Goal: Task Accomplishment & Management: Use online tool/utility

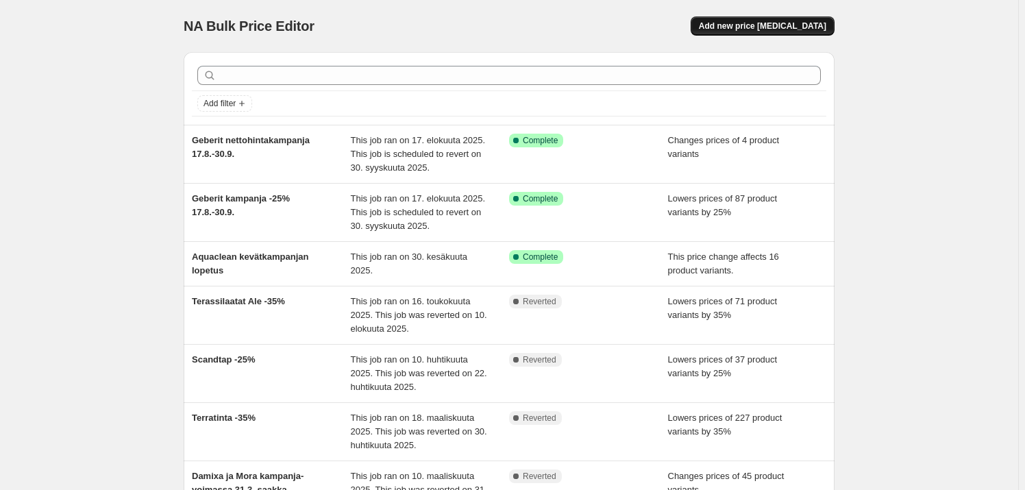
click at [763, 29] on span "Add new price [MEDICAL_DATA]" at bounding box center [762, 26] width 127 height 11
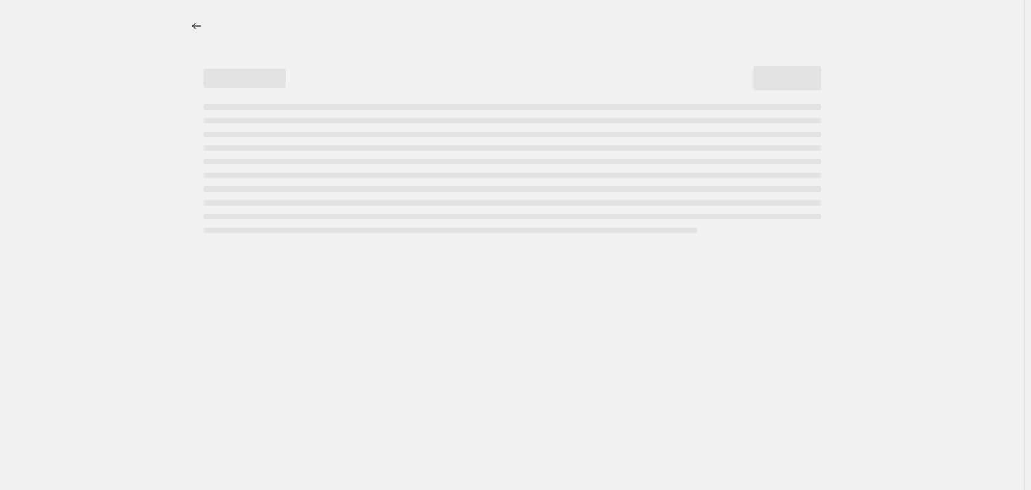
select select "percentage"
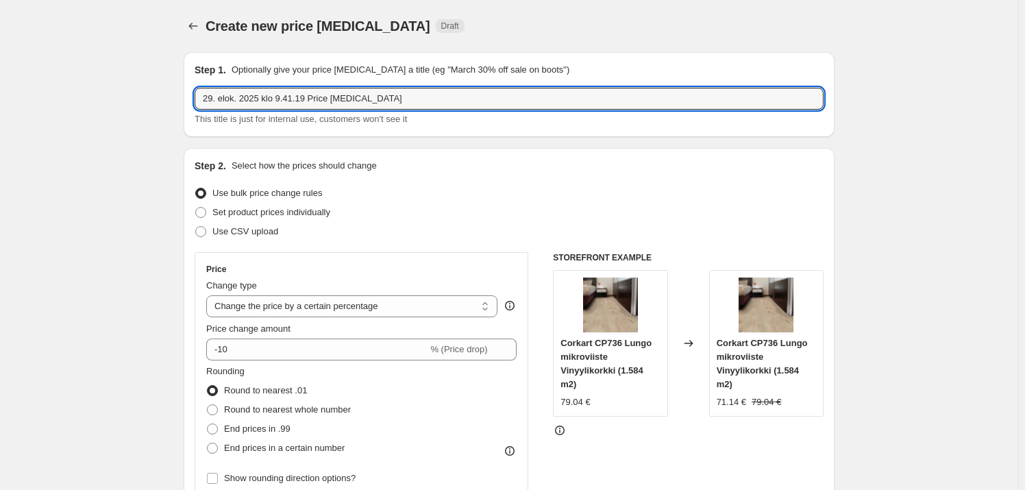
drag, startPoint x: 393, startPoint y: 99, endPoint x: 116, endPoint y: 81, distance: 277.5
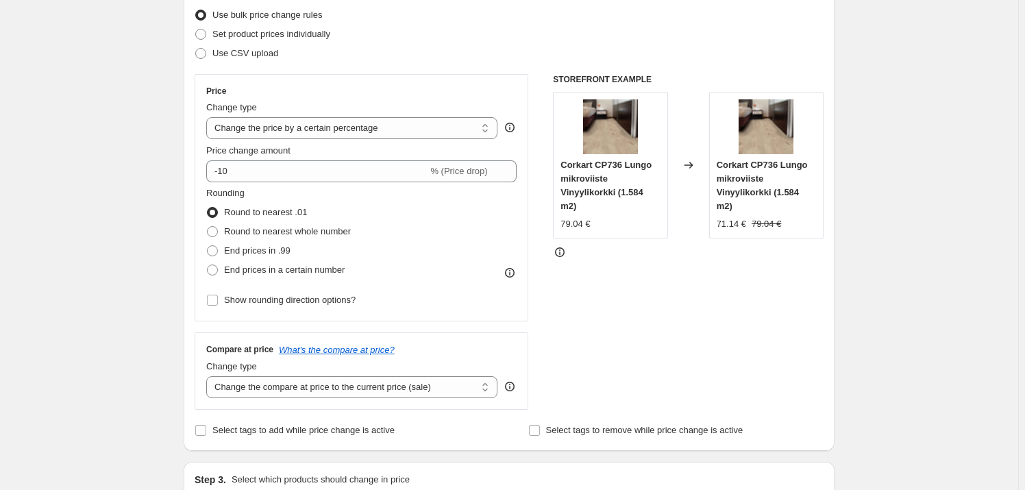
scroll to position [186, 0]
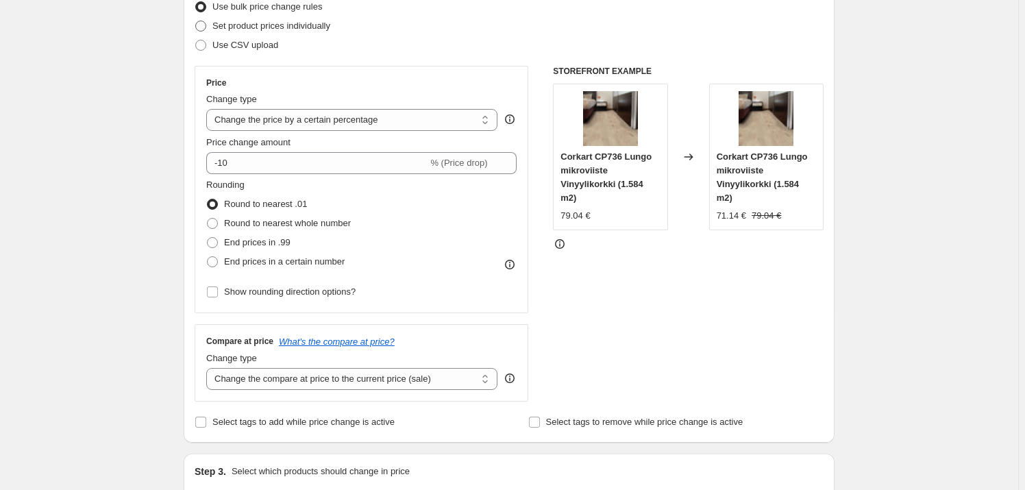
type input "Damixa ja Mora syyskuu"
click at [206, 25] on span at bounding box center [200, 26] width 11 height 11
click at [196, 21] on input "Set product prices individually" at bounding box center [195, 21] width 1 height 1
radio input "true"
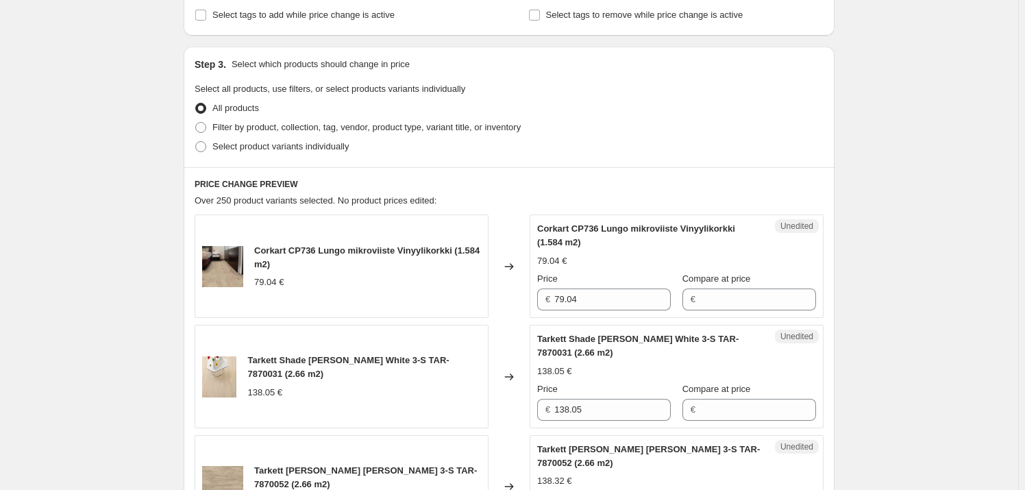
scroll to position [249, 0]
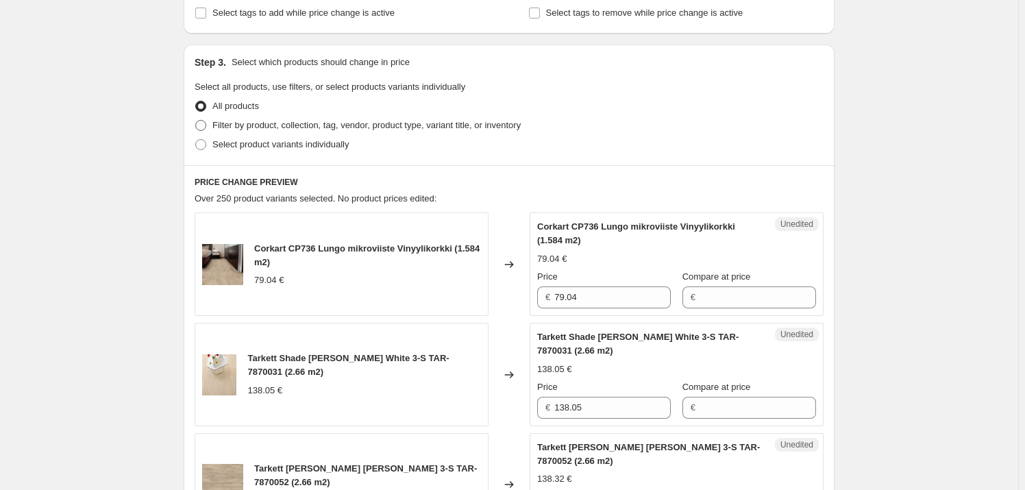
click at [200, 129] on span at bounding box center [200, 125] width 11 height 11
click at [196, 121] on input "Filter by product, collection, tag, vendor, product type, variant title, or inv…" at bounding box center [195, 120] width 1 height 1
radio input "true"
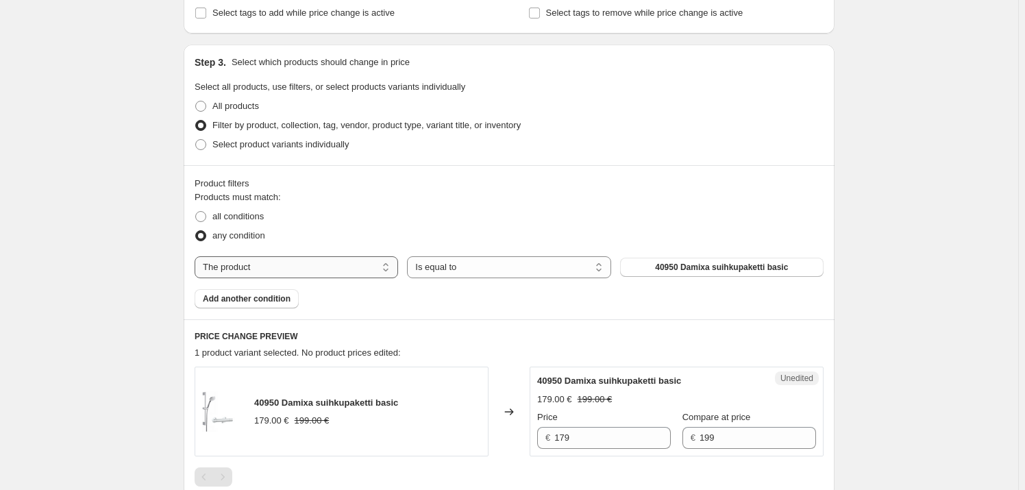
click at [282, 260] on select "The product The product's collection The product's tag The product's vendor The…" at bounding box center [297, 267] width 204 height 22
select select "collection"
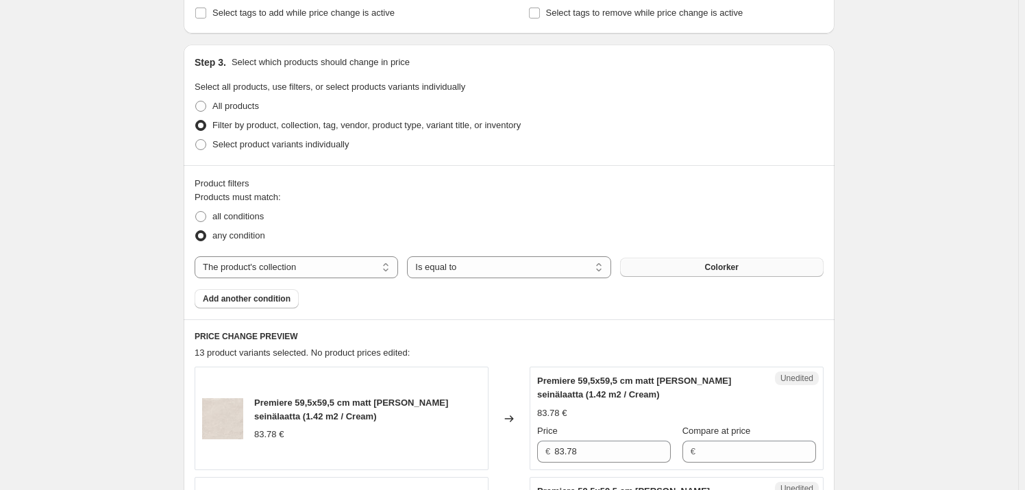
click at [754, 262] on button "Colorker" at bounding box center [722, 267] width 204 height 19
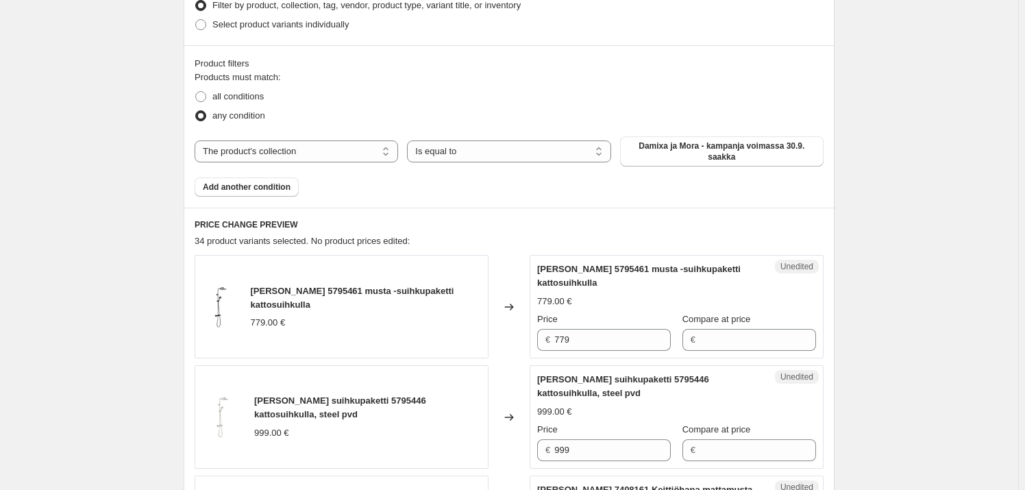
scroll to position [374, 0]
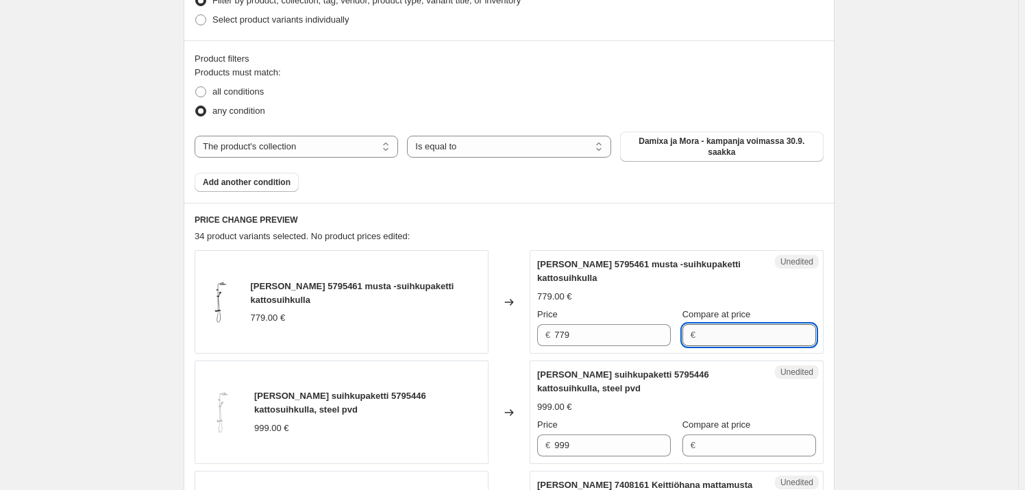
click at [728, 330] on input "Compare at price" at bounding box center [758, 335] width 117 height 22
type input "699"
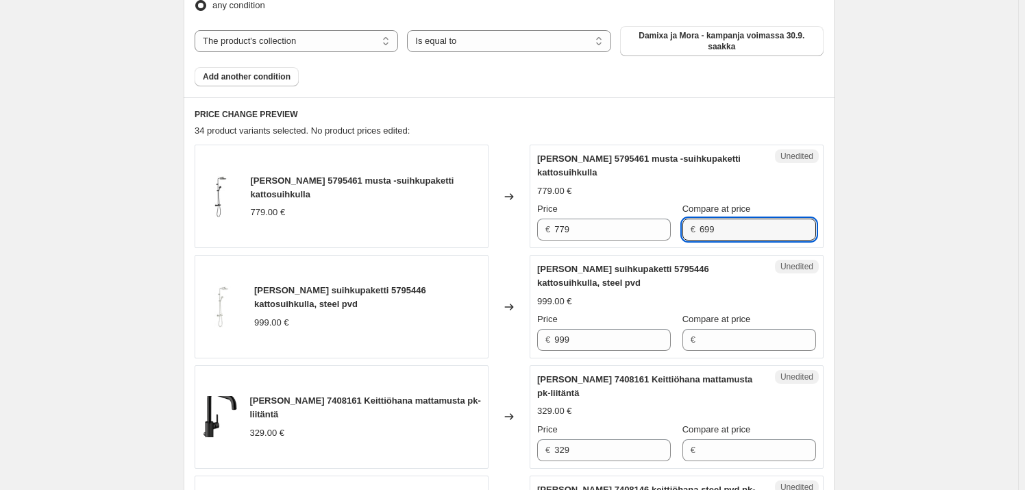
scroll to position [561, 0]
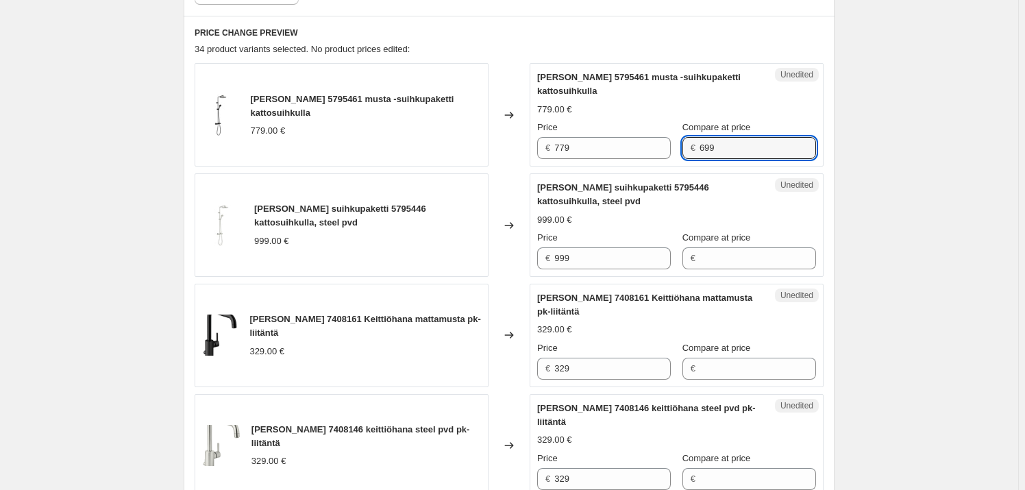
drag, startPoint x: 727, startPoint y: 145, endPoint x: 668, endPoint y: 149, distance: 59.1
click at [668, 149] on div "Price € 779 Compare at price € 699" at bounding box center [676, 140] width 279 height 38
click at [600, 146] on input "779" at bounding box center [612, 148] width 117 height 22
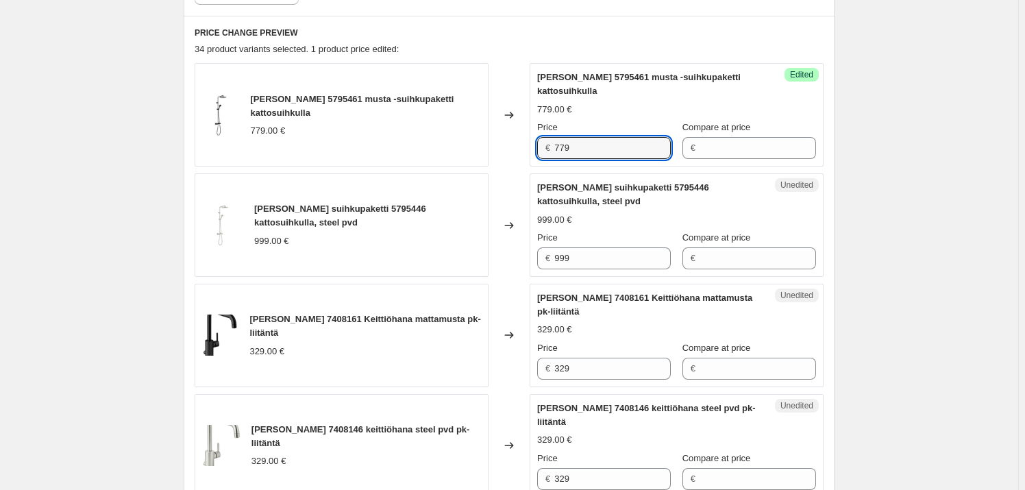
drag, startPoint x: 576, startPoint y: 143, endPoint x: 541, endPoint y: 140, distance: 35.0
click at [541, 140] on div "€ 779" at bounding box center [604, 148] width 134 height 22
type input "779"
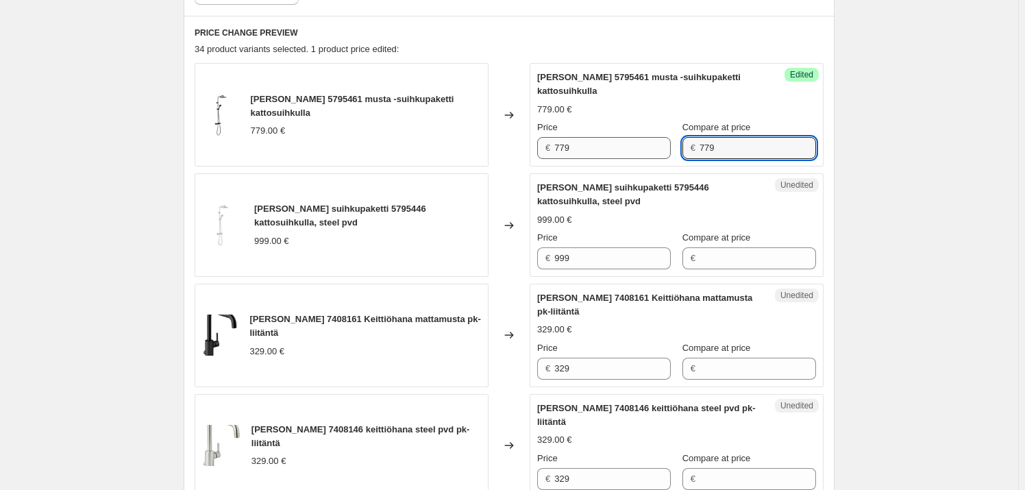
type input "779"
click at [609, 143] on input "779" at bounding box center [612, 148] width 117 height 22
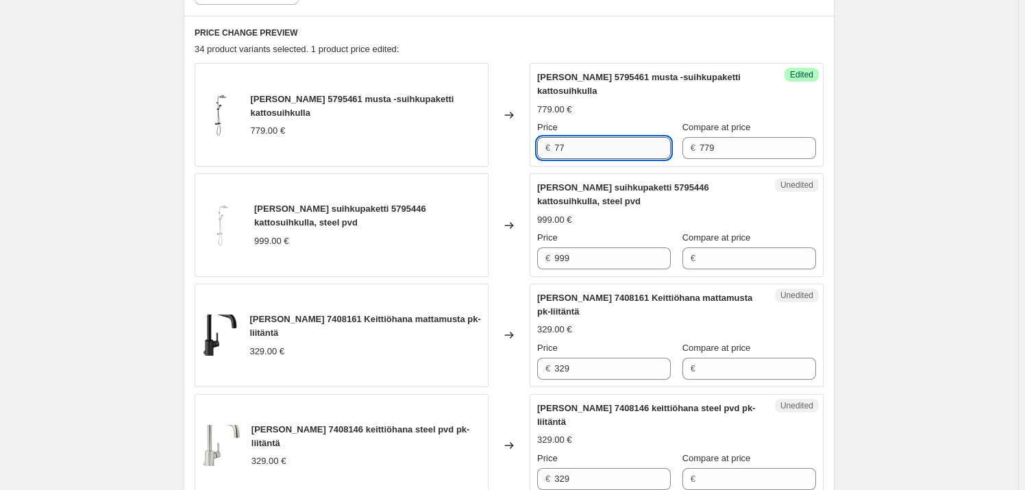
type input "7"
type input "699"
click at [692, 213] on div "999.00 €" at bounding box center [676, 220] width 279 height 14
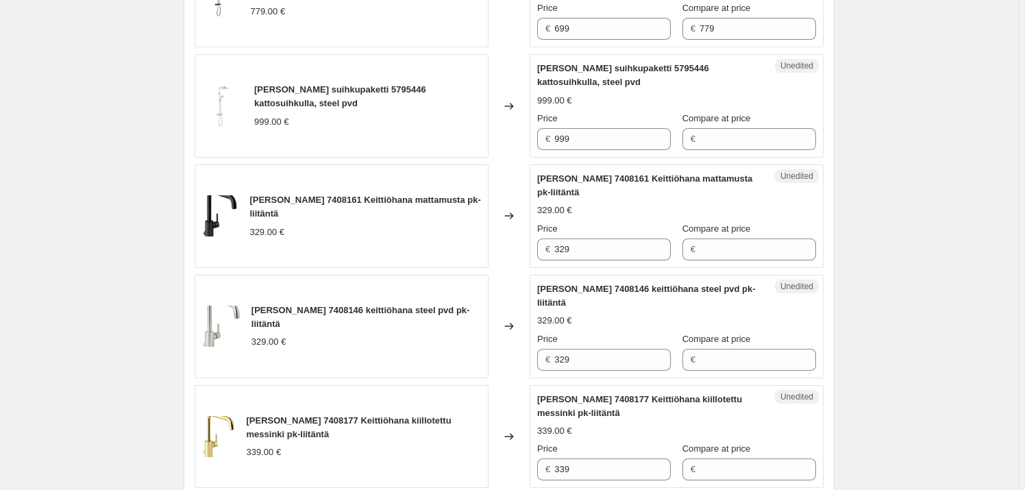
scroll to position [685, 0]
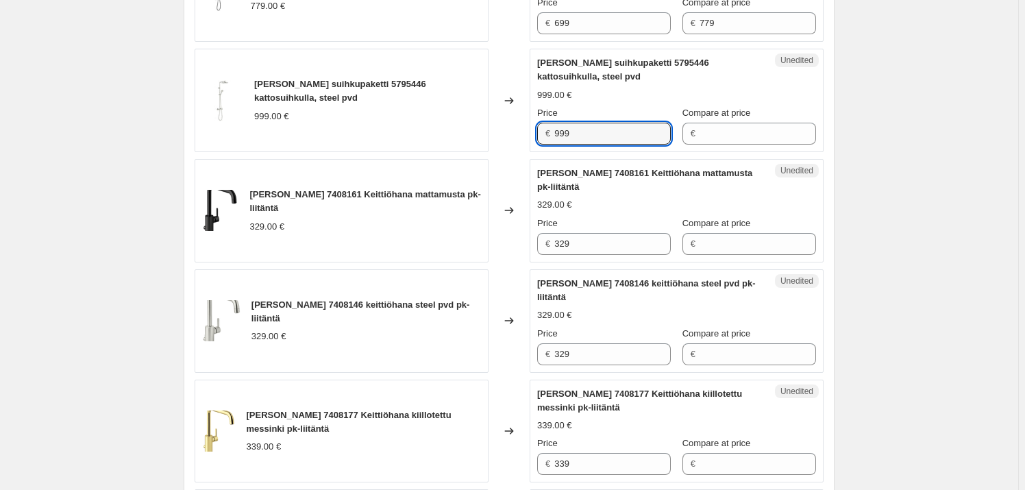
drag, startPoint x: 600, startPoint y: 127, endPoint x: 528, endPoint y: 127, distance: 71.3
click at [528, 127] on div "[PERSON_NAME] suihkupaketti 5795446 kattosuihkulla, steel pvd 999.00 € Changed …" at bounding box center [509, 100] width 629 height 103
type input "999"
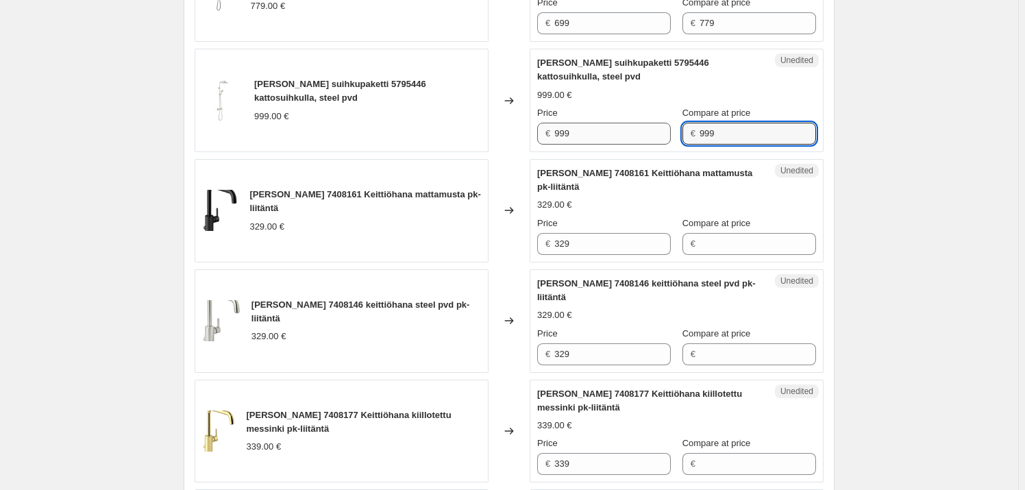
type input "999"
click at [598, 125] on input "999" at bounding box center [612, 134] width 117 height 22
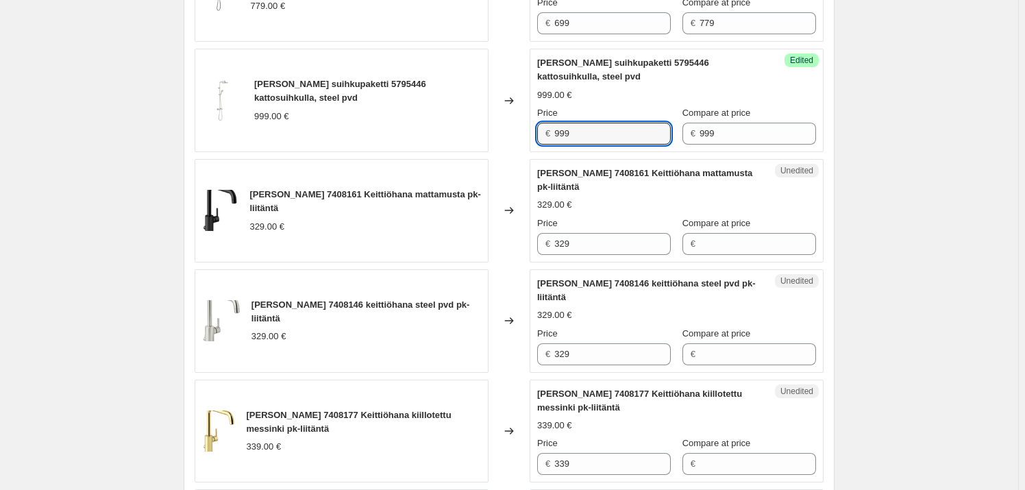
drag, startPoint x: 598, startPoint y: 125, endPoint x: 546, endPoint y: 124, distance: 52.1
click at [546, 124] on div "€ 999" at bounding box center [604, 134] width 134 height 22
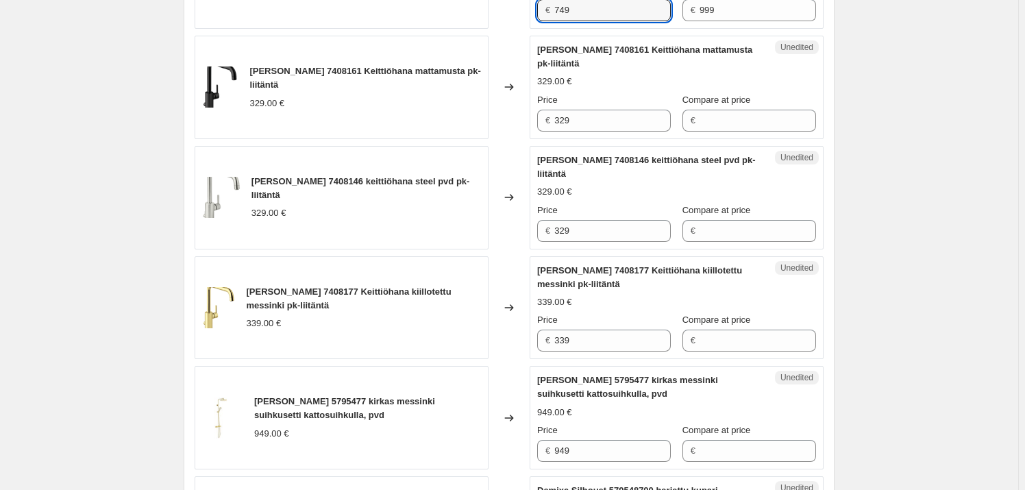
scroll to position [809, 0]
type input "749"
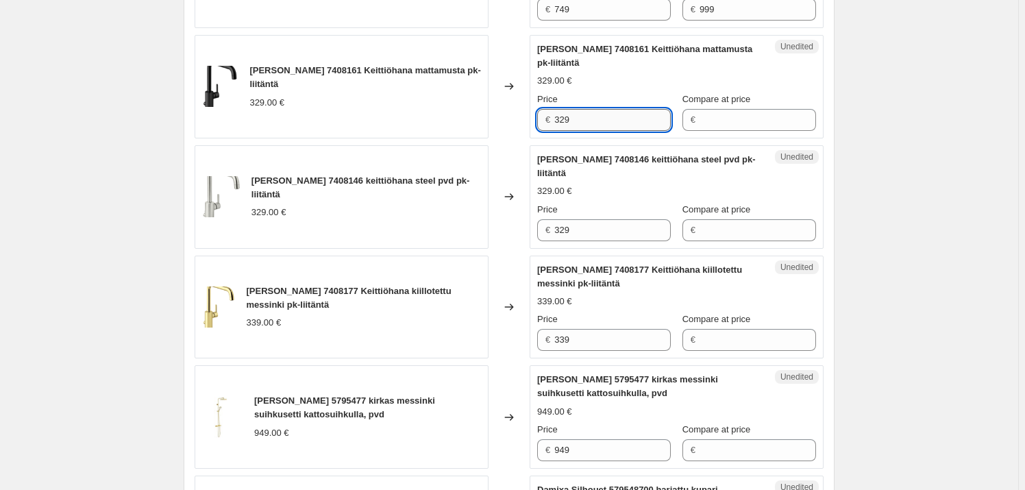
drag, startPoint x: 602, startPoint y: 109, endPoint x: 561, endPoint y: 111, distance: 40.5
click at [557, 111] on input "329" at bounding box center [612, 120] width 117 height 22
type input "329"
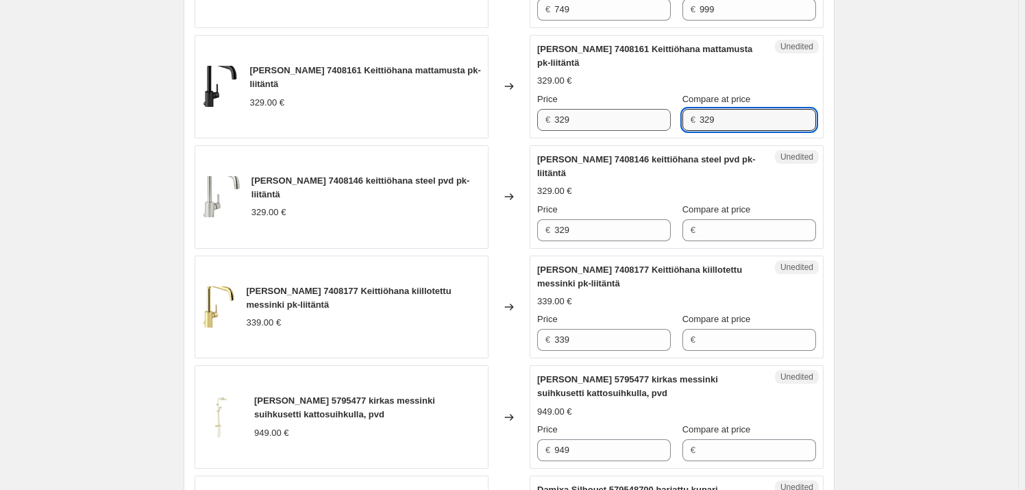
type input "329"
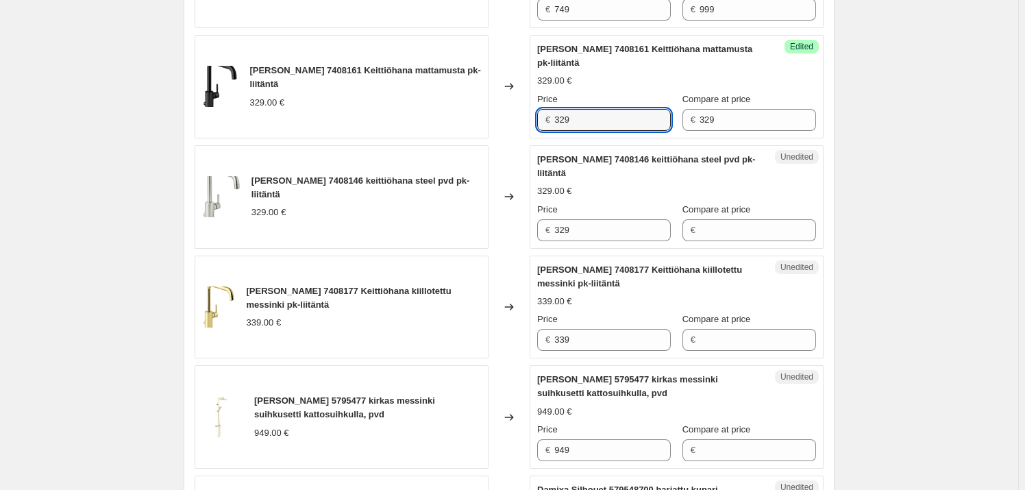
drag, startPoint x: 627, startPoint y: 109, endPoint x: 526, endPoint y: 110, distance: 100.8
click at [526, 110] on div "[PERSON_NAME] 7408161 Keittiöhana mattamusta pk-liitäntä 329.00 € Changed to Su…" at bounding box center [509, 86] width 629 height 103
type input "249"
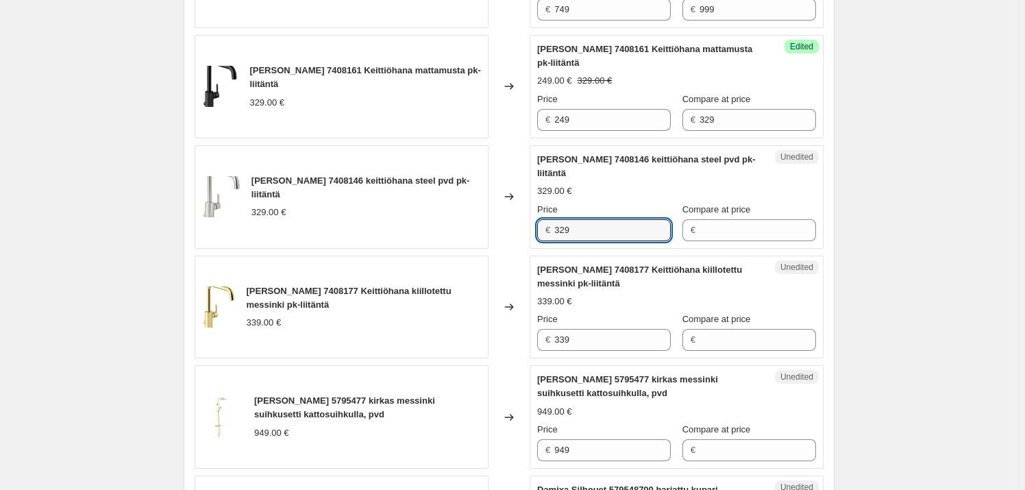
drag, startPoint x: 595, startPoint y: 225, endPoint x: 546, endPoint y: 222, distance: 48.7
click at [546, 222] on div "€ 329" at bounding box center [604, 230] width 134 height 22
type input "329"
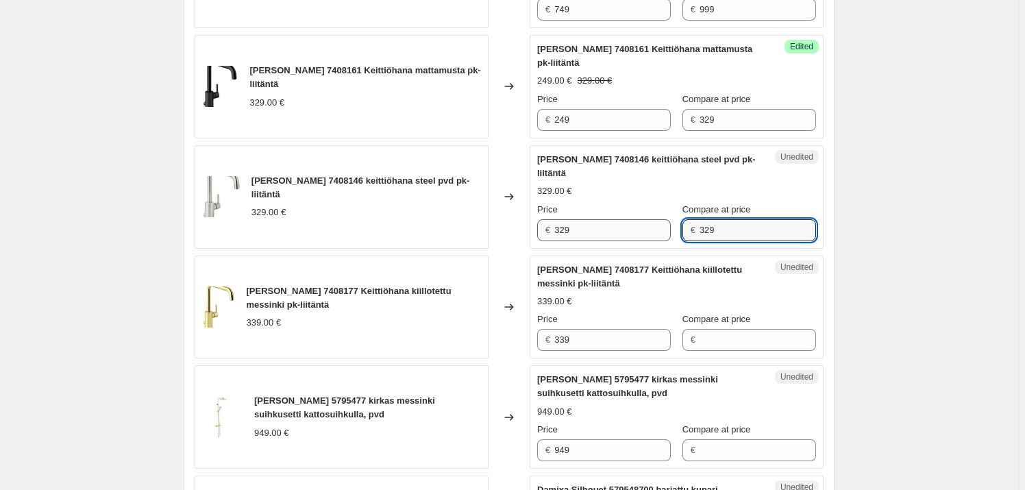
type input "329"
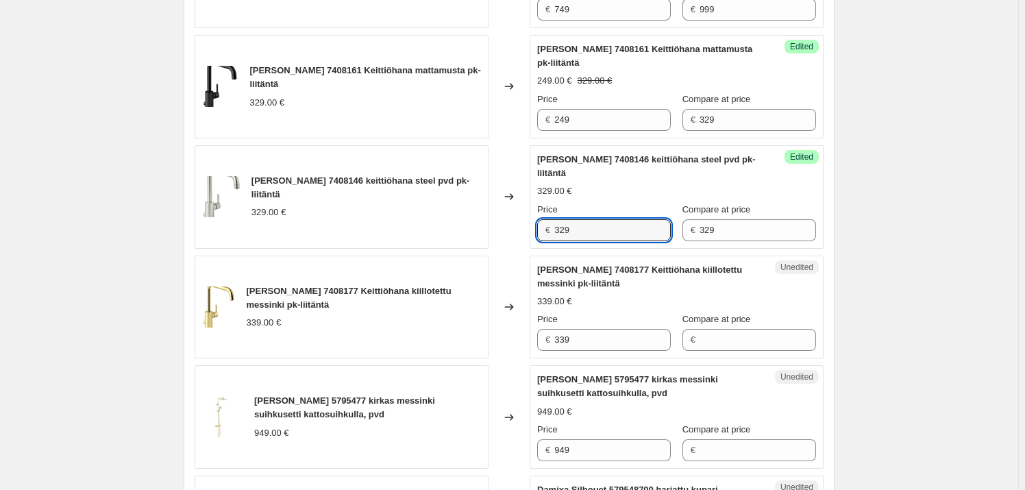
drag, startPoint x: 618, startPoint y: 221, endPoint x: 543, endPoint y: 221, distance: 74.7
click at [543, 221] on div "€ 329" at bounding box center [604, 230] width 134 height 22
type input "249"
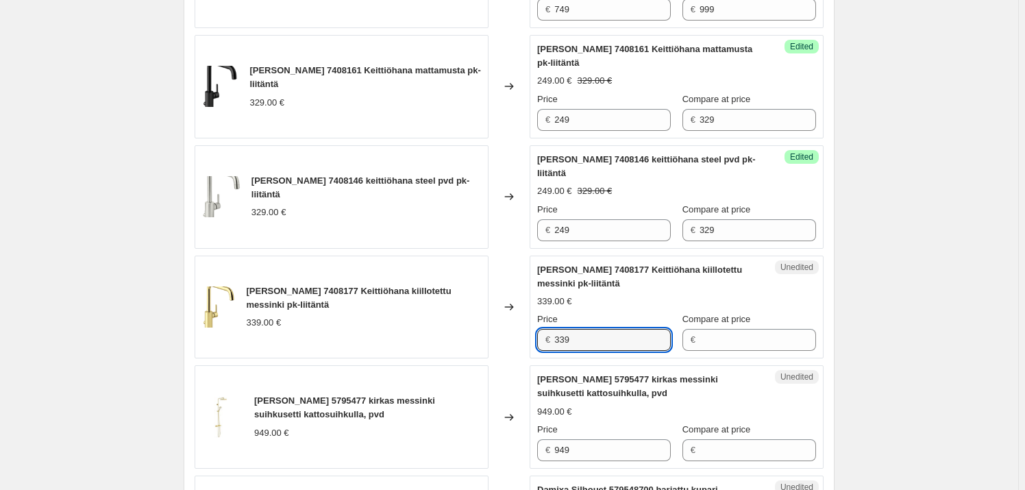
drag, startPoint x: 602, startPoint y: 333, endPoint x: 541, endPoint y: 326, distance: 60.7
click at [541, 329] on div "€ 339" at bounding box center [604, 340] width 134 height 22
type input "339"
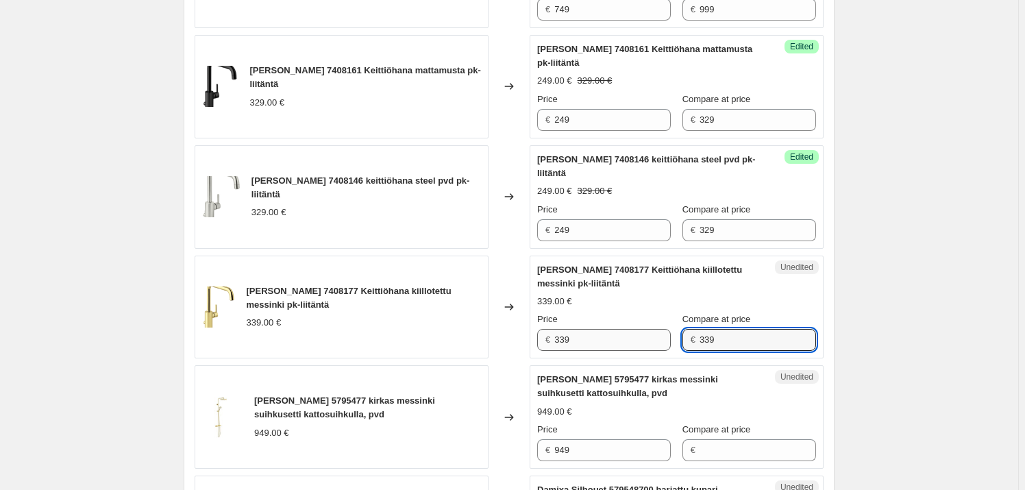
type input "339"
click at [584, 329] on input "339" at bounding box center [612, 340] width 117 height 22
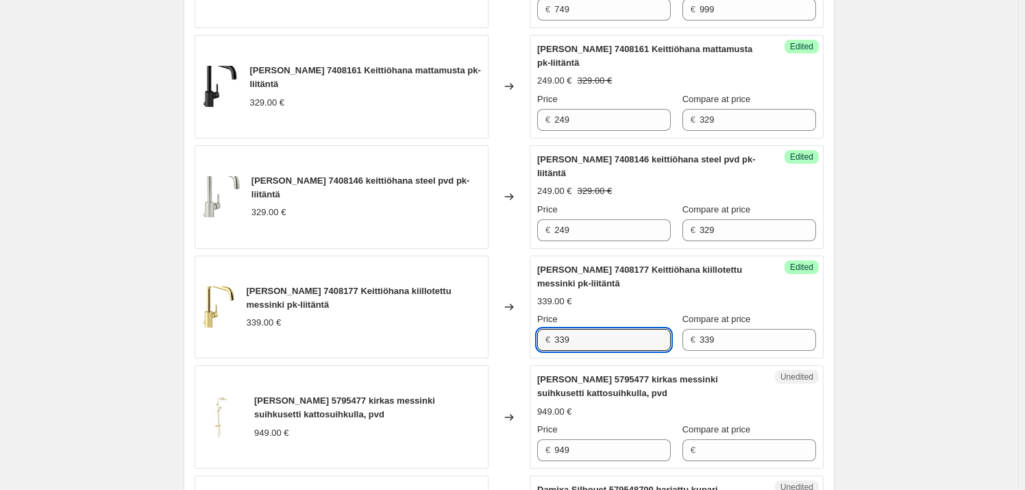
drag, startPoint x: 583, startPoint y: 322, endPoint x: 541, endPoint y: 321, distance: 41.1
click at [541, 329] on div "€ 339" at bounding box center [604, 340] width 134 height 22
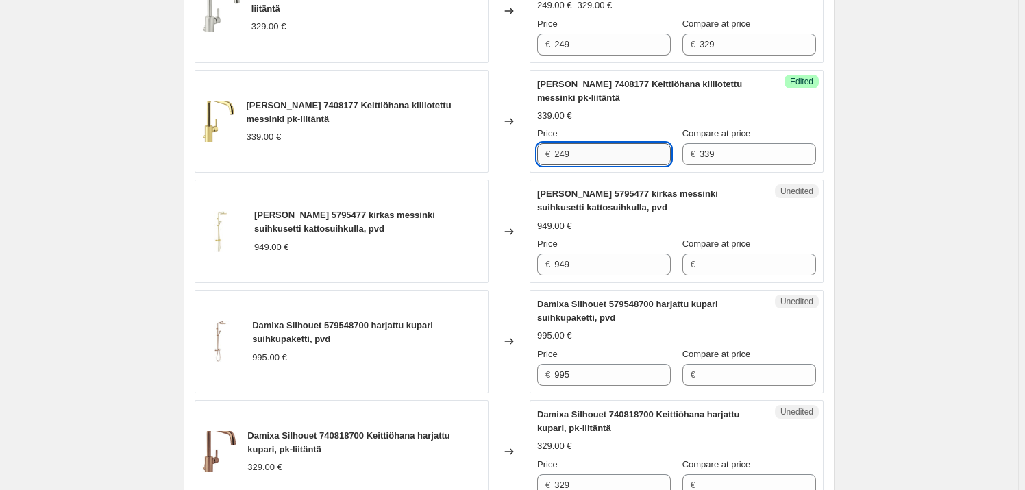
scroll to position [997, 0]
type input "249"
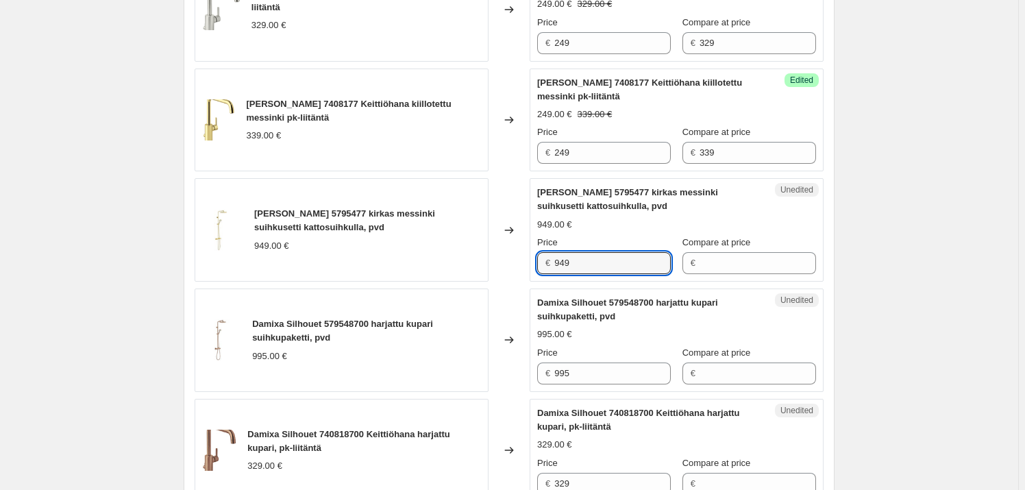
drag, startPoint x: 600, startPoint y: 260, endPoint x: 547, endPoint y: 258, distance: 52.8
click at [547, 258] on div "€ 949" at bounding box center [604, 263] width 134 height 22
type input "949"
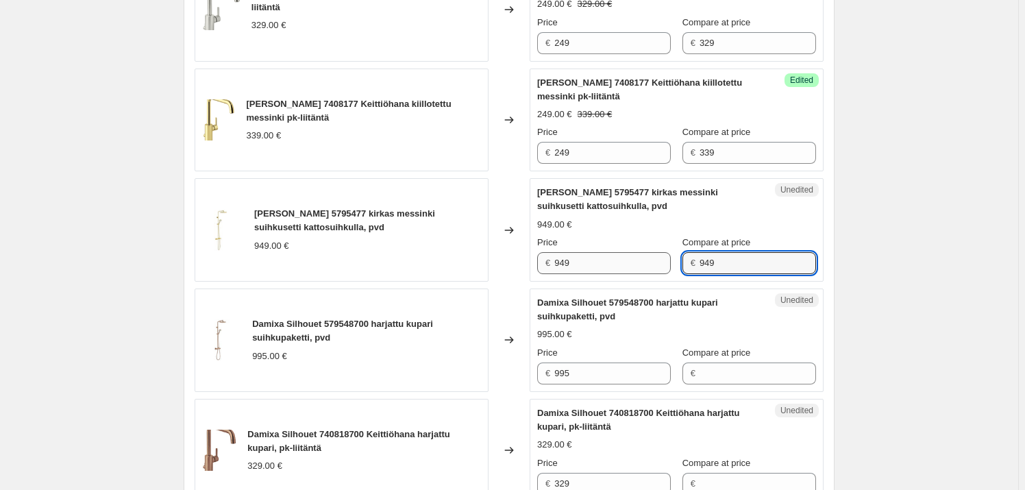
type input "949"
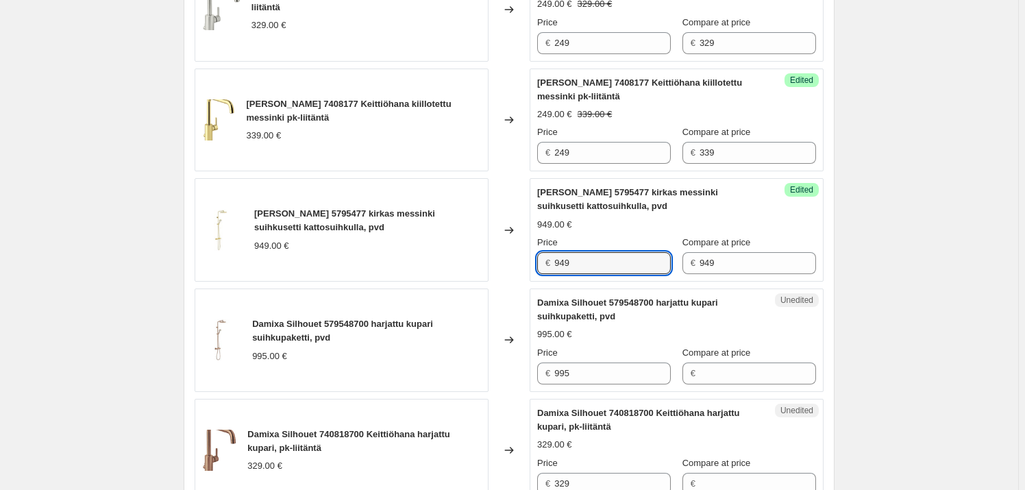
drag, startPoint x: 618, startPoint y: 257, endPoint x: 542, endPoint y: 255, distance: 75.4
click at [542, 255] on div "€ 949" at bounding box center [604, 263] width 134 height 22
type input "749"
click at [595, 363] on input "995" at bounding box center [612, 374] width 117 height 22
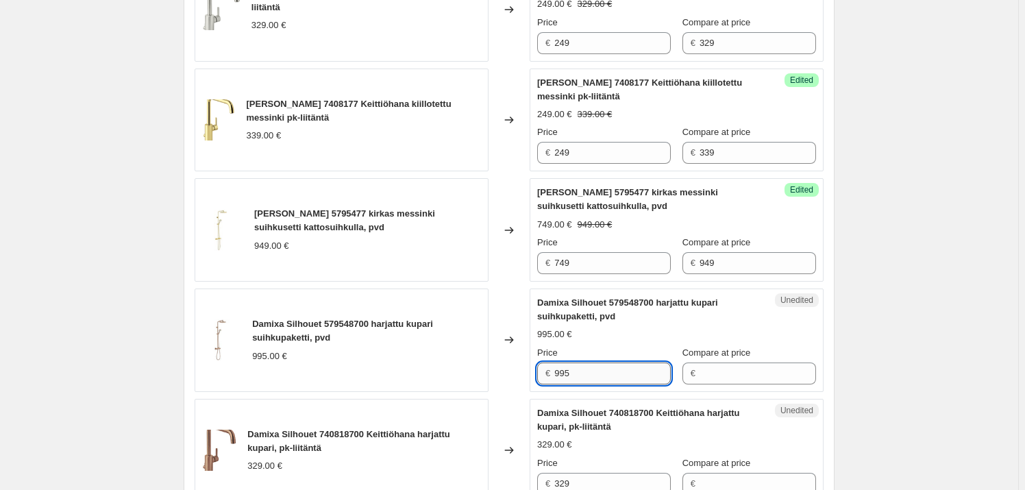
drag, startPoint x: 605, startPoint y: 363, endPoint x: 560, endPoint y: 352, distance: 46.5
click at [529, 352] on div "Damixa Silhouet 579548700 harjattu kupari suihkupaketti, pvd 995.00 € Changed t…" at bounding box center [509, 340] width 629 height 103
type input "995"
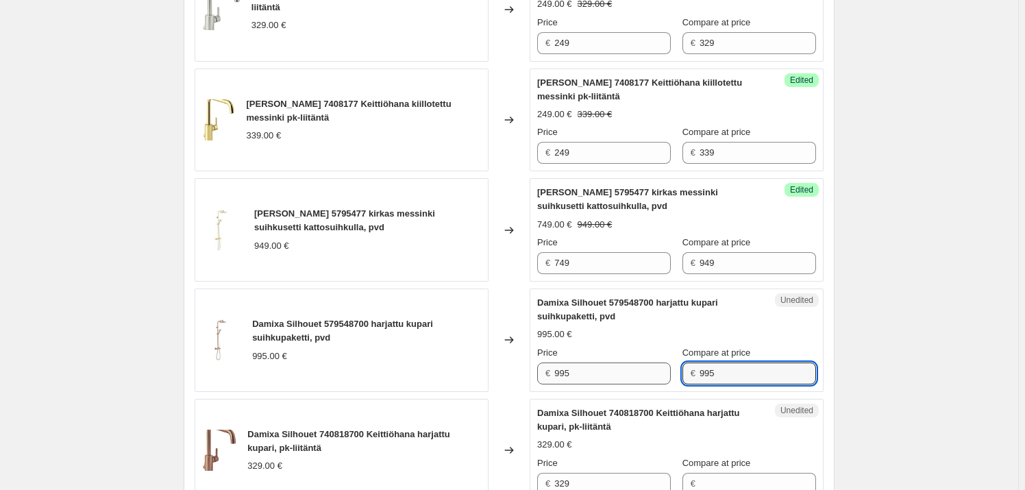
type input "995"
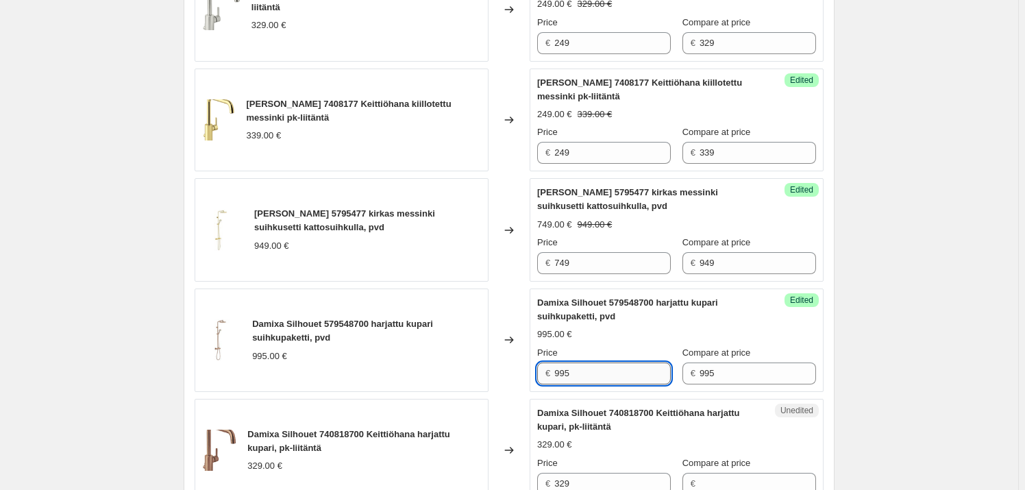
click at [569, 363] on input "995" at bounding box center [612, 374] width 117 height 22
click at [535, 356] on div "Success Edited [PERSON_NAME] 579548700 harjattu kupari suihkupaketti, pvd 995.0…" at bounding box center [677, 340] width 294 height 103
type input "749"
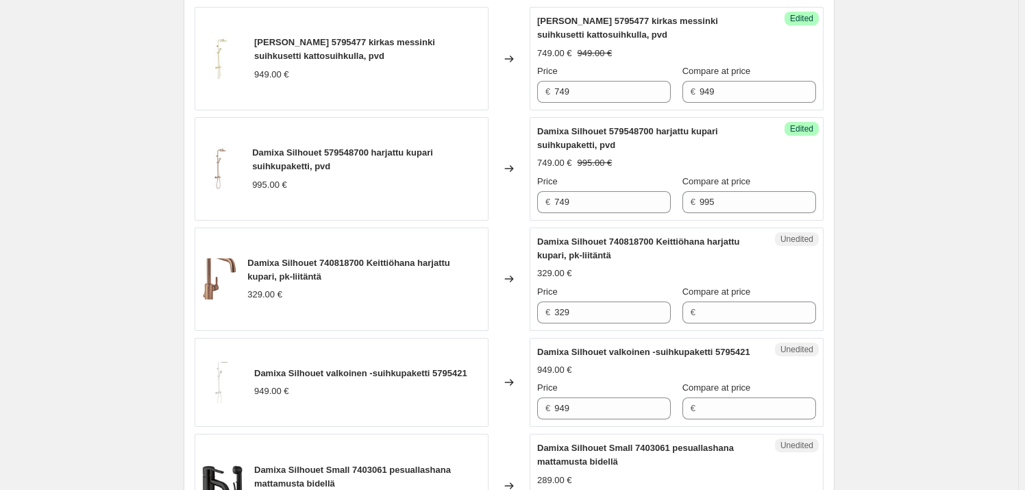
scroll to position [1246, 0]
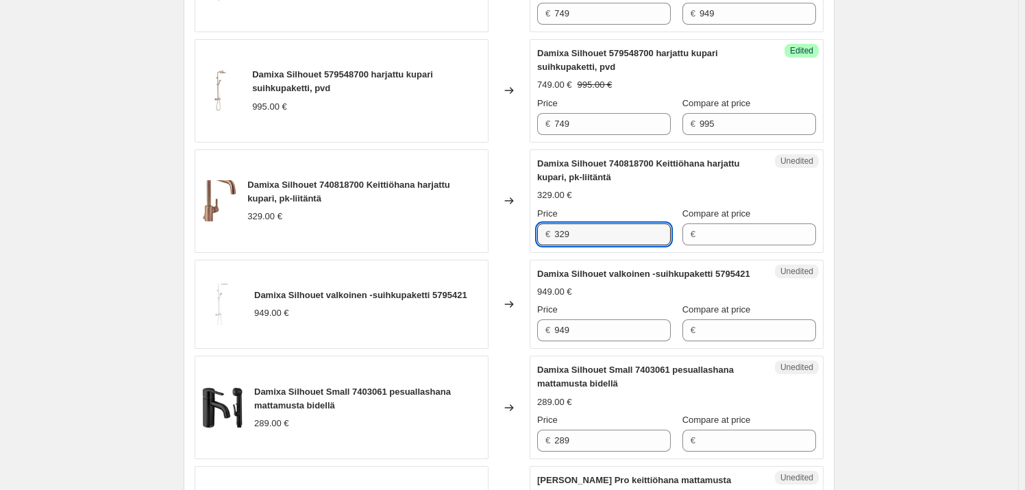
drag, startPoint x: 586, startPoint y: 229, endPoint x: 526, endPoint y: 225, distance: 60.4
click at [526, 225] on div "Damixa Silhouet 740818700 Keittiöhana harjattu kupari, pk-liitäntä 329.00 € Cha…" at bounding box center [509, 200] width 629 height 103
type input "329"
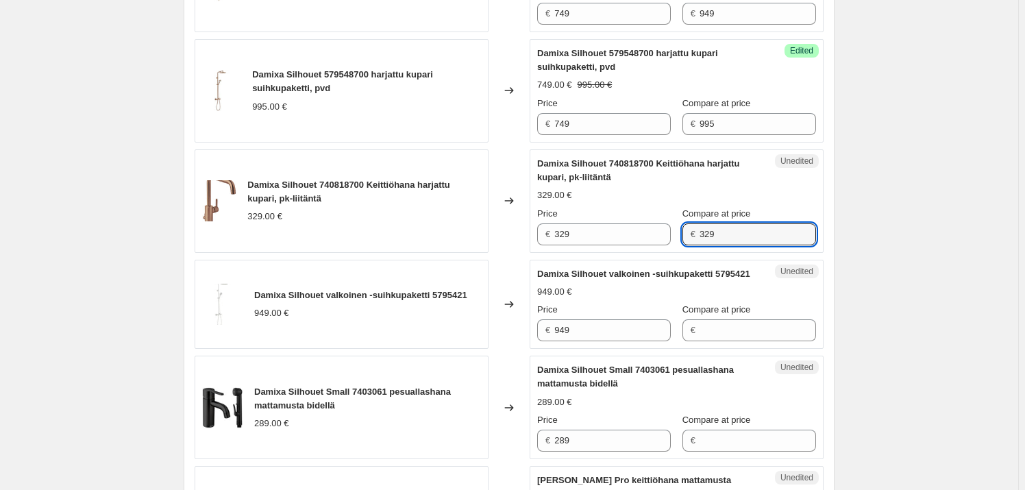
type input "329"
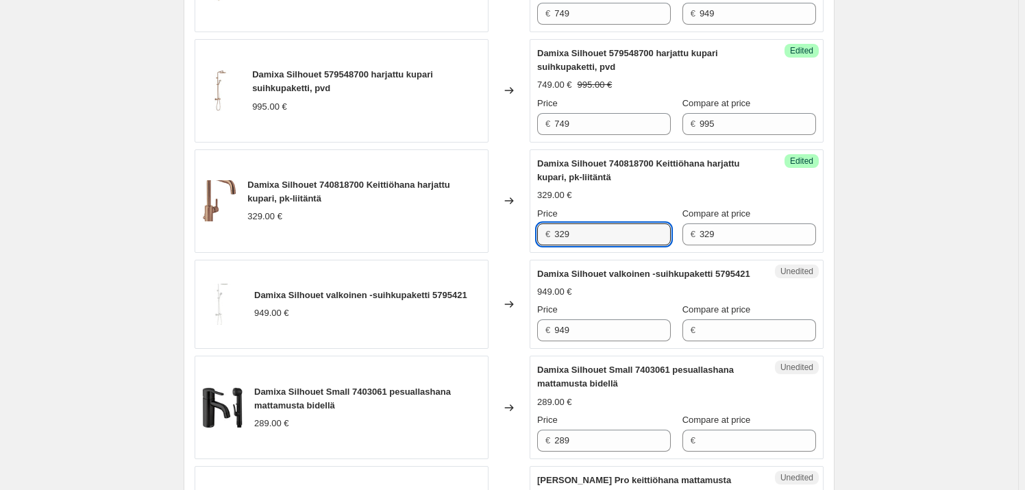
drag, startPoint x: 536, startPoint y: 223, endPoint x: 524, endPoint y: 222, distance: 12.4
click at [524, 222] on div "Damixa Silhouet 740818700 Keittiöhana harjattu kupari, pk-liitäntä 329.00 € Cha…" at bounding box center [509, 200] width 629 height 103
type input "249"
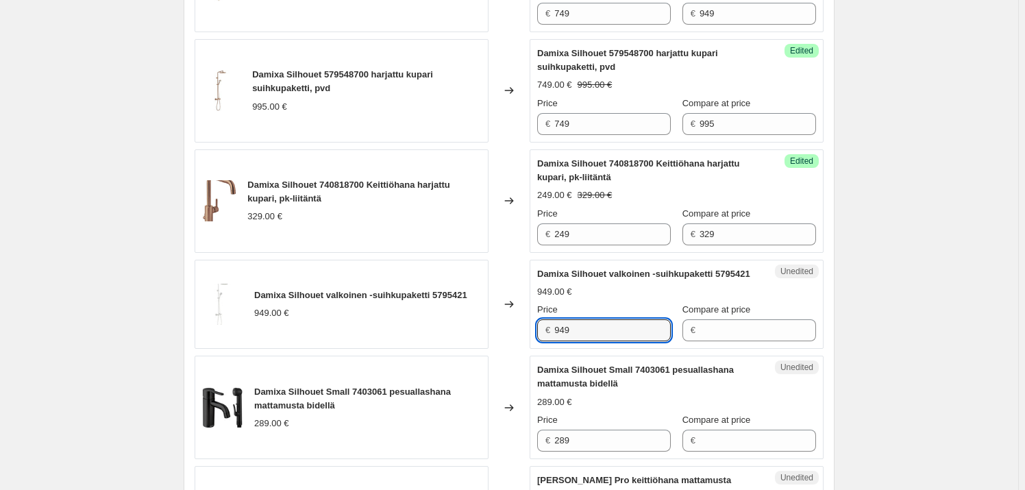
drag, startPoint x: 590, startPoint y: 337, endPoint x: 538, endPoint y: 329, distance: 52.7
click at [538, 329] on div "Unedited Damixa Silhouet valkoinen -suihkupaketti 5795421 949.00 € Price € 949 …" at bounding box center [677, 305] width 294 height 90
type input "949"
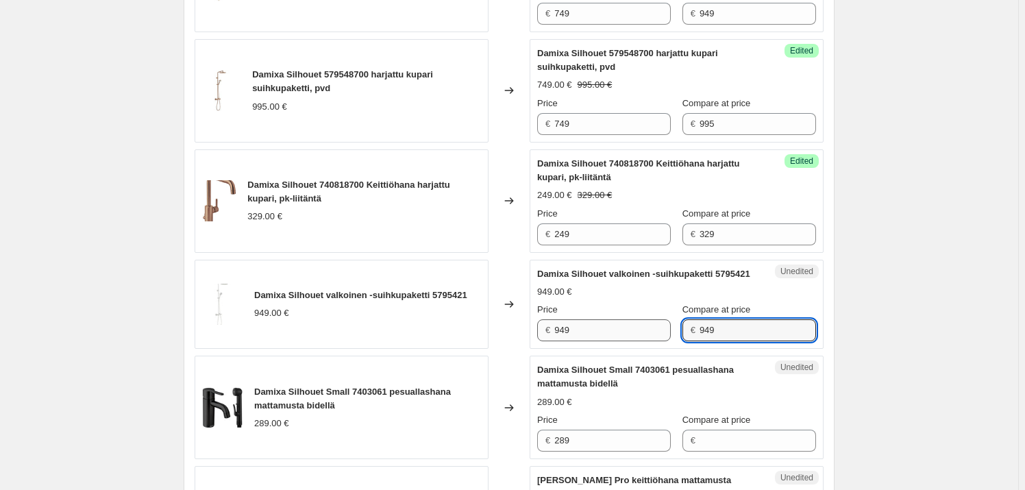
type input "949"
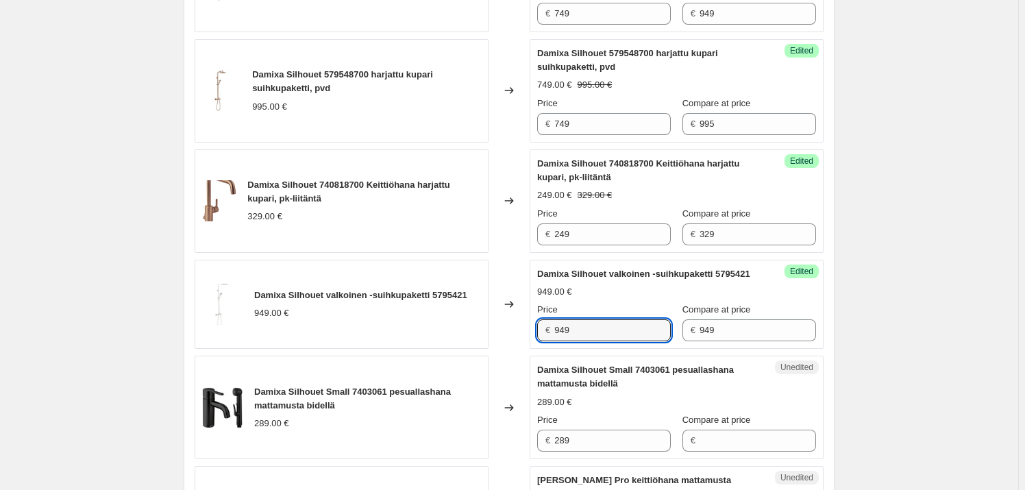
drag, startPoint x: 552, startPoint y: 328, endPoint x: 528, endPoint y: 328, distance: 23.3
click at [528, 328] on div "Damixa Silhouet valkoinen -suihkupaketti 5795421 949.00 € Changed to Success Ed…" at bounding box center [509, 305] width 629 height 90
type input "749"
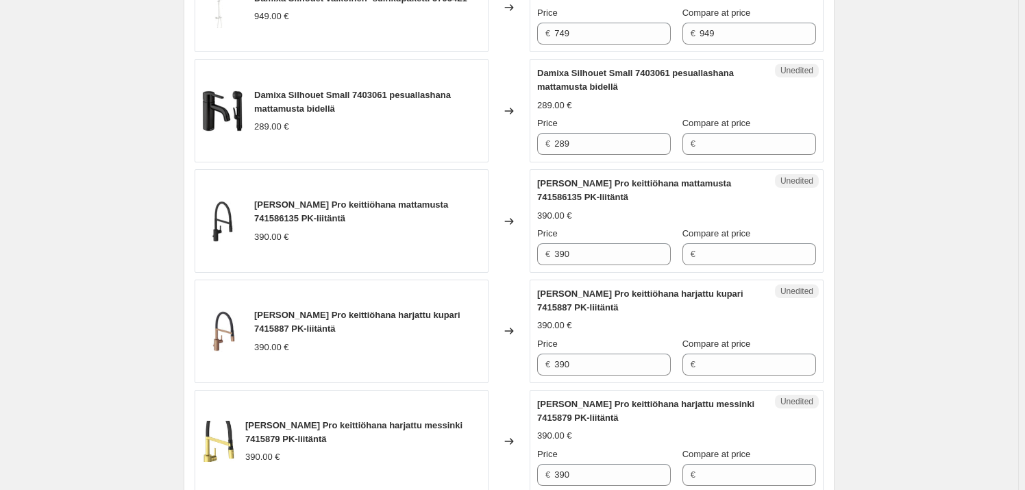
scroll to position [1557, 0]
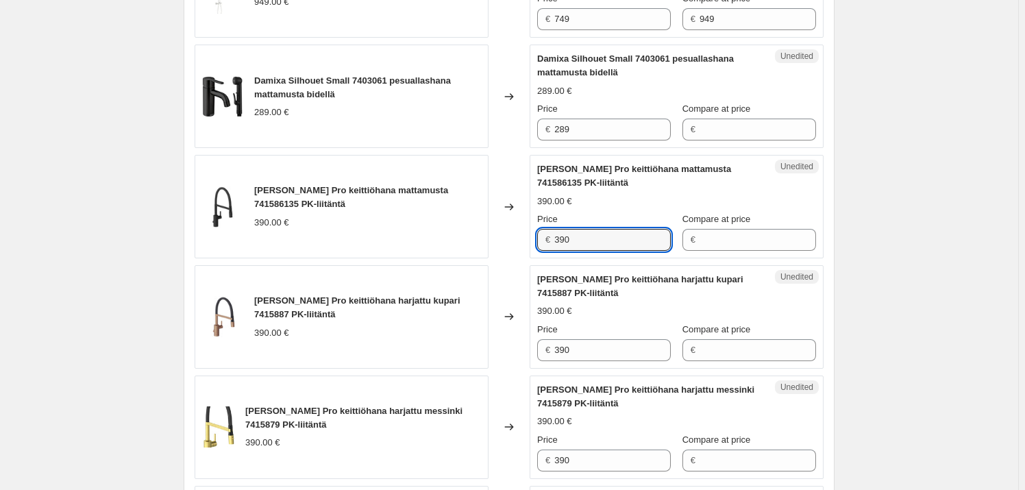
drag, startPoint x: 587, startPoint y: 245, endPoint x: 532, endPoint y: 240, distance: 55.0
click at [532, 240] on div "Damixa Silhouet Pro keittiöhana mattamusta 741586135 PK-liitäntä 390.00 € Chang…" at bounding box center [509, 206] width 629 height 103
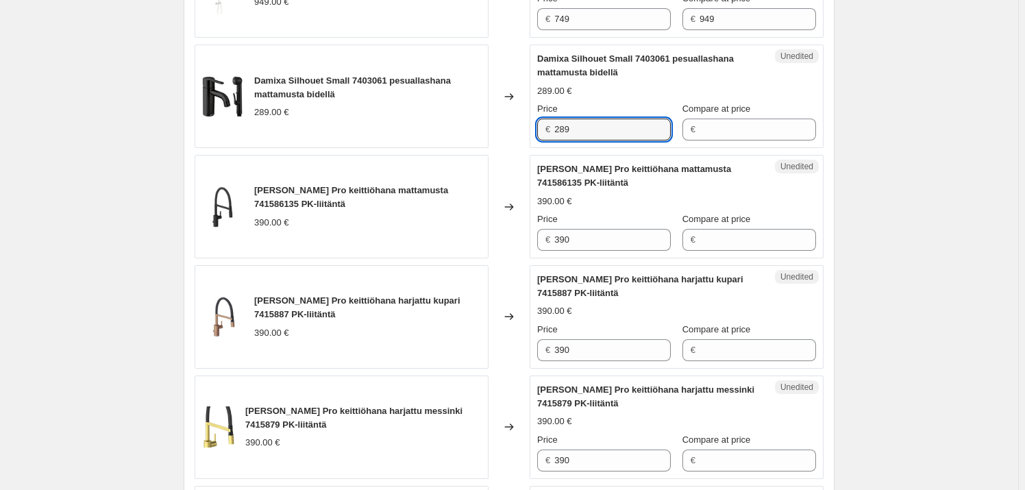
drag, startPoint x: 598, startPoint y: 131, endPoint x: 548, endPoint y: 131, distance: 50.7
click at [548, 131] on div "€ 289" at bounding box center [604, 130] width 134 height 22
type input "289"
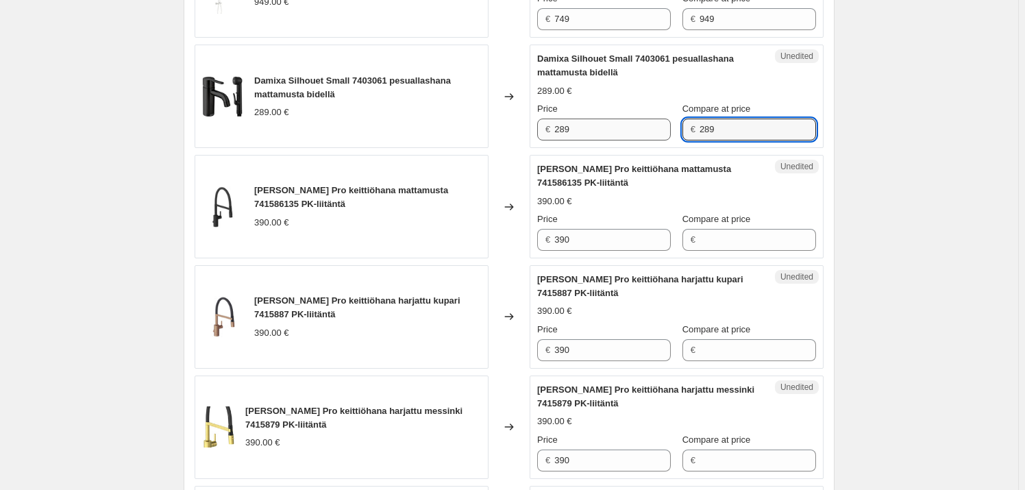
type input "289"
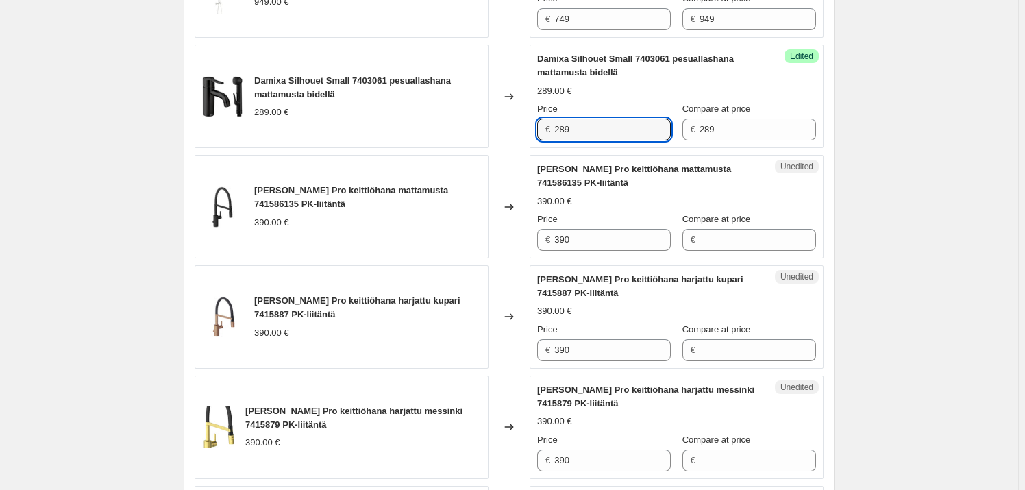
drag, startPoint x: 622, startPoint y: 139, endPoint x: 521, endPoint y: 136, distance: 101.5
click at [521, 136] on div "Damixa Silhouet Small 7403061 pesuallashana mattamusta bidellä 289.00 € Changed…" at bounding box center [509, 96] width 629 height 103
type input "239"
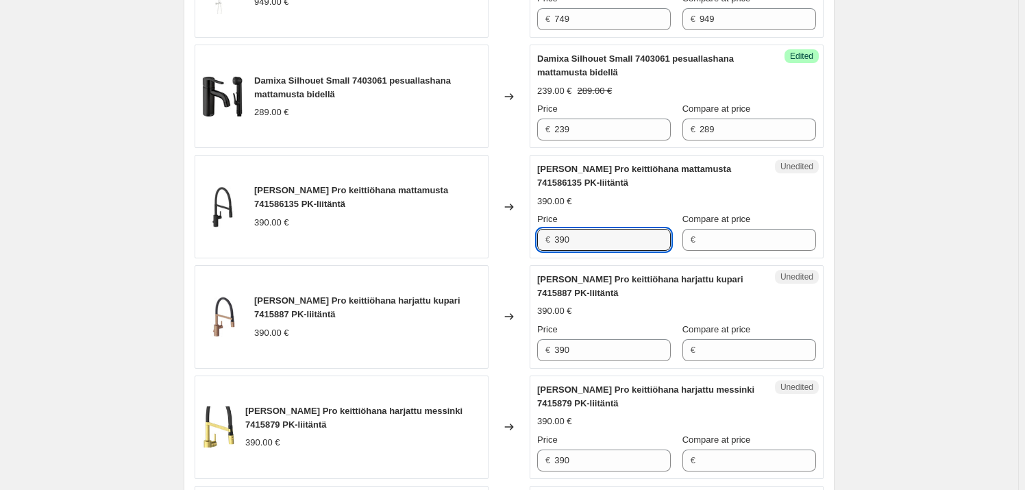
drag, startPoint x: 583, startPoint y: 243, endPoint x: 546, endPoint y: 243, distance: 37.0
click at [546, 243] on div "€ 390" at bounding box center [604, 240] width 134 height 22
type input "390"
drag, startPoint x: 613, startPoint y: 242, endPoint x: 548, endPoint y: 244, distance: 65.8
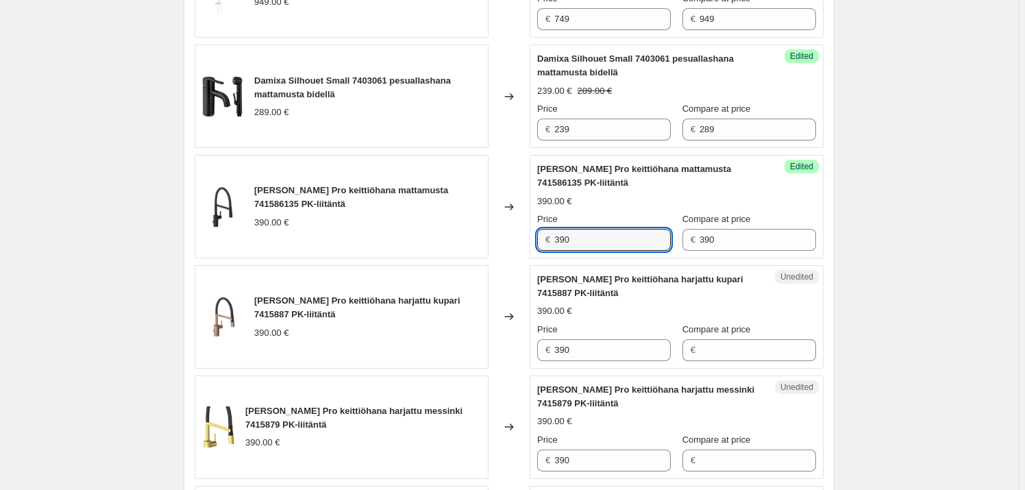
click at [548, 244] on div "€ 390" at bounding box center [604, 240] width 134 height 22
type input "339"
drag, startPoint x: 594, startPoint y: 364, endPoint x: 585, endPoint y: 352, distance: 15.6
click at [556, 352] on div "Unedited [PERSON_NAME] Pro keittiöhana harjattu kupari 7415887 PK-liitäntä 390.…" at bounding box center [677, 316] width 294 height 103
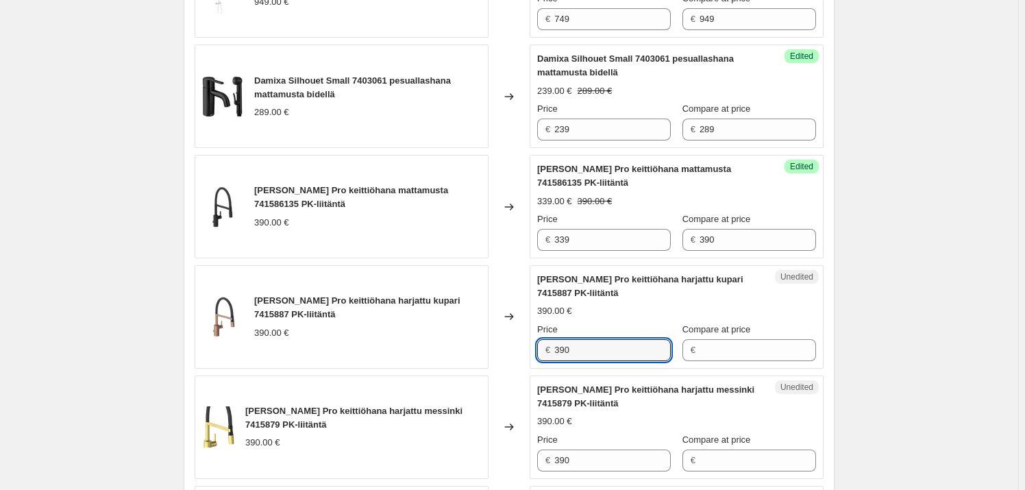
drag, startPoint x: 585, startPoint y: 352, endPoint x: 551, endPoint y: 352, distance: 33.6
click at [551, 352] on div "€ 390" at bounding box center [604, 350] width 134 height 22
type input "390"
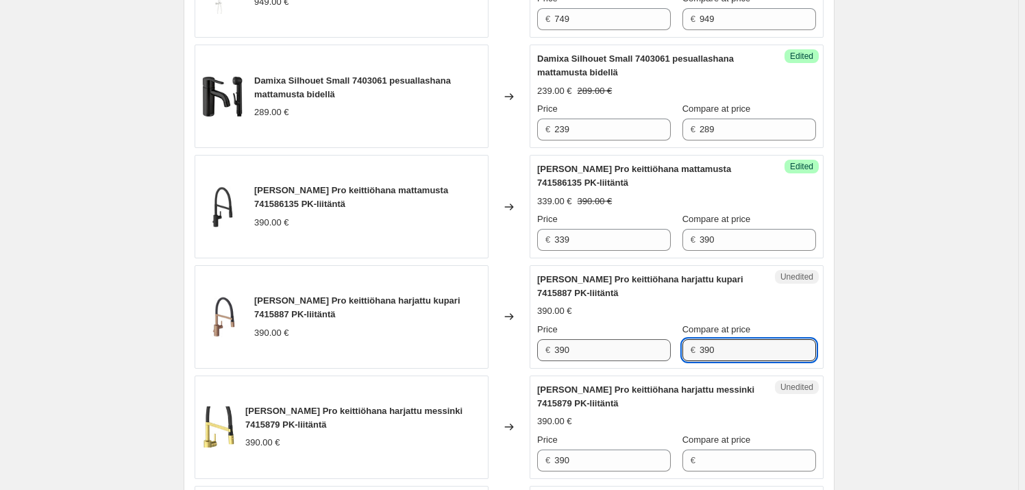
type input "390"
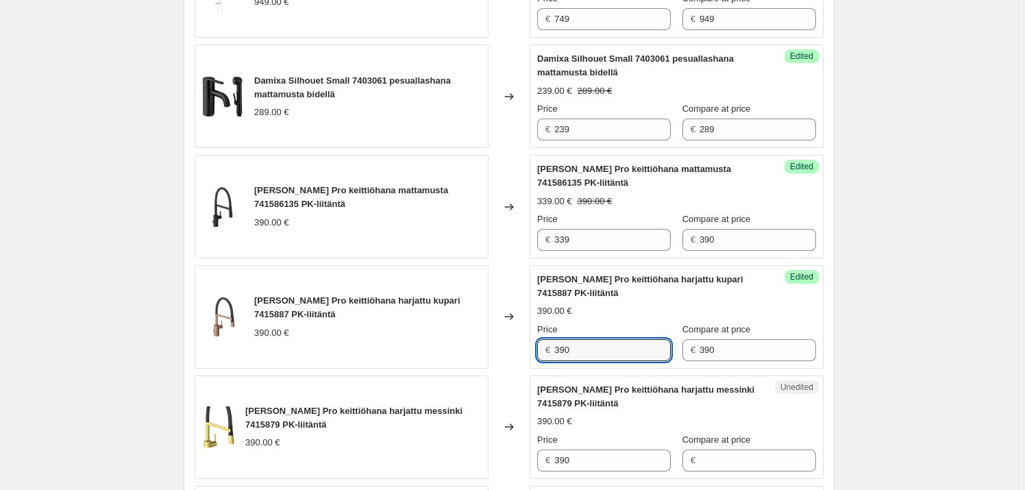
drag, startPoint x: 609, startPoint y: 353, endPoint x: 512, endPoint y: 354, distance: 97.3
click at [512, 354] on div "Damixa Silhouet Pro keittiöhana harjattu kupari 7415887 PK-liitäntä 390.00 € Ch…" at bounding box center [509, 316] width 629 height 103
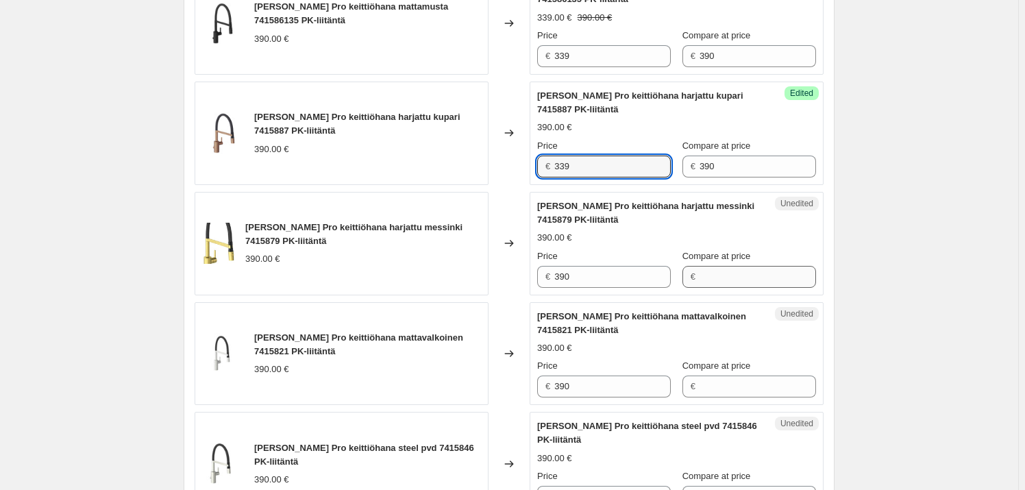
scroll to position [1744, 0]
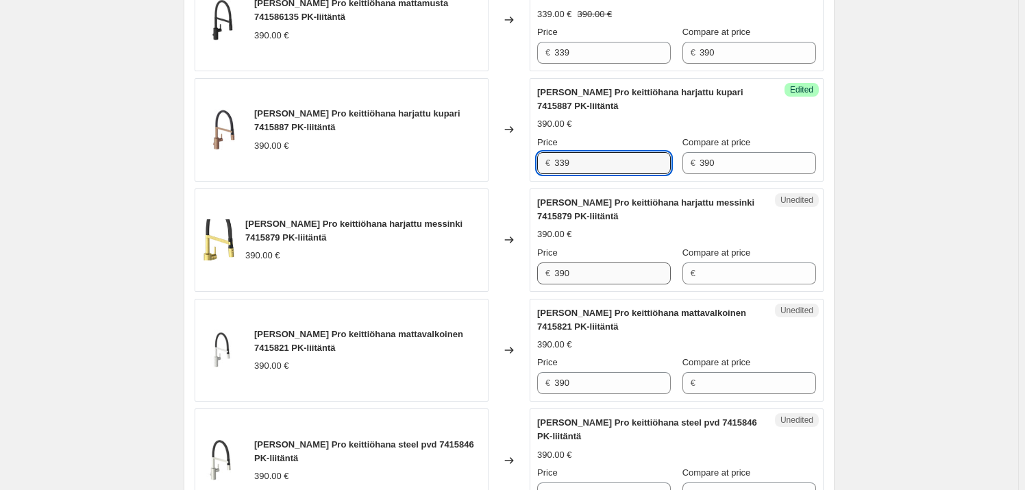
type input "339"
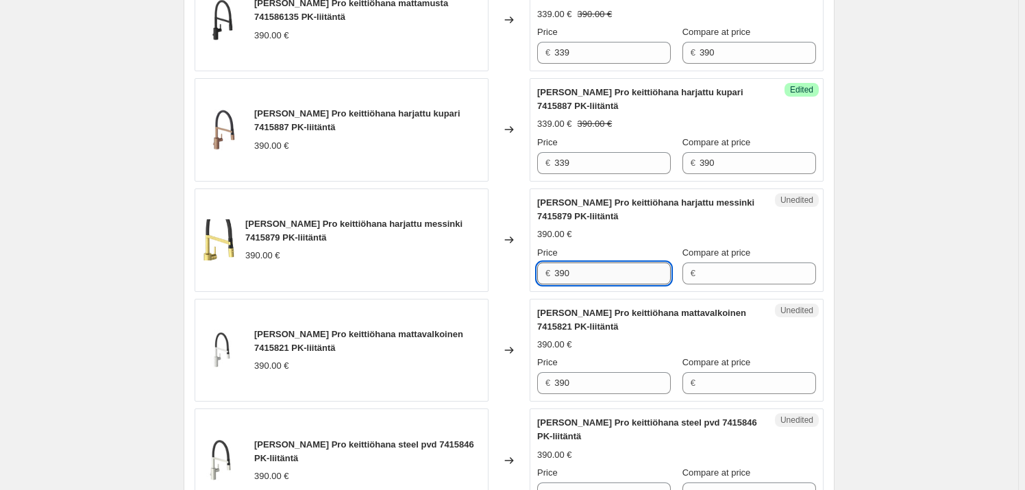
drag, startPoint x: 608, startPoint y: 269, endPoint x: 559, endPoint y: 271, distance: 49.4
click at [516, 269] on div "[PERSON_NAME] Pro keittiöhana harjattu messinki 7415879 PK-liitäntä 390.00 € Ch…" at bounding box center [509, 239] width 629 height 103
type input "390"
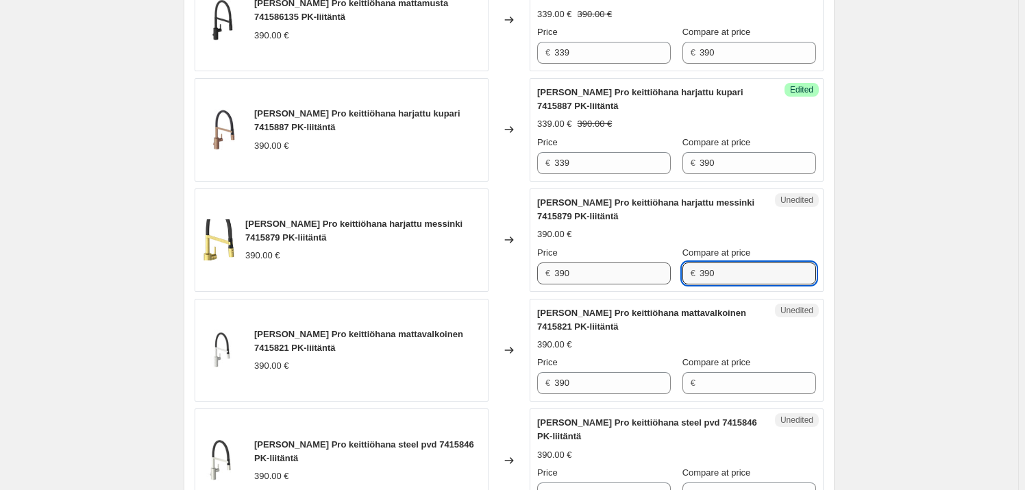
type input "390"
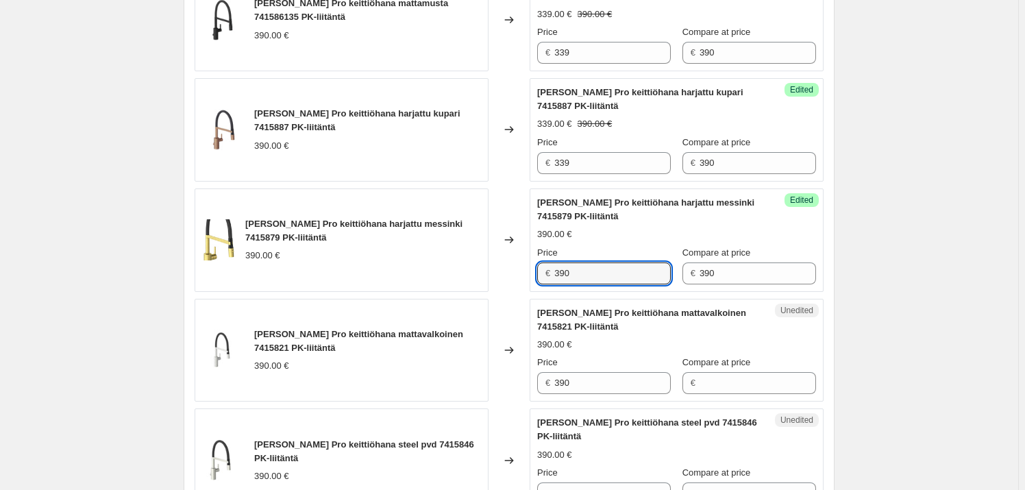
drag, startPoint x: 624, startPoint y: 276, endPoint x: 521, endPoint y: 268, distance: 103.8
click at [521, 268] on div "[PERSON_NAME] Pro keittiöhana harjattu messinki 7415879 PK-liitäntä 390.00 € Ch…" at bounding box center [509, 239] width 629 height 103
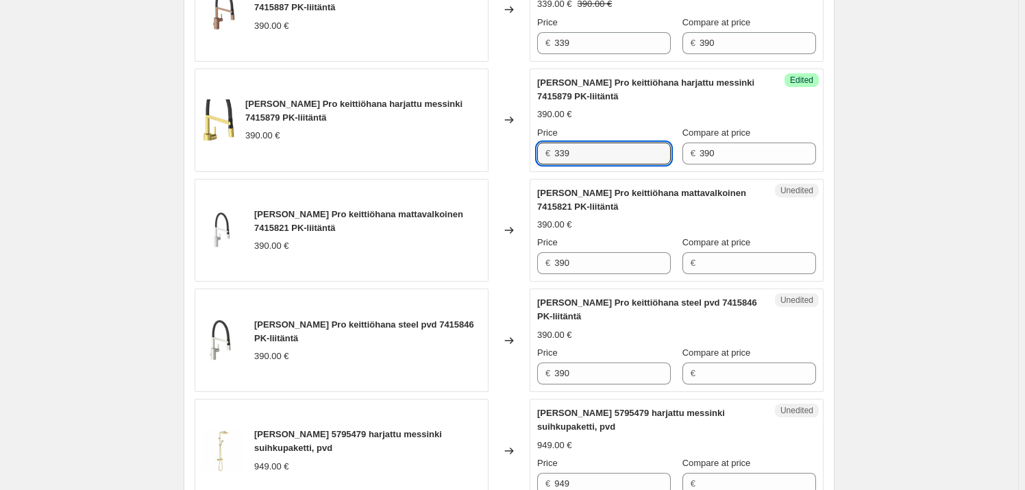
scroll to position [1869, 0]
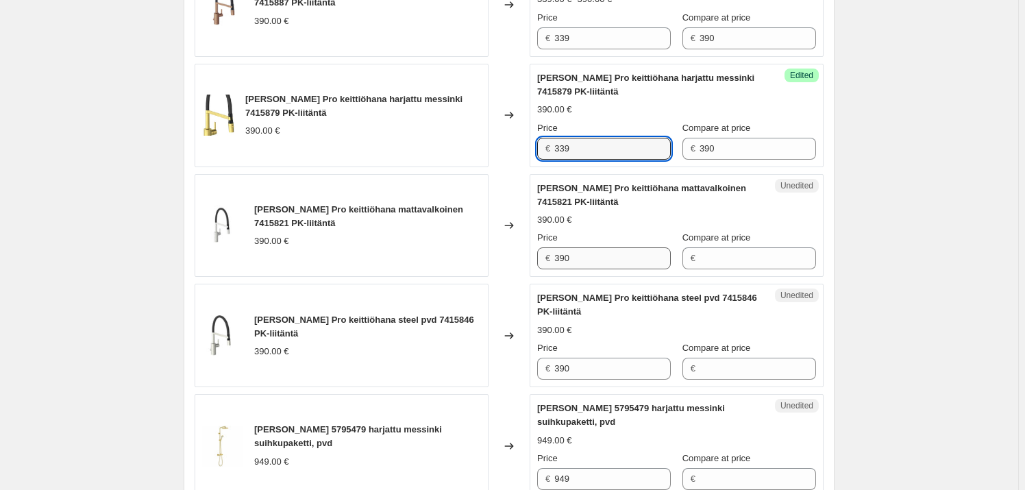
type input "339"
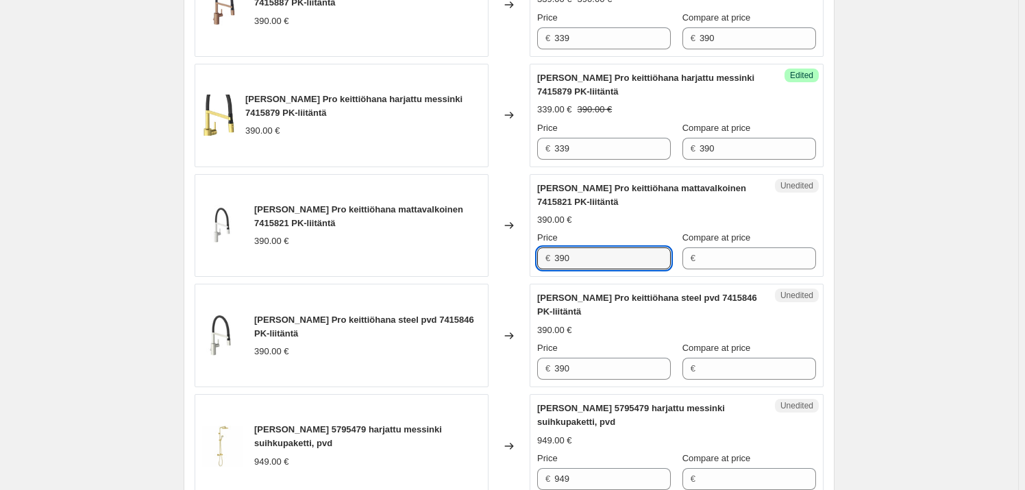
drag, startPoint x: 602, startPoint y: 267, endPoint x: 546, endPoint y: 265, distance: 56.9
click at [546, 265] on div "€ 390" at bounding box center [604, 258] width 134 height 22
type input "390"
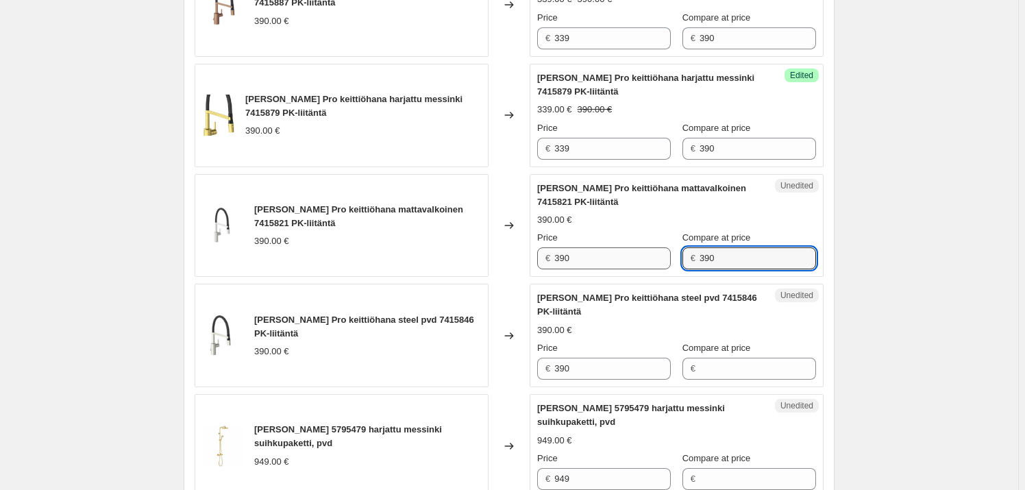
type input "390"
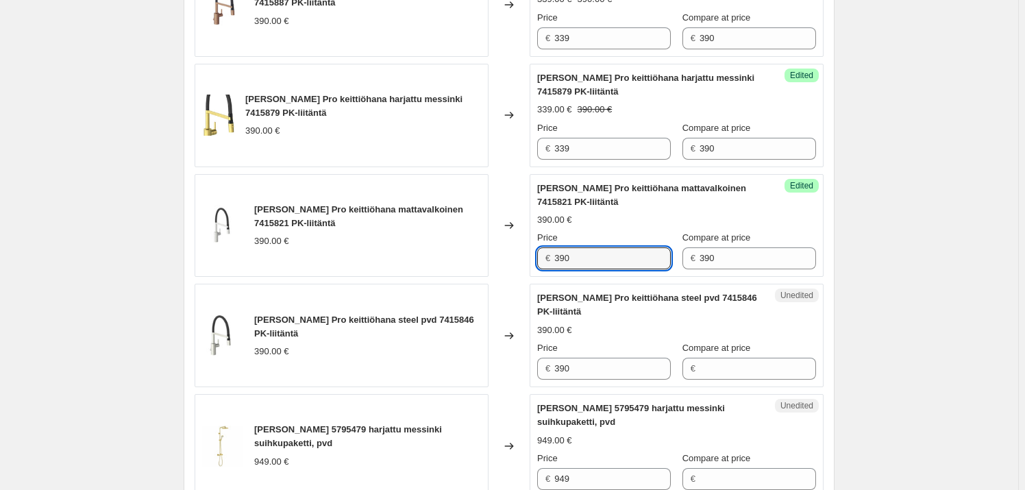
drag, startPoint x: 605, startPoint y: 260, endPoint x: 530, endPoint y: 261, distance: 74.7
click at [530, 261] on div "[PERSON_NAME] Pro keittiöhana mattavalkoinen 7415821 PK-liitäntä 390.00 € Chang…" at bounding box center [509, 225] width 629 height 103
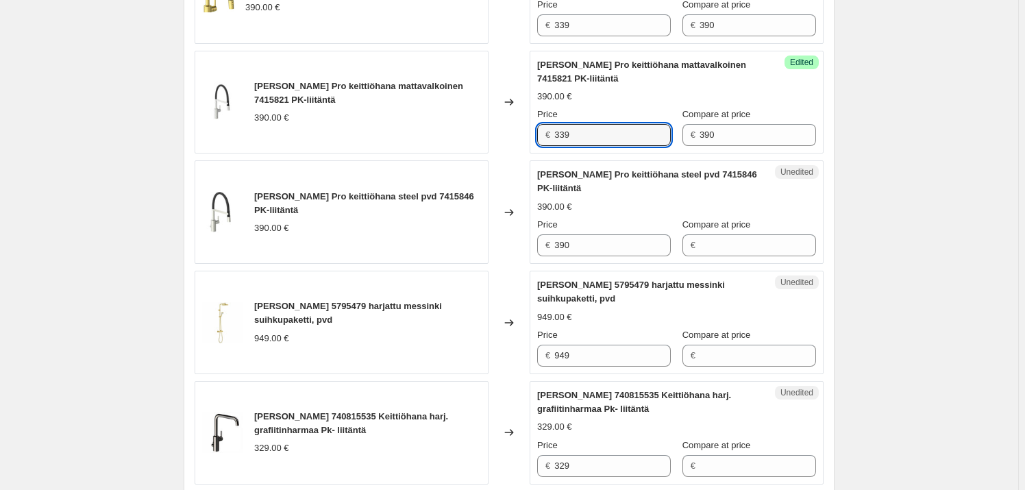
scroll to position [1994, 0]
type input "339"
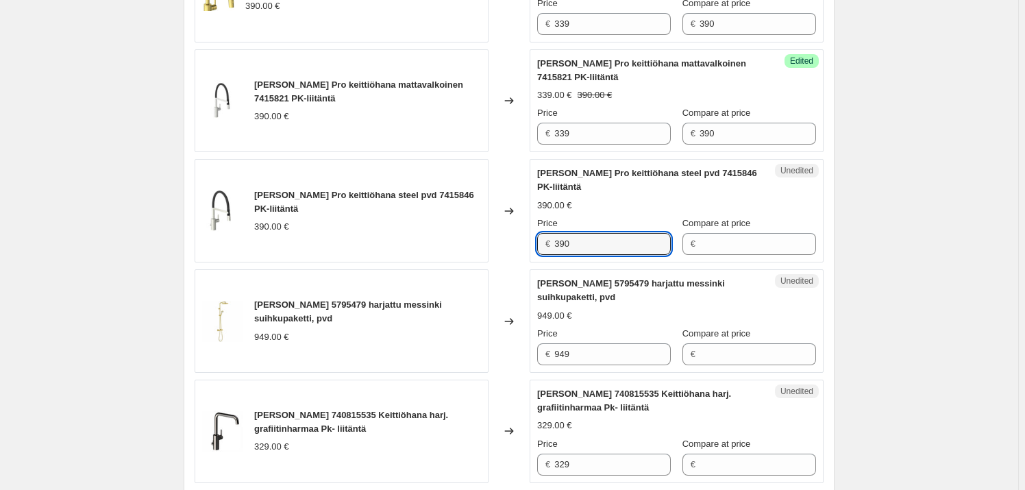
drag, startPoint x: 605, startPoint y: 252, endPoint x: 524, endPoint y: 251, distance: 80.9
click at [524, 251] on div "[PERSON_NAME] Pro keittiöhana steel pvd 7415846 PK-liitäntä 390.00 € Changed to…" at bounding box center [509, 210] width 629 height 103
type input "390"
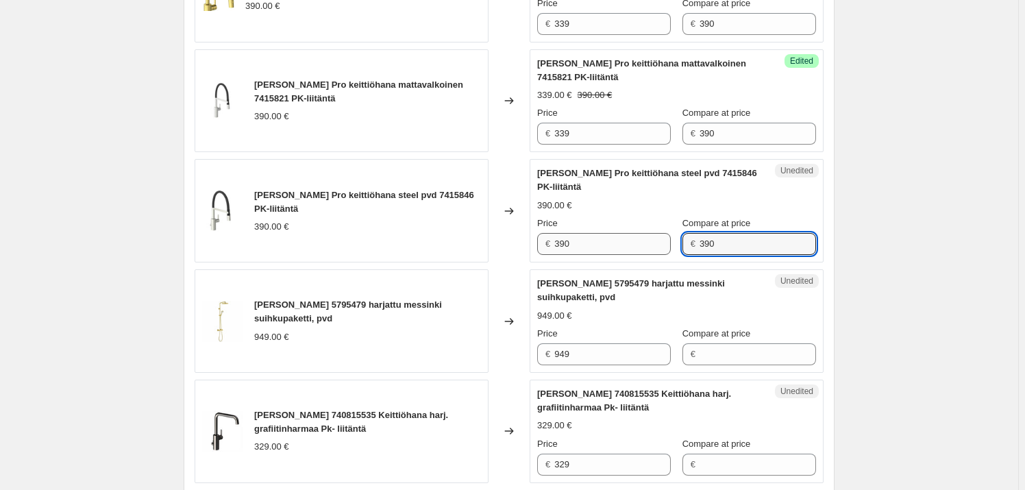
type input "390"
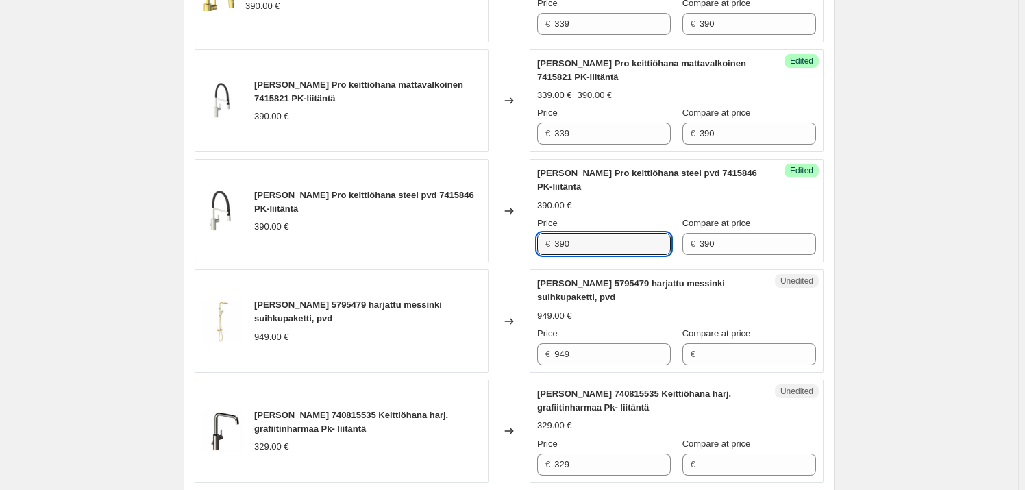
drag, startPoint x: 602, startPoint y: 251, endPoint x: 513, endPoint y: 254, distance: 89.8
click at [513, 254] on div "[PERSON_NAME] Pro keittiöhana steel pvd 7415846 PK-liitäntä 390.00 € Changed to…" at bounding box center [509, 210] width 629 height 103
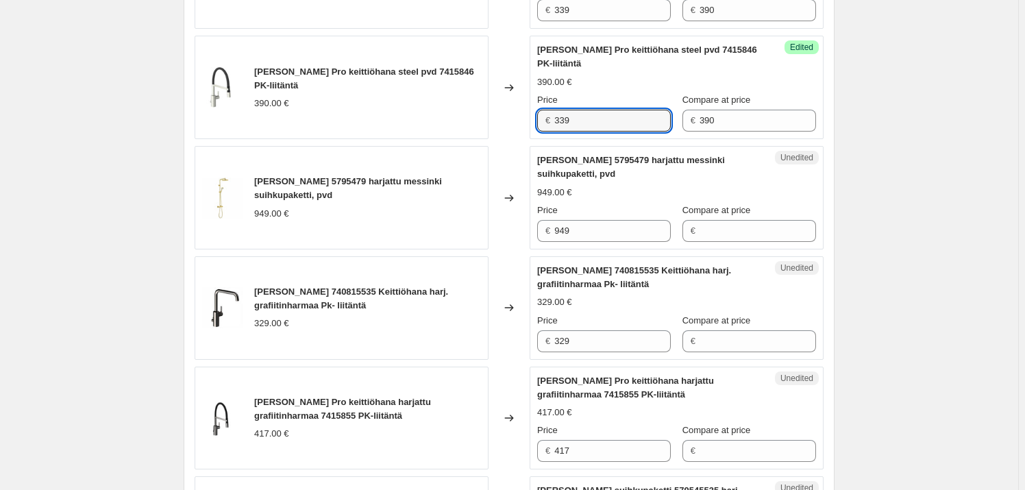
scroll to position [2118, 0]
type input "339"
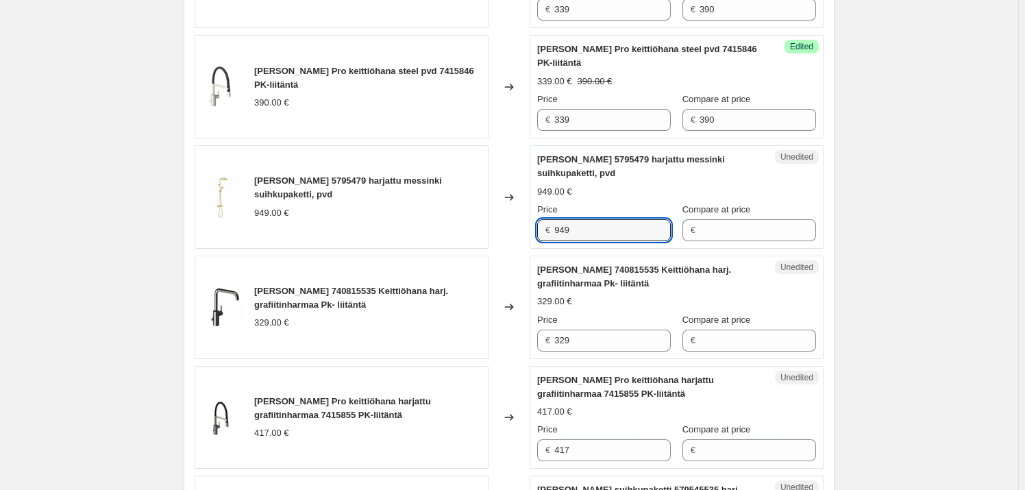
drag, startPoint x: 576, startPoint y: 236, endPoint x: 549, endPoint y: 234, distance: 27.5
click at [549, 234] on div "€ 949" at bounding box center [604, 230] width 134 height 22
type input "949"
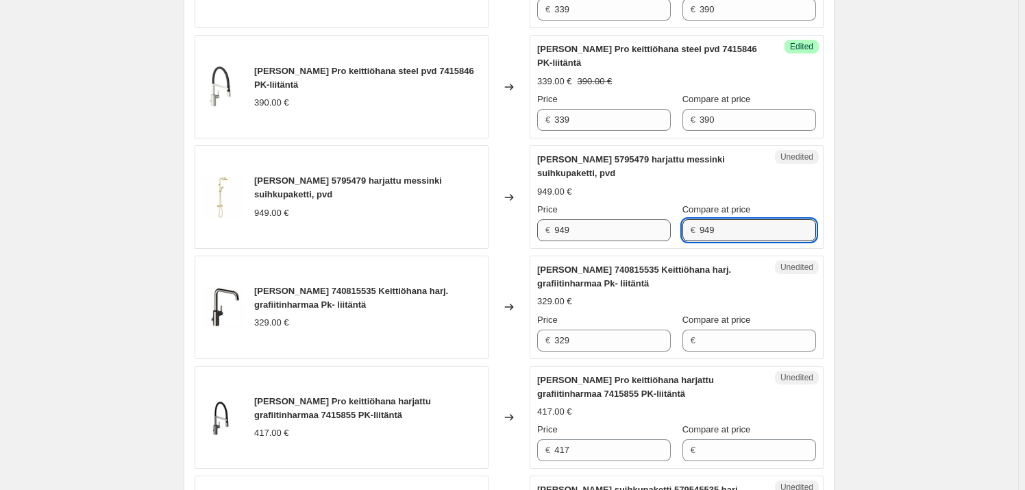
type input "949"
click at [612, 236] on input "949" at bounding box center [612, 230] width 117 height 22
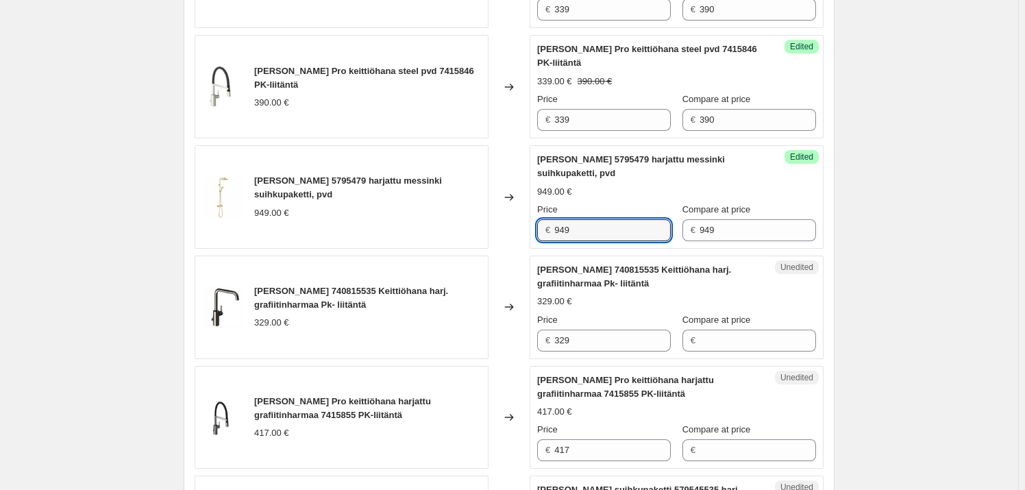
drag, startPoint x: 581, startPoint y: 237, endPoint x: 547, endPoint y: 234, distance: 34.4
click at [547, 234] on div "€ 949" at bounding box center [604, 230] width 134 height 22
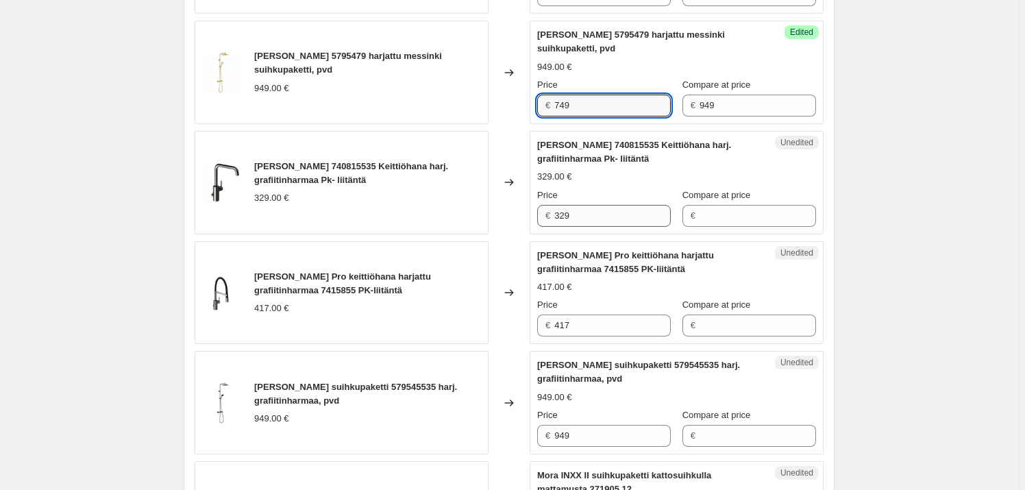
type input "749"
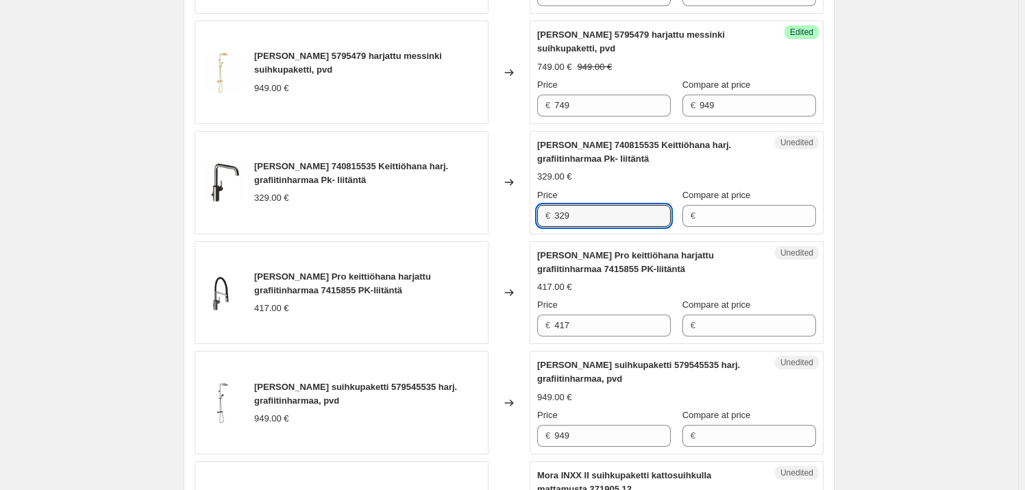
drag, startPoint x: 598, startPoint y: 225, endPoint x: 531, endPoint y: 216, distance: 67.8
click at [531, 216] on div "[PERSON_NAME] 740815535 Keittiöhana harj. grafiitinharmaa Pk- liitäntä 329.00 €…" at bounding box center [509, 182] width 629 height 103
type input "329"
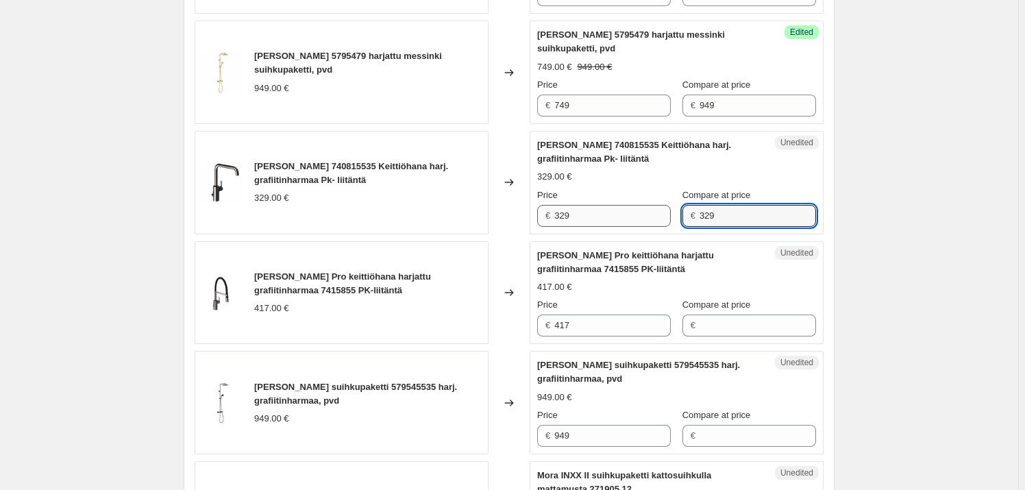
type input "329"
click at [613, 218] on input "329" at bounding box center [612, 216] width 117 height 22
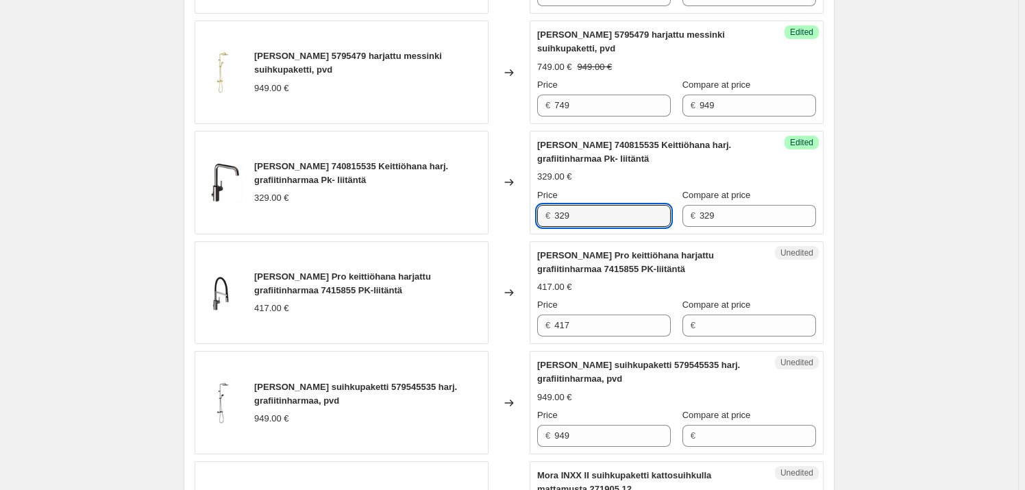
drag, startPoint x: 613, startPoint y: 218, endPoint x: 541, endPoint y: 218, distance: 72.6
click at [541, 218] on div "€ 329" at bounding box center [604, 216] width 134 height 22
type input "249"
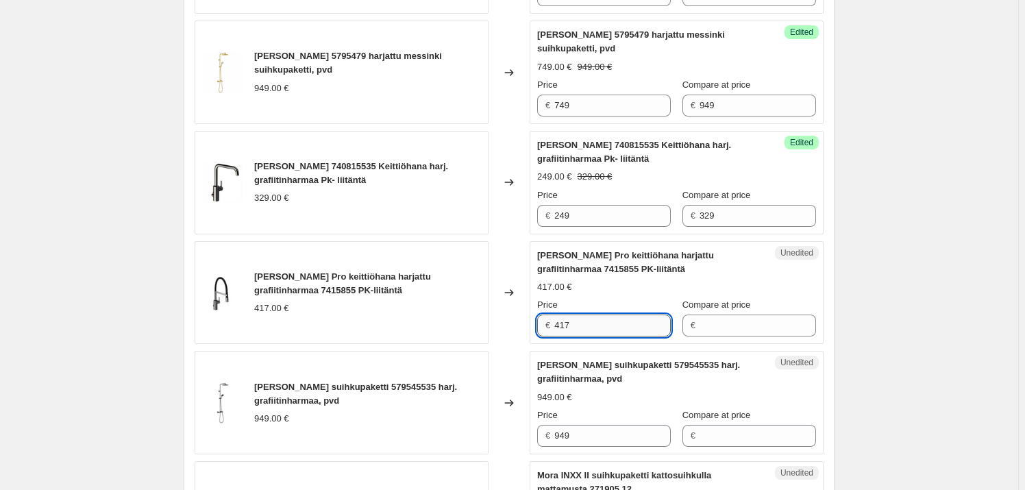
drag, startPoint x: 596, startPoint y: 332, endPoint x: 560, endPoint y: 330, distance: 35.7
click at [554, 330] on div "€ 417" at bounding box center [604, 326] width 134 height 22
type input "417"
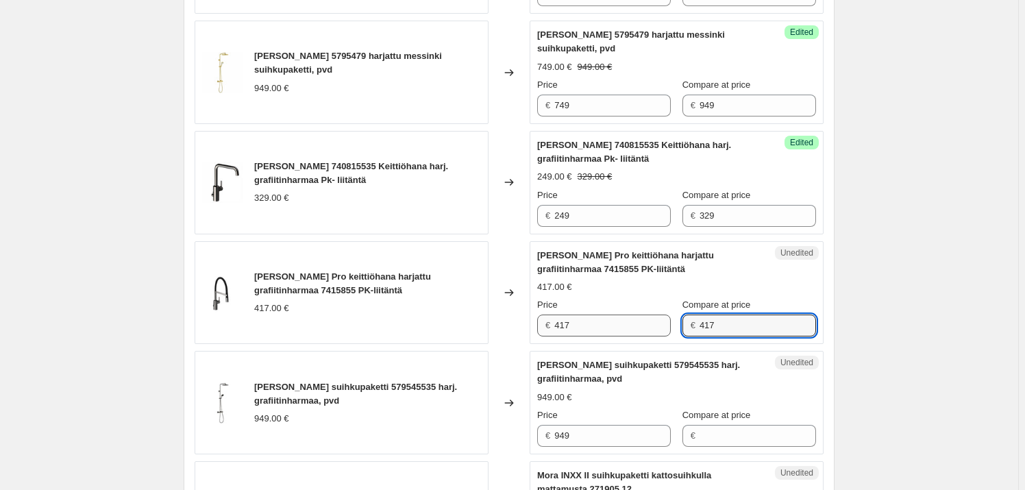
type input "417"
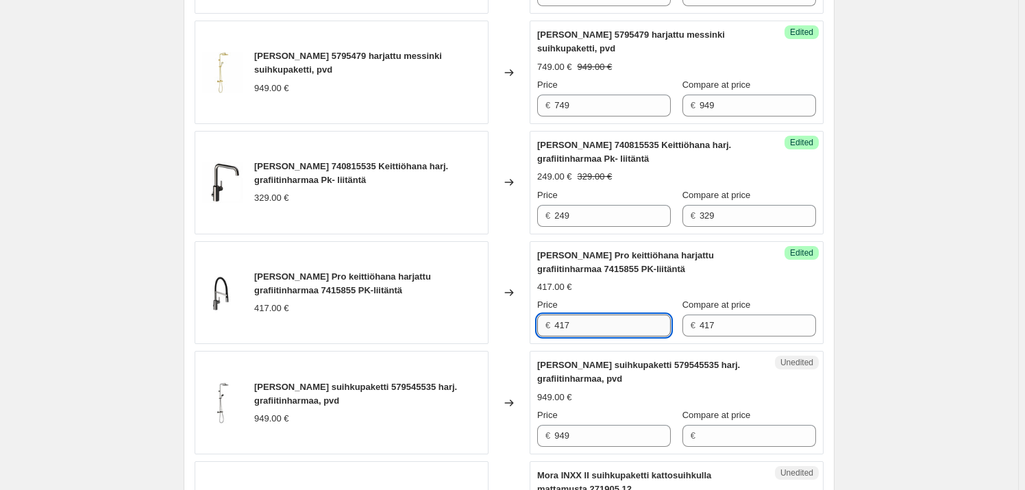
drag, startPoint x: 637, startPoint y: 325, endPoint x: 558, endPoint y: 322, distance: 78.9
click at [558, 322] on input "417" at bounding box center [612, 326] width 117 height 22
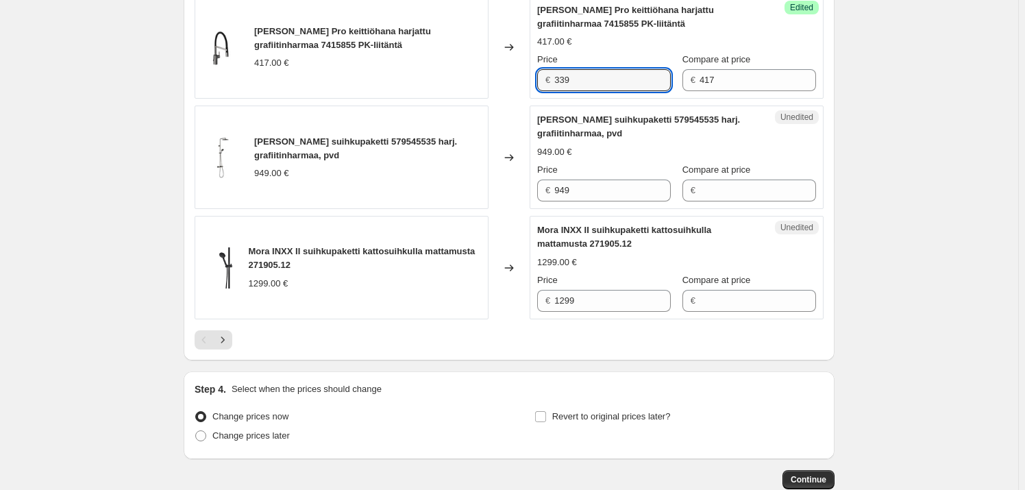
scroll to position [2492, 0]
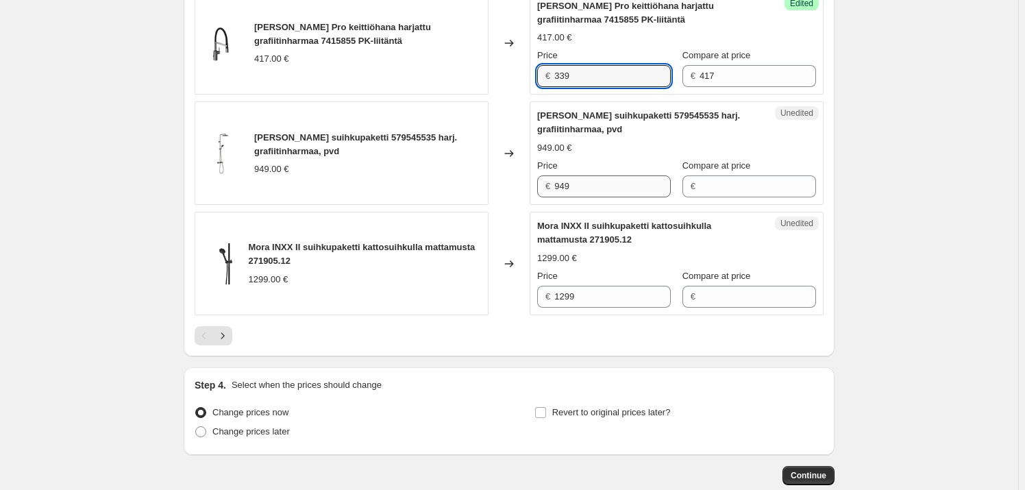
type input "339"
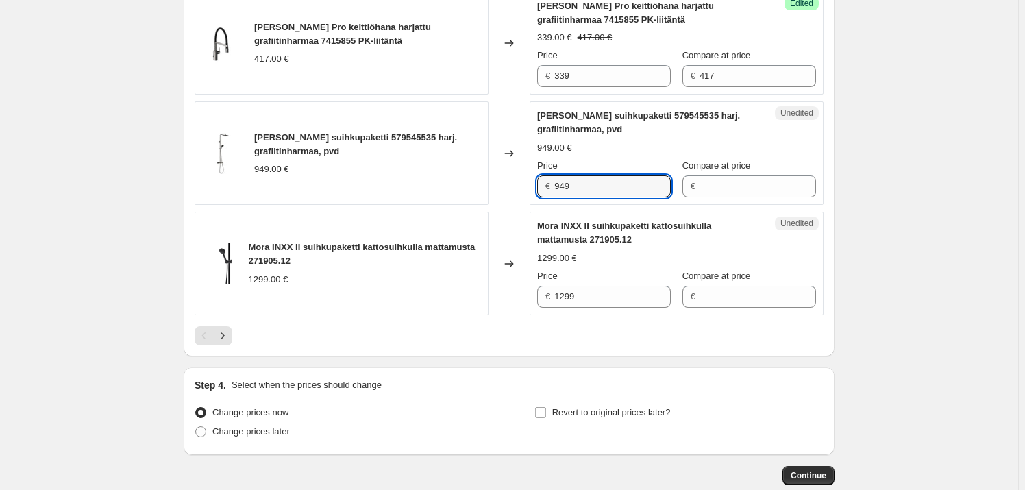
drag, startPoint x: 597, startPoint y: 199, endPoint x: 541, endPoint y: 193, distance: 55.9
click at [541, 193] on div "€ 949" at bounding box center [604, 186] width 134 height 22
type input "949"
drag, startPoint x: 620, startPoint y: 187, endPoint x: 509, endPoint y: 184, distance: 111.1
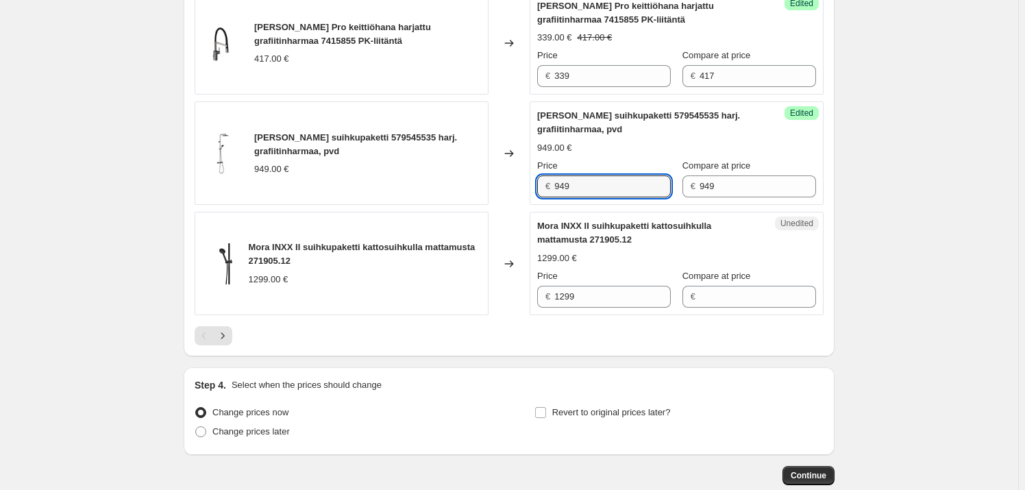
click at [509, 184] on div "[PERSON_NAME] suihkupaketti 579545535 harj. grafiitinharmaa, pvd 949.00 € Chang…" at bounding box center [509, 152] width 629 height 103
type input "749"
click at [230, 337] on icon "Next" at bounding box center [223, 336] width 14 height 14
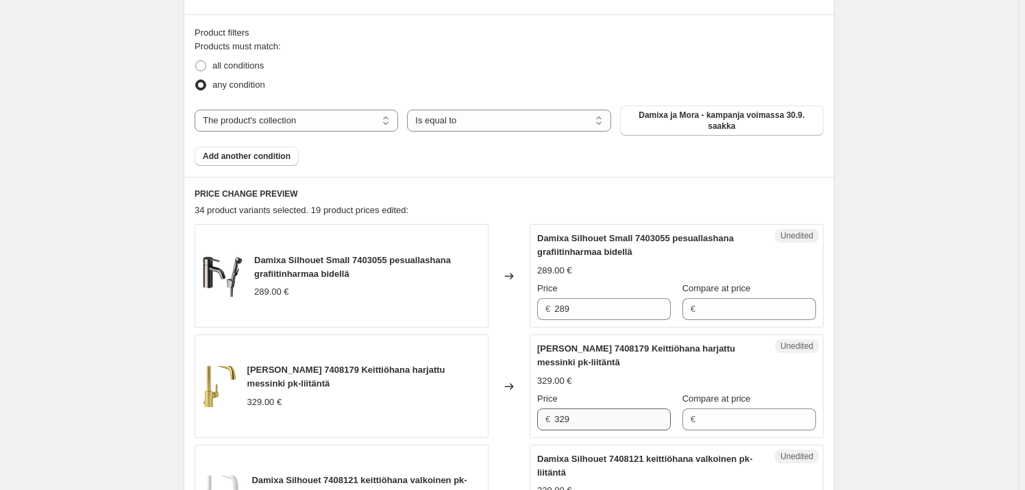
scroll to position [603, 0]
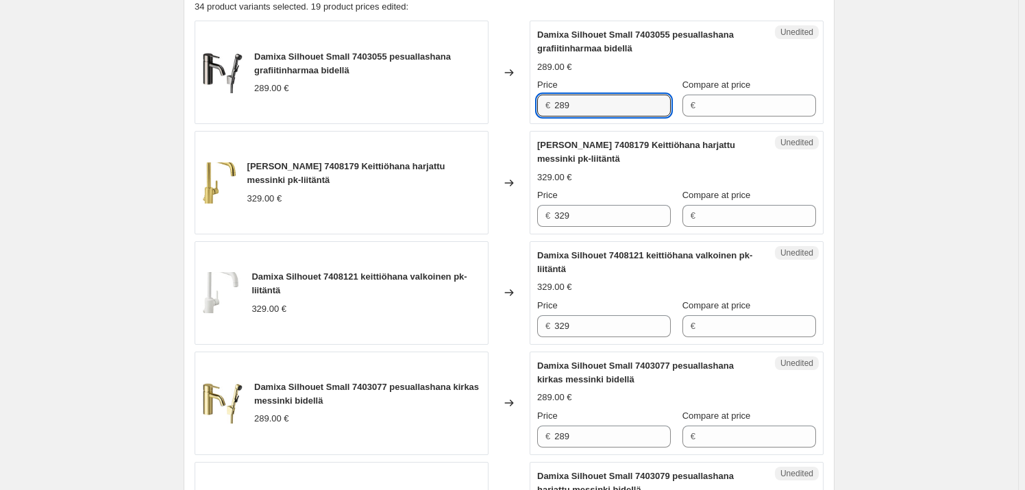
drag, startPoint x: 602, startPoint y: 97, endPoint x: 535, endPoint y: 95, distance: 66.5
click at [535, 95] on div "Unedited Damixa Silhouet Small 7403055 pesuallashana grafiitinharmaa bidellä 28…" at bounding box center [677, 72] width 294 height 103
type input "289"
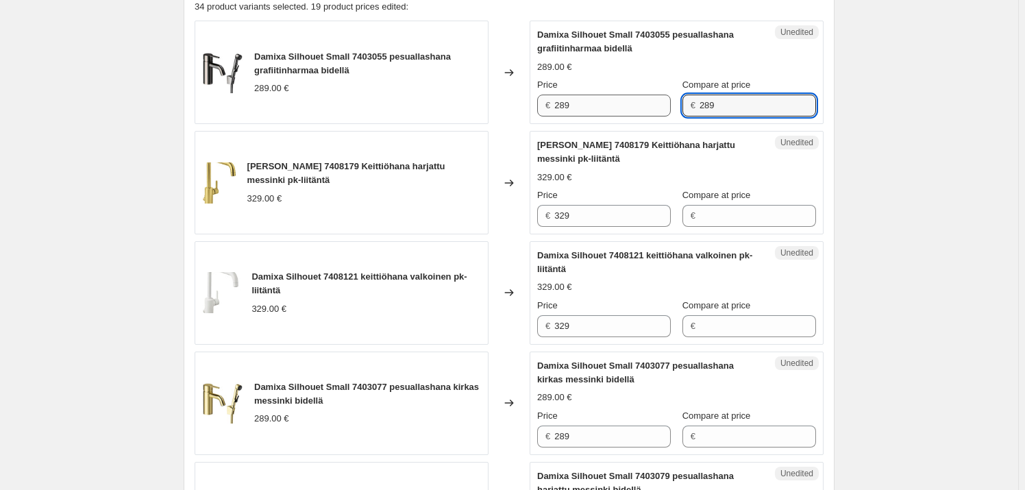
type input "289"
drag, startPoint x: 609, startPoint y: 94, endPoint x: 546, endPoint y: 93, distance: 63.1
click at [546, 95] on div "€ 289" at bounding box center [604, 106] width 134 height 22
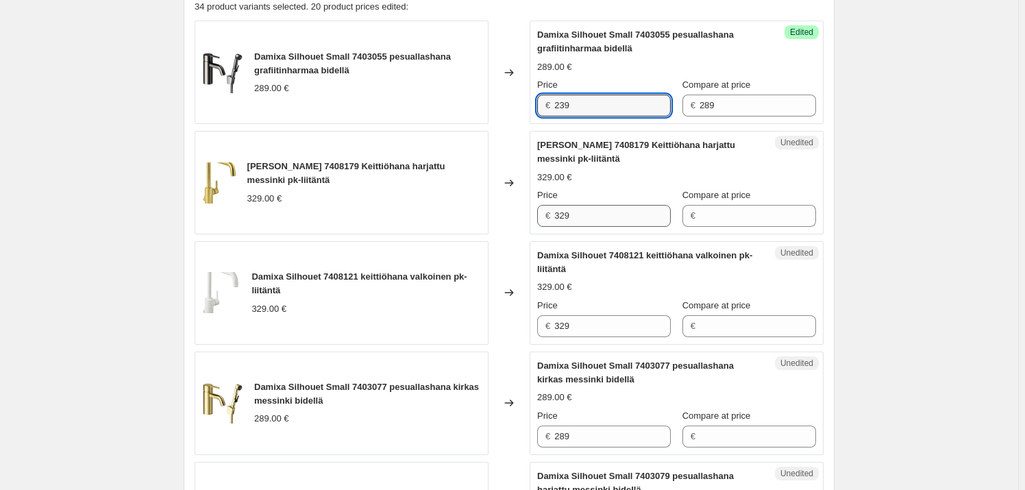
type input "239"
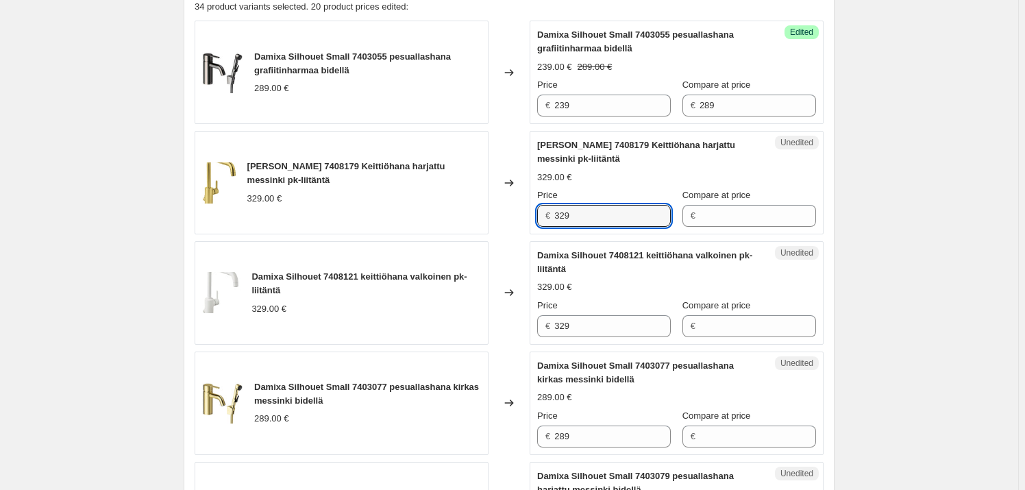
drag, startPoint x: 594, startPoint y: 210, endPoint x: 545, endPoint y: 205, distance: 49.6
click at [541, 206] on div "€ 329" at bounding box center [604, 216] width 134 height 22
type input "329"
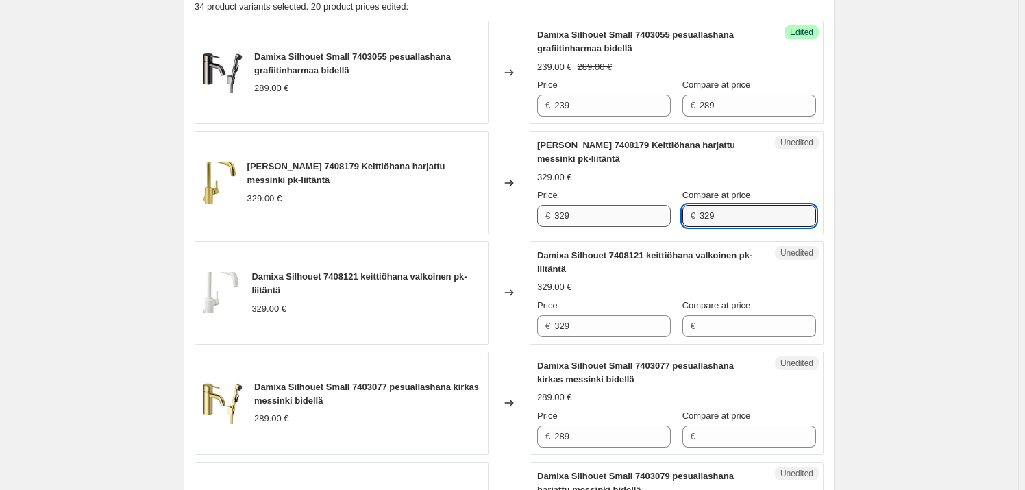
type input "329"
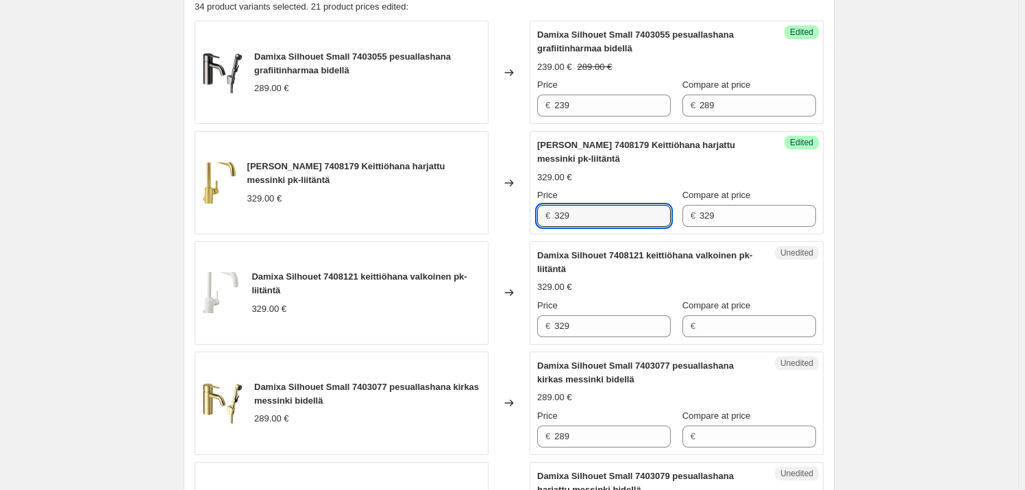
drag, startPoint x: 624, startPoint y: 208, endPoint x: 535, endPoint y: 202, distance: 89.3
click at [535, 202] on div "Success Edited [PERSON_NAME] 7408179 Keittiöhana harjattu messinki pk-liitäntä …" at bounding box center [677, 182] width 294 height 103
type input "249"
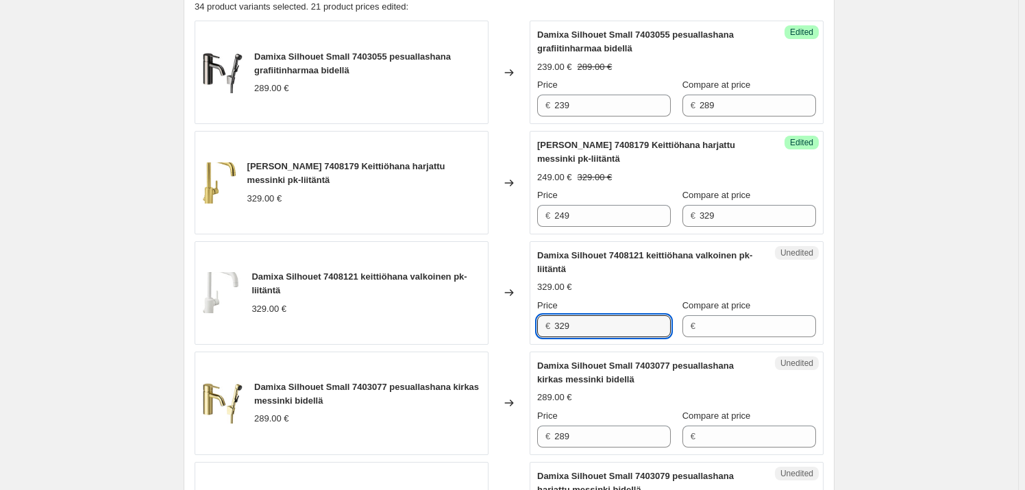
drag, startPoint x: 563, startPoint y: 315, endPoint x: 539, endPoint y: 315, distance: 24.0
click at [538, 316] on div "Unedited Damixa Silhouet 7408121 keittiöhana valkoinen pk-liitäntä 329.00 € Pri…" at bounding box center [677, 292] width 294 height 103
type input "329"
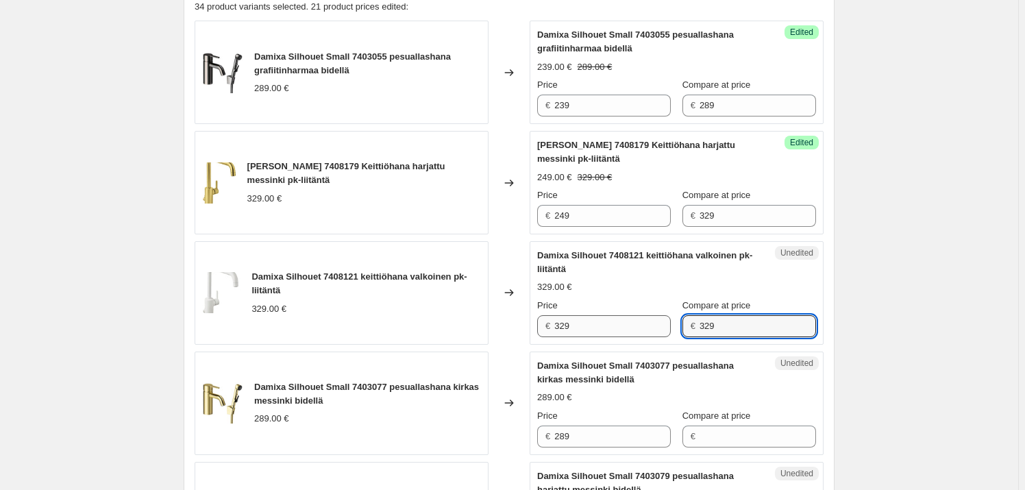
type input "329"
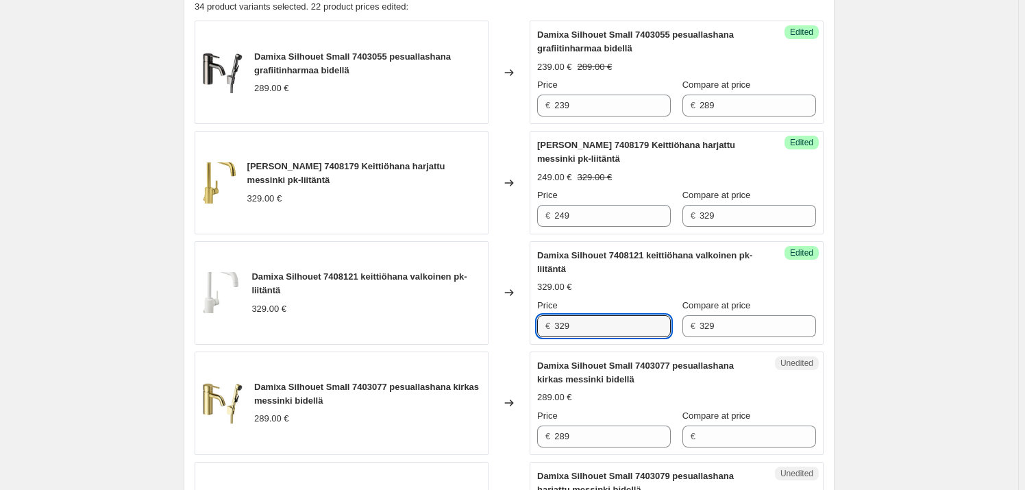
drag, startPoint x: 615, startPoint y: 315, endPoint x: 526, endPoint y: 312, distance: 89.1
click at [526, 312] on div "Damixa Silhouet 7408121 keittiöhana valkoinen pk-liitäntä 329.00 € Changed to S…" at bounding box center [509, 292] width 629 height 103
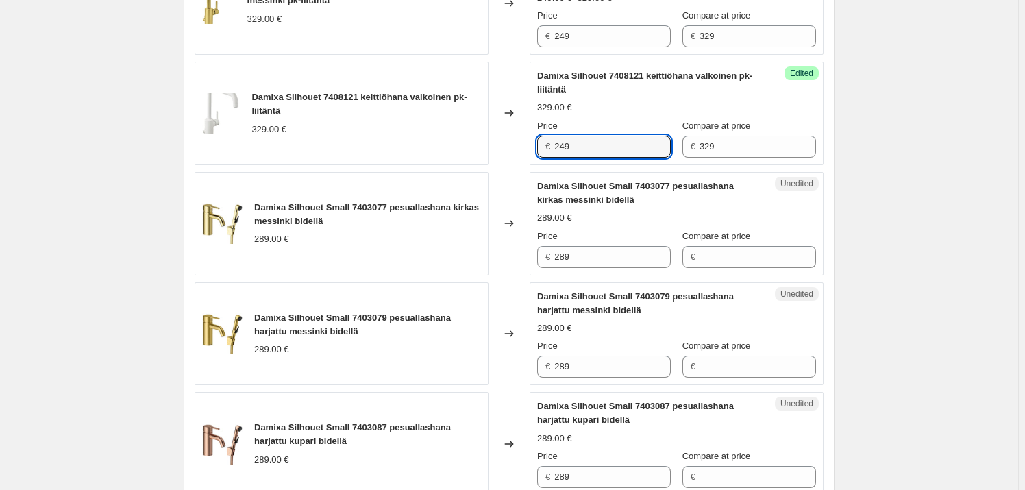
scroll to position [790, 0]
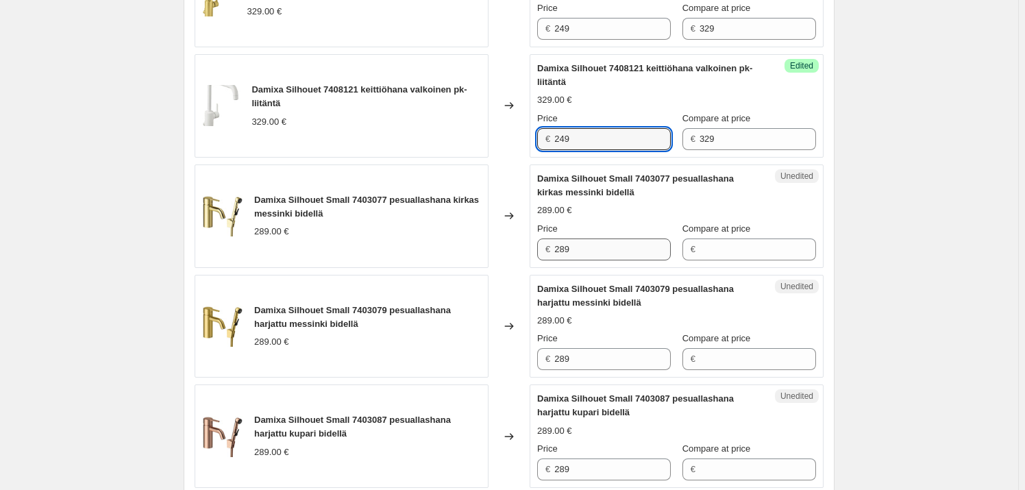
type input "249"
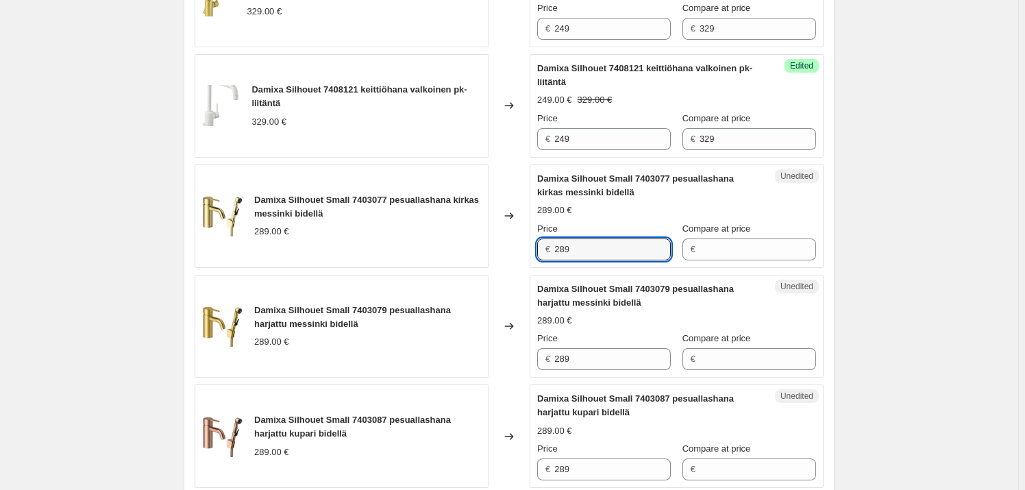
drag, startPoint x: 616, startPoint y: 237, endPoint x: 552, endPoint y: 234, distance: 63.8
click at [552, 239] on div "€ 289" at bounding box center [604, 250] width 134 height 22
type input "289"
click at [610, 243] on input "289" at bounding box center [612, 250] width 117 height 22
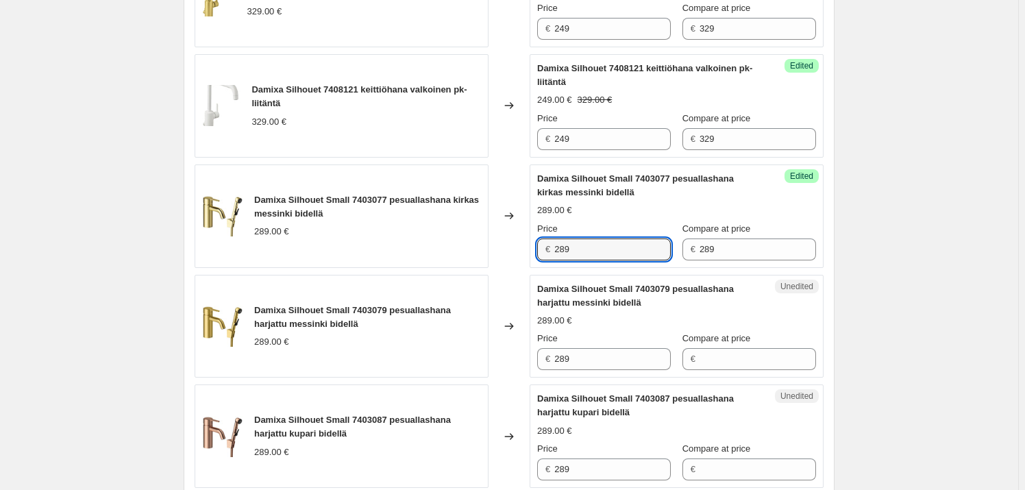
drag, startPoint x: 610, startPoint y: 243, endPoint x: 526, endPoint y: 237, distance: 83.8
click at [526, 237] on div "Damixa Silhouet Small 7403077 pesuallashana kirkas messinki bidellä 289.00 € Ch…" at bounding box center [509, 215] width 629 height 103
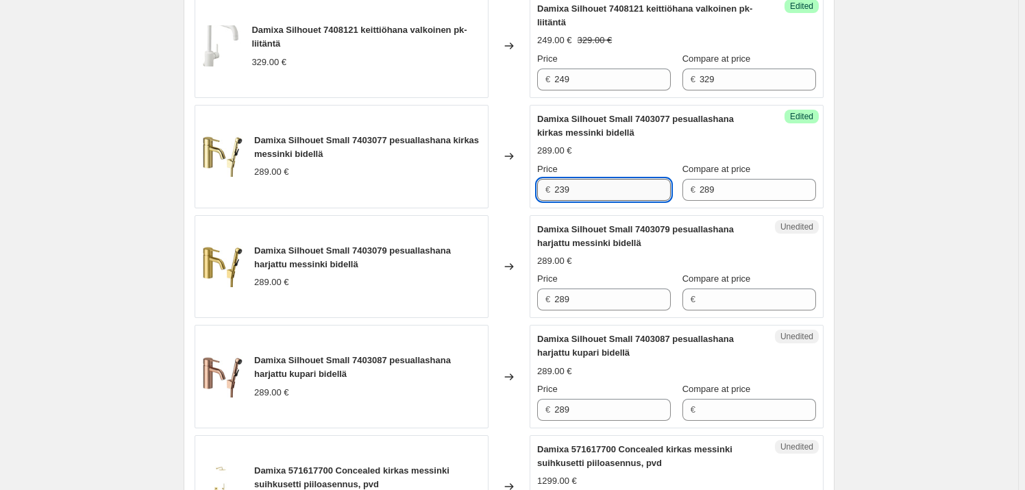
scroll to position [915, 0]
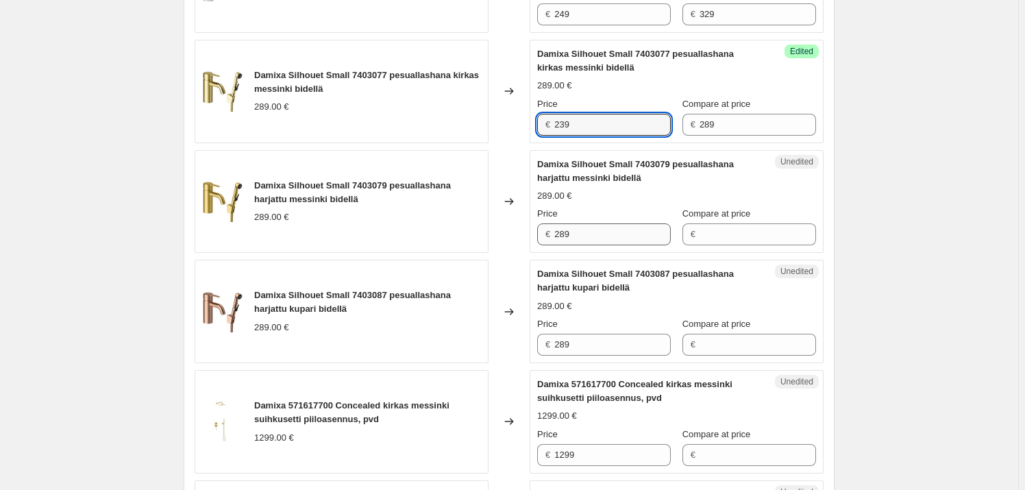
type input "239"
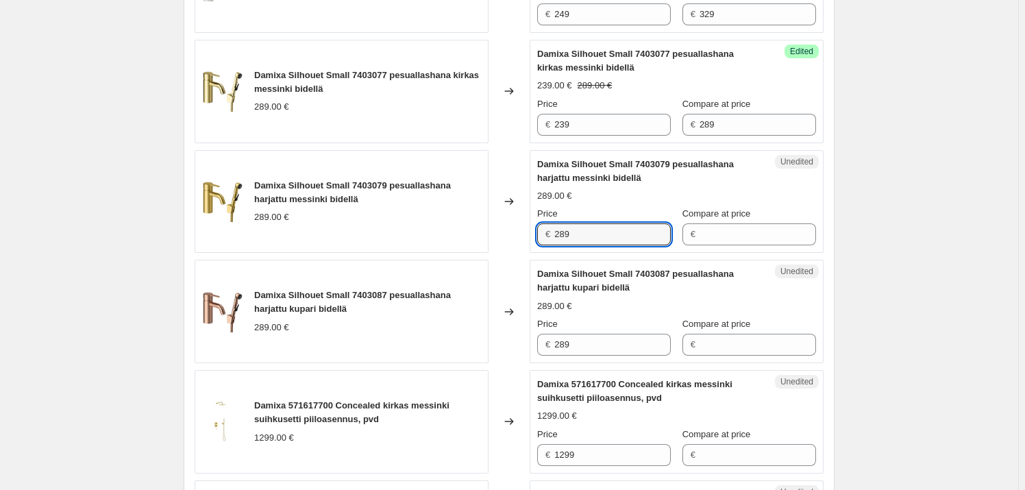
drag, startPoint x: 576, startPoint y: 230, endPoint x: 548, endPoint y: 225, distance: 27.8
click at [548, 225] on div "€ 289" at bounding box center [604, 234] width 134 height 22
type input "289"
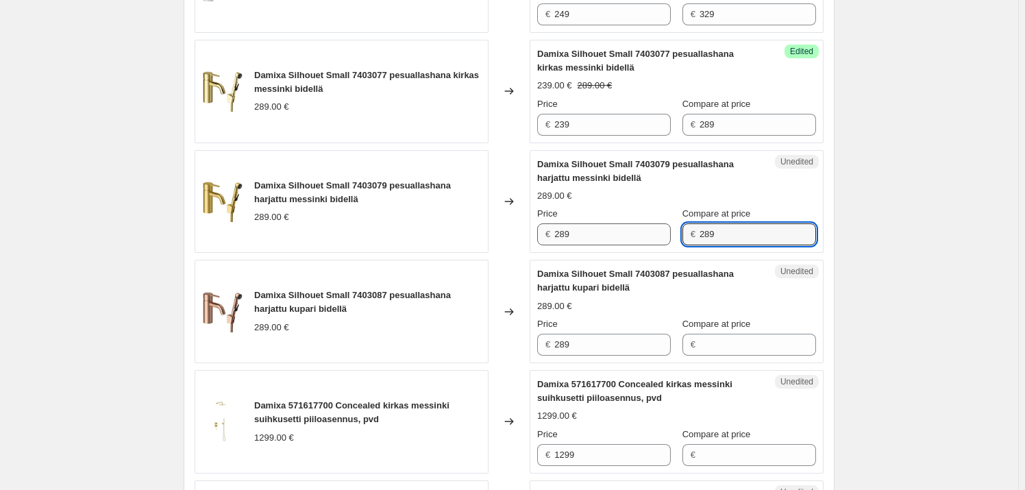
type input "289"
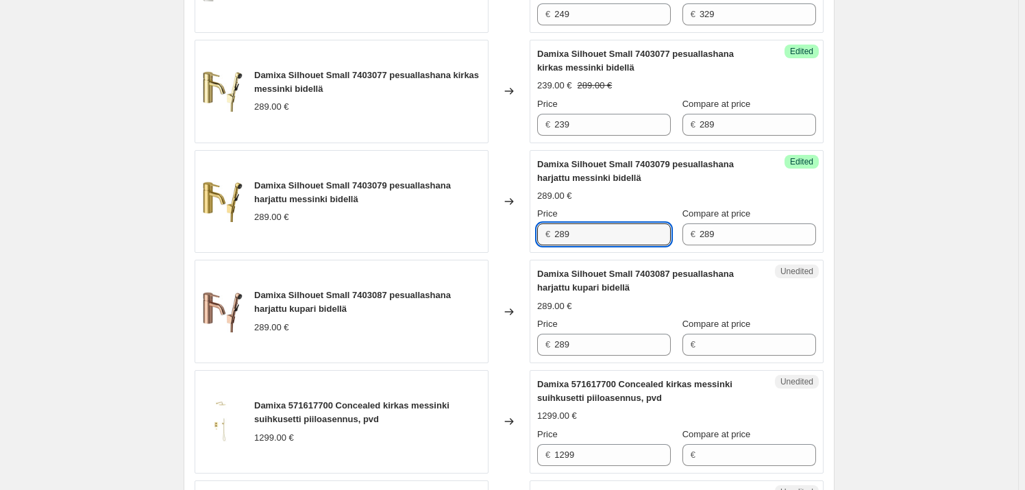
drag, startPoint x: 646, startPoint y: 231, endPoint x: 549, endPoint y: 218, distance: 98.2
click at [549, 223] on div "€ 289" at bounding box center [604, 234] width 134 height 22
type input "239"
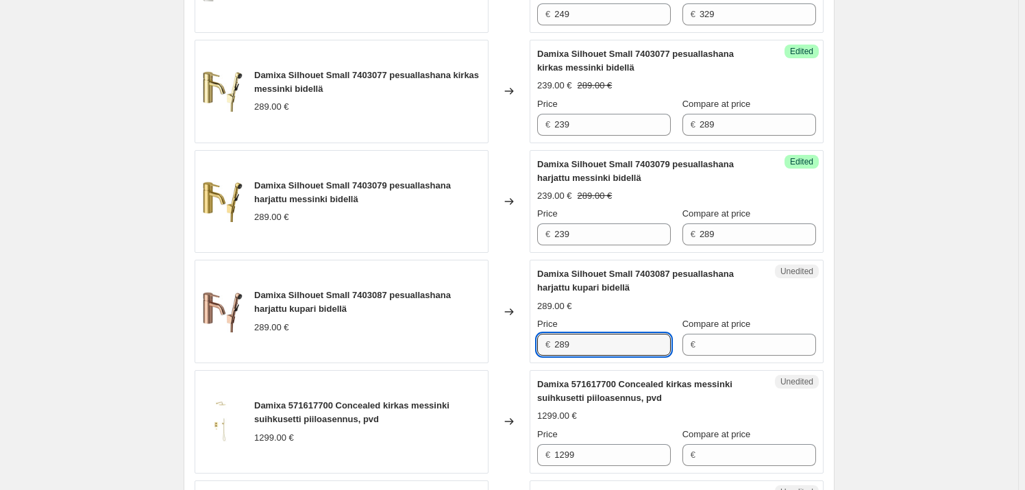
drag, startPoint x: 605, startPoint y: 324, endPoint x: 528, endPoint y: 323, distance: 76.8
click at [511, 323] on div "Damixa Silhouet Small 7403087 pesuallashana harjattu kupari bidellä 289.00 € Ch…" at bounding box center [509, 311] width 629 height 103
type input "289"
drag, startPoint x: 630, startPoint y: 329, endPoint x: 528, endPoint y: 323, distance: 102.3
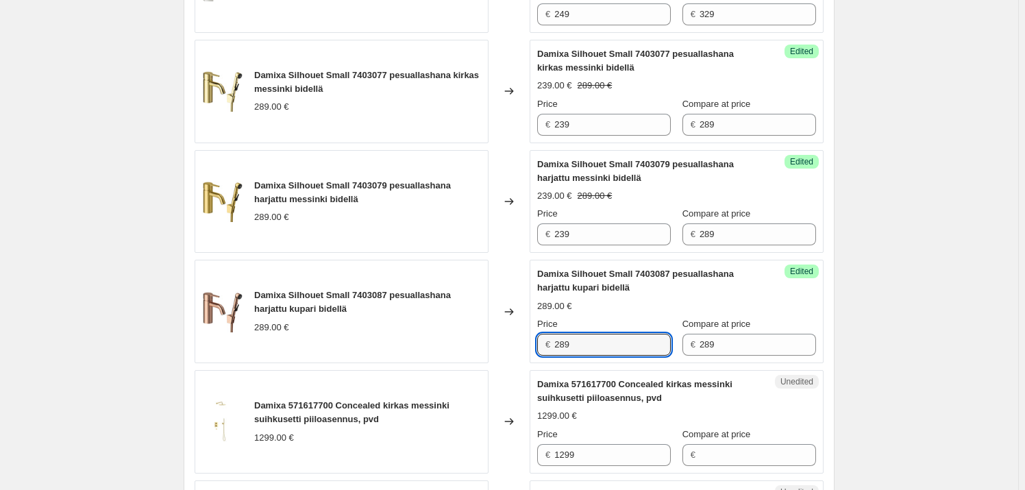
click at [528, 323] on div "Damixa Silhouet Small 7403087 pesuallashana harjattu kupari bidellä 289.00 € Ch…" at bounding box center [509, 311] width 629 height 103
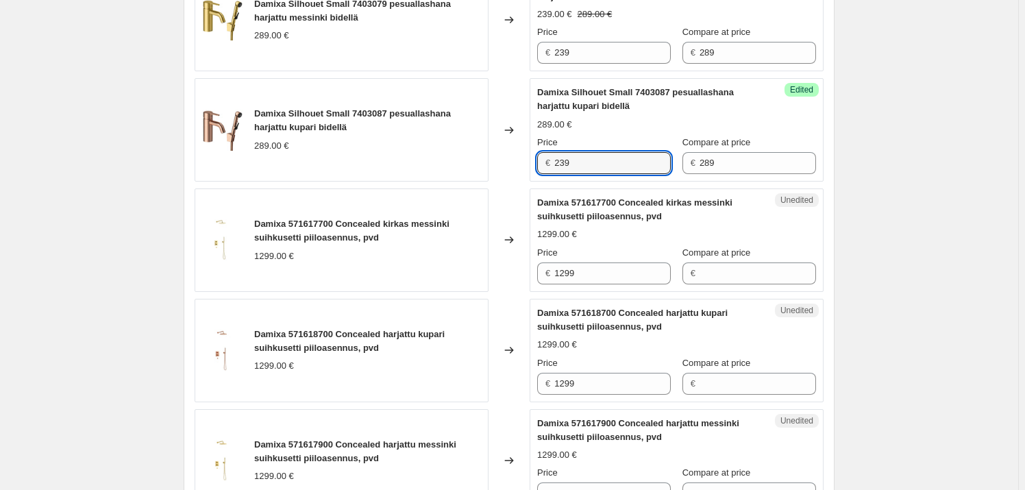
scroll to position [1102, 0]
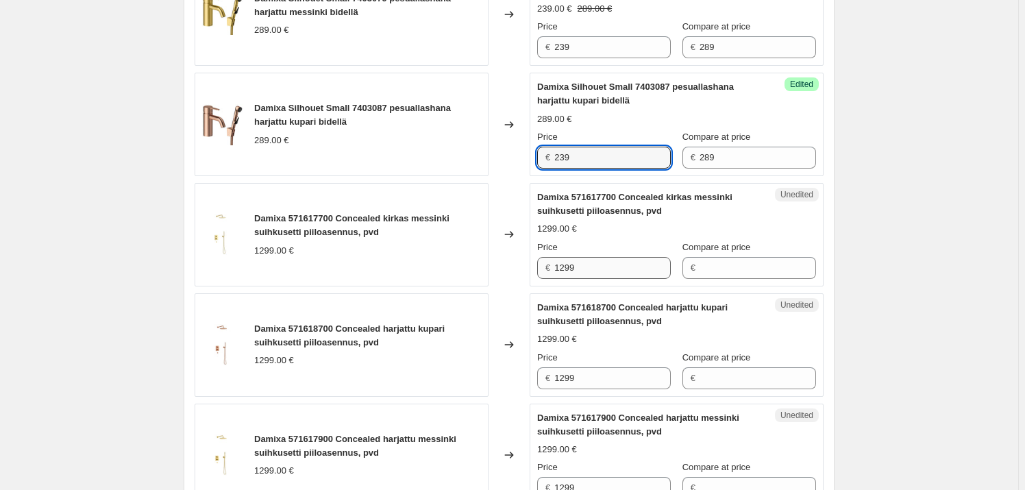
type input "239"
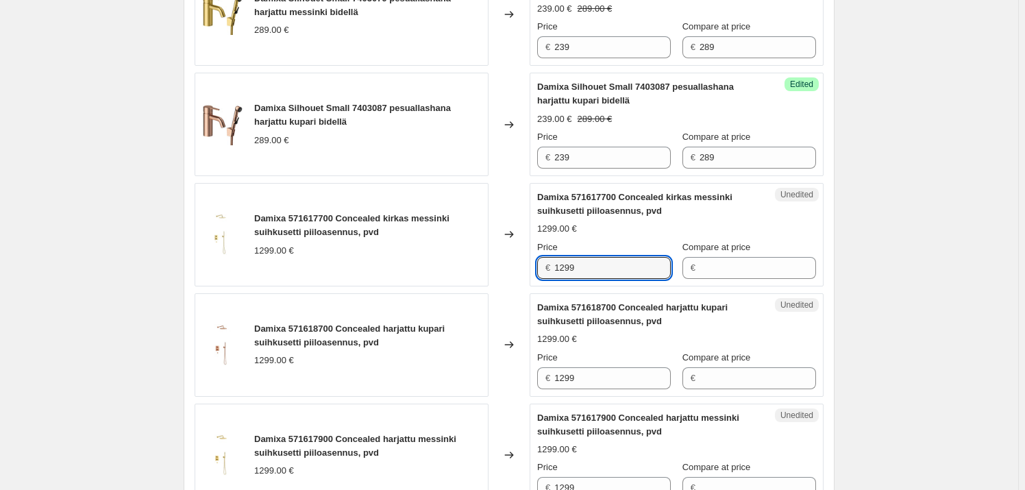
drag, startPoint x: 627, startPoint y: 267, endPoint x: 535, endPoint y: 256, distance: 92.6
click at [535, 256] on div "Unedited Damixa 571617700 Concealed kirkas messinki suihkusetti piiloasennus, p…" at bounding box center [677, 234] width 294 height 103
type input "1299"
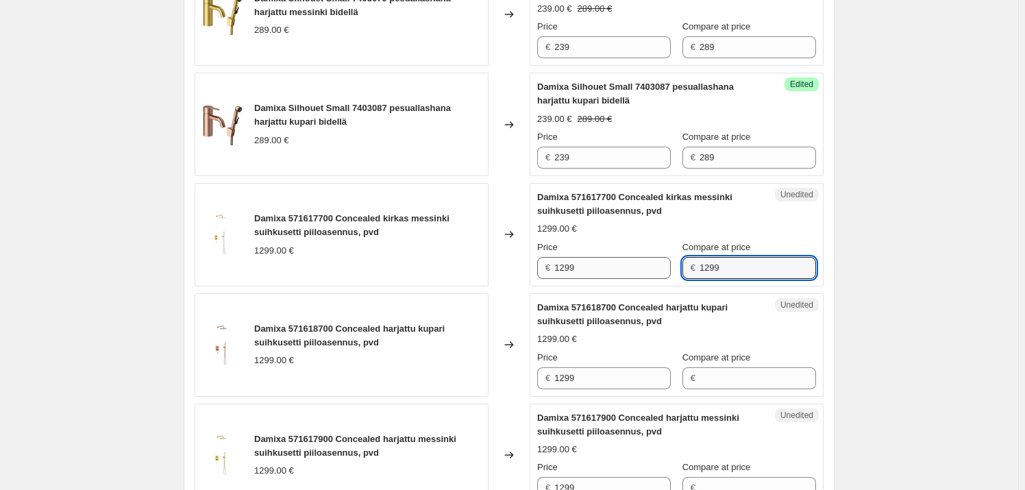
type input "1299"
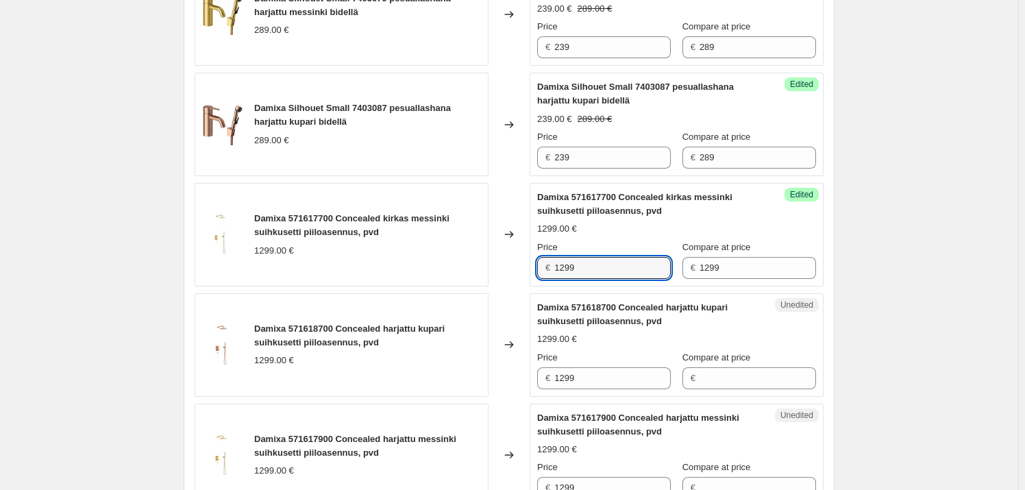
drag, startPoint x: 635, startPoint y: 258, endPoint x: 502, endPoint y: 243, distance: 133.1
click at [502, 243] on div "Damixa 571617700 Concealed kirkas messinki suihkusetti piiloasennus, pvd 1299.0…" at bounding box center [509, 234] width 629 height 103
type input "950"
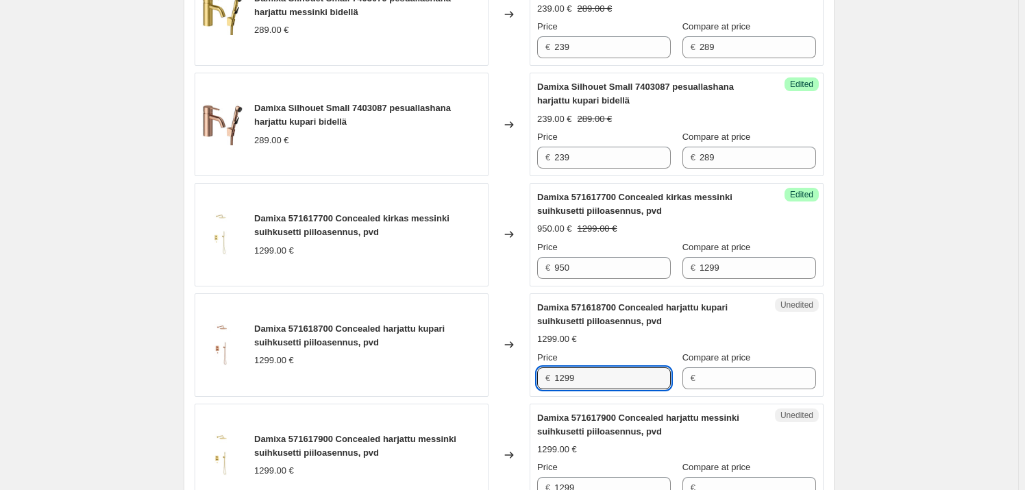
drag, startPoint x: 595, startPoint y: 368, endPoint x: 542, endPoint y: 361, distance: 53.3
click at [531, 361] on div "Damixa 571618700 Concealed harjattu kupari suihkusetti piiloasennus, pvd 1299.0…" at bounding box center [509, 344] width 629 height 103
type input "1299"
drag, startPoint x: 587, startPoint y: 359, endPoint x: 490, endPoint y: 356, distance: 96.7
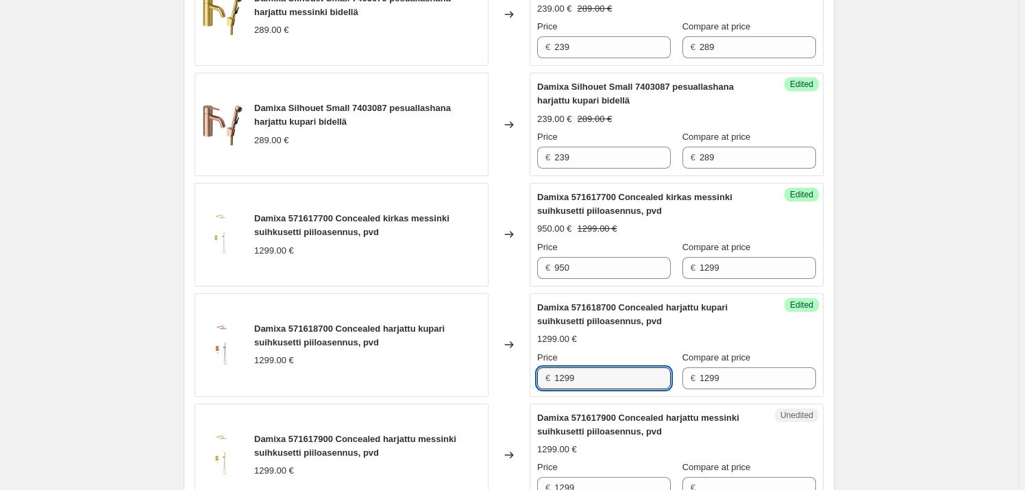
click at [490, 356] on div "Damixa 571618700 Concealed harjattu kupari suihkusetti piiloasennus, pvd 1299.0…" at bounding box center [509, 344] width 629 height 103
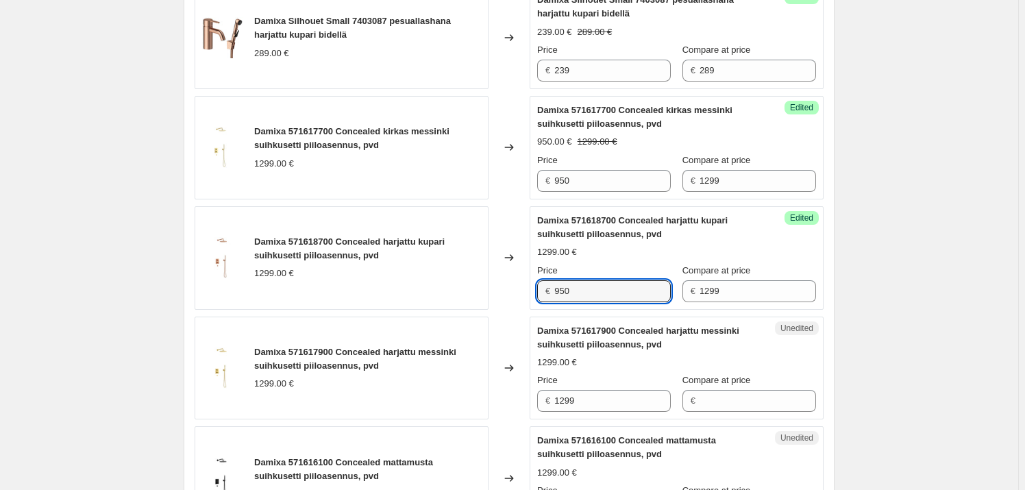
scroll to position [1288, 0]
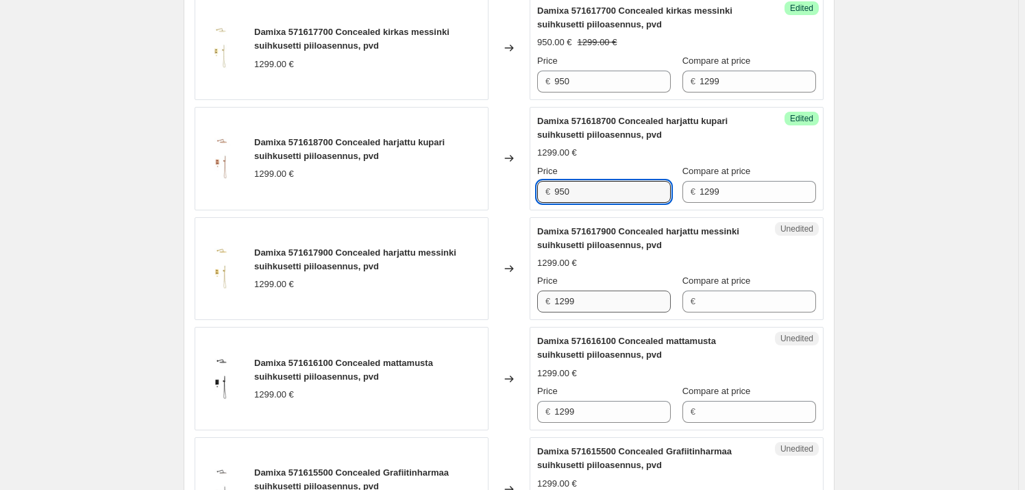
type input "950"
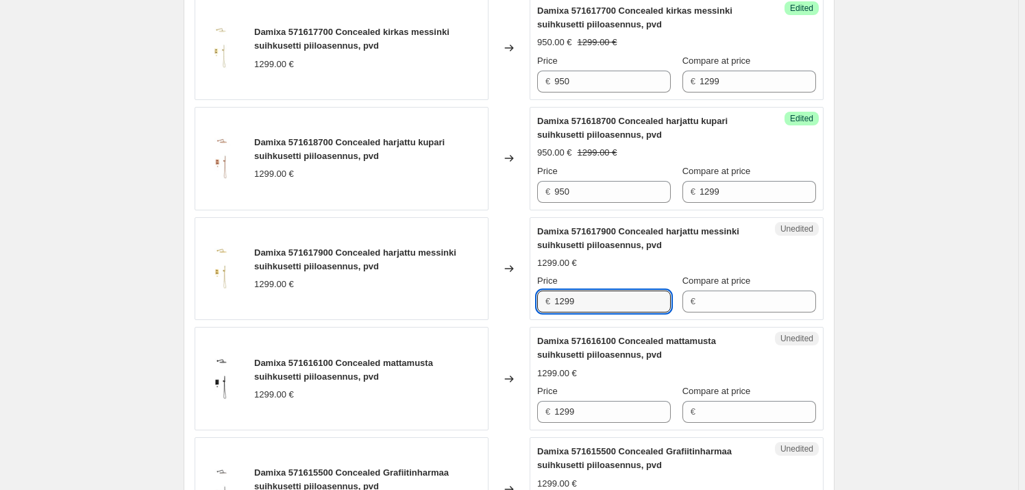
drag, startPoint x: 604, startPoint y: 300, endPoint x: 549, endPoint y: 288, distance: 56.9
click at [538, 291] on div "Unedited Damixa 571617900 Concealed harjattu messinki suihkusetti piiloasennus,…" at bounding box center [677, 268] width 294 height 103
type input "1299"
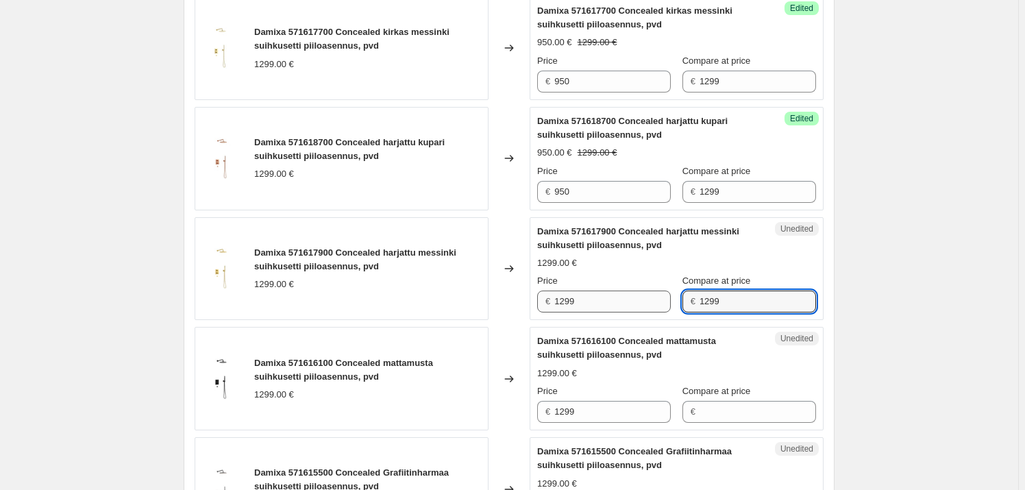
type input "1299"
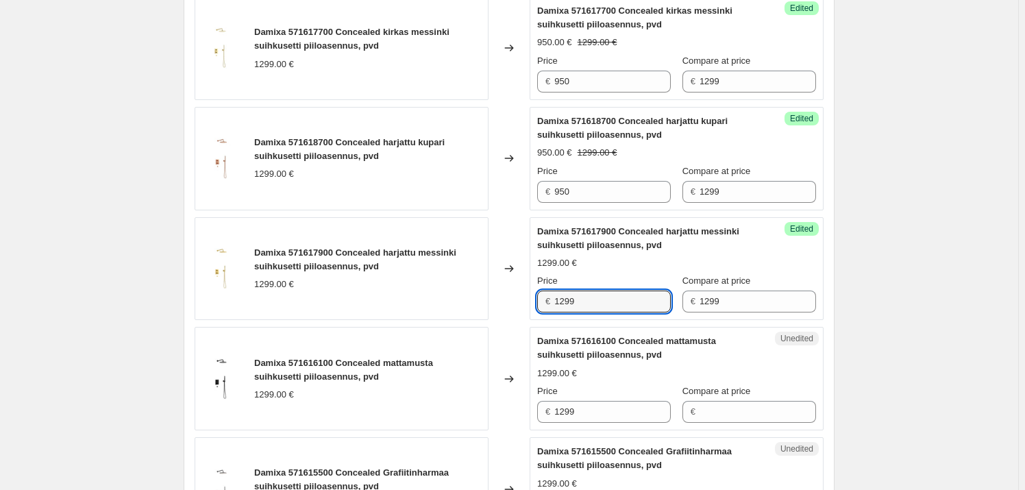
drag, startPoint x: 585, startPoint y: 286, endPoint x: 513, endPoint y: 288, distance: 72.7
click at [513, 288] on div "Damixa 571617900 Concealed harjattu messinki suihkusetti piiloasennus, pvd 1299…" at bounding box center [509, 268] width 629 height 103
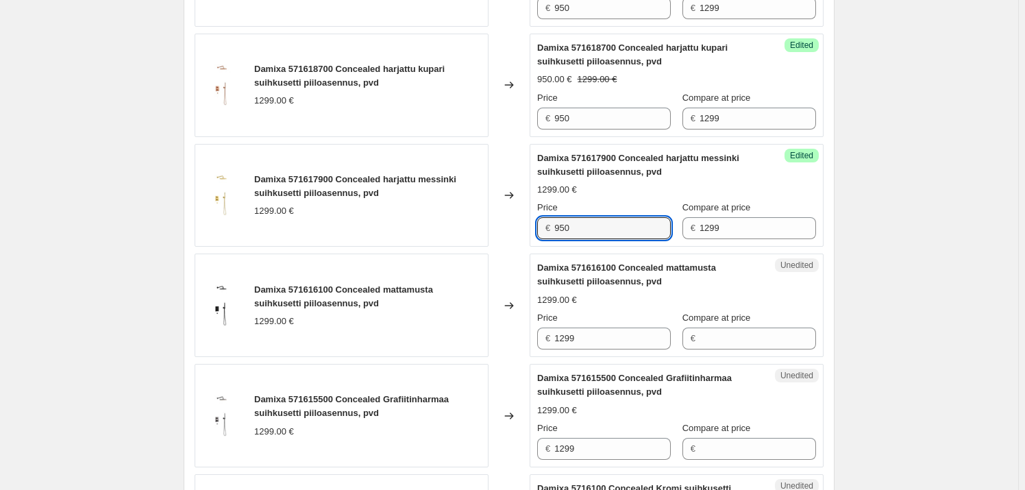
scroll to position [1413, 0]
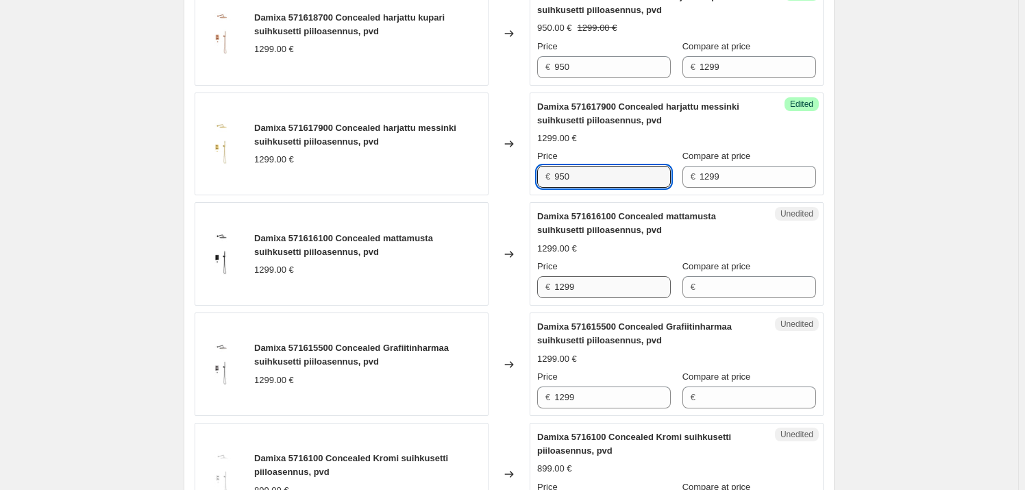
type input "950"
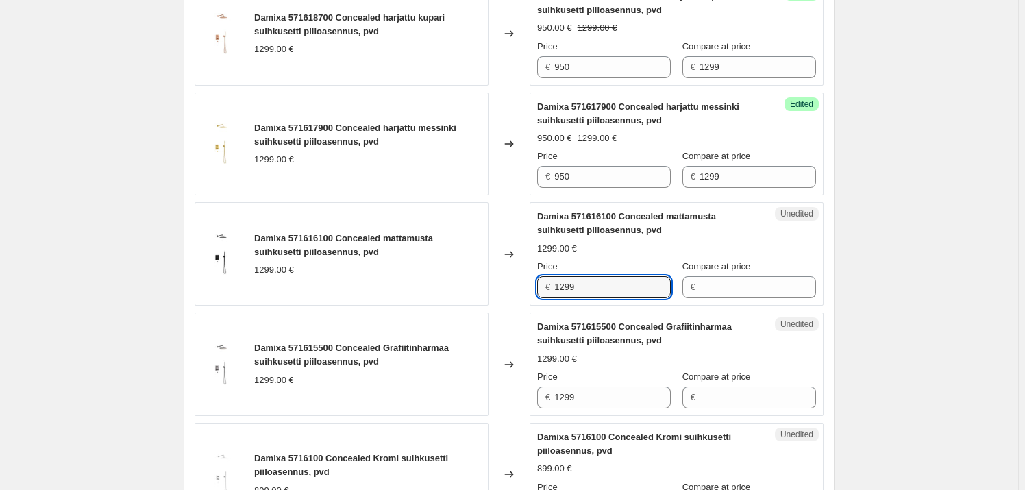
drag, startPoint x: 616, startPoint y: 273, endPoint x: 553, endPoint y: 271, distance: 63.1
click at [539, 273] on div "Unedited Damixa 571616100 Concealed mattamusta suihkusetti piiloasennus, pvd 12…" at bounding box center [677, 253] width 294 height 103
type input "1299"
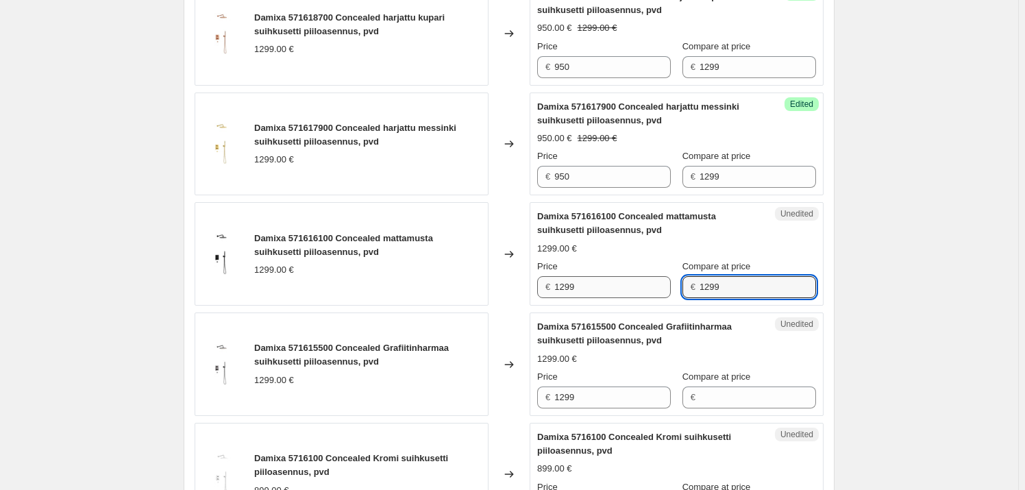
type input "1299"
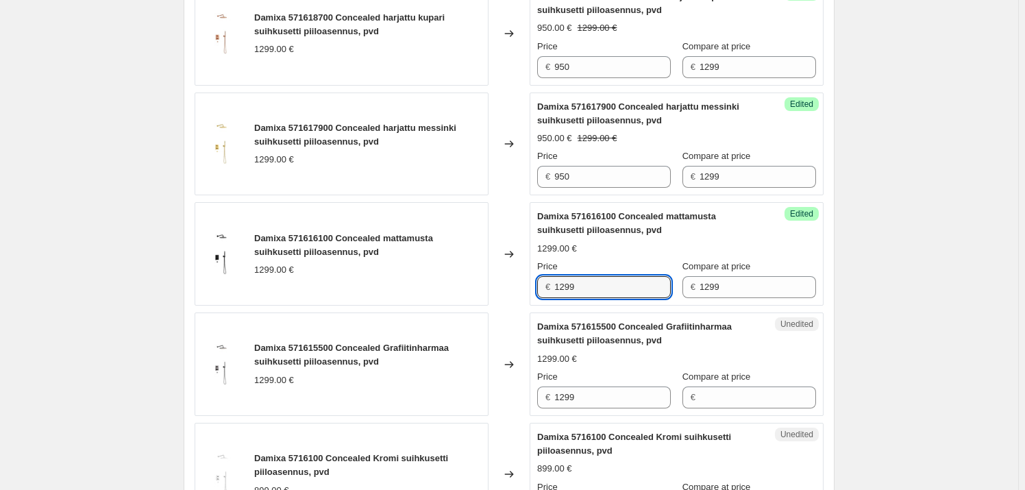
drag, startPoint x: 590, startPoint y: 274, endPoint x: 521, endPoint y: 276, distance: 69.2
click at [521, 276] on div "Damixa 571616100 Concealed mattamusta suihkusetti piiloasennus, pvd 1299.00 € C…" at bounding box center [509, 253] width 629 height 103
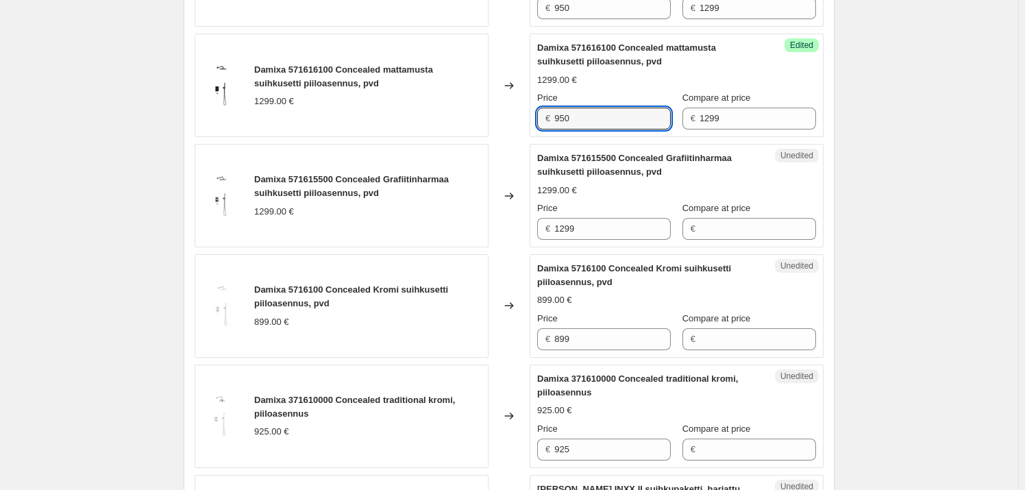
scroll to position [1600, 0]
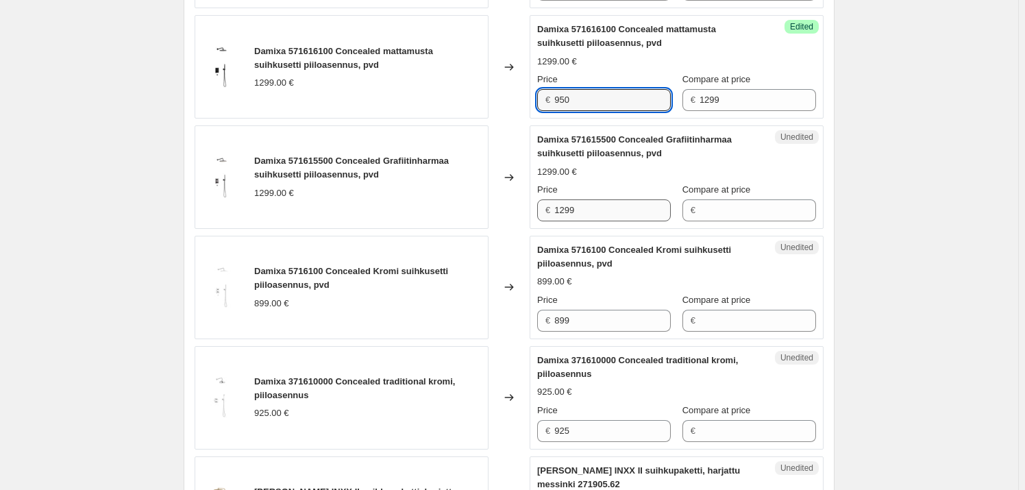
type input "950"
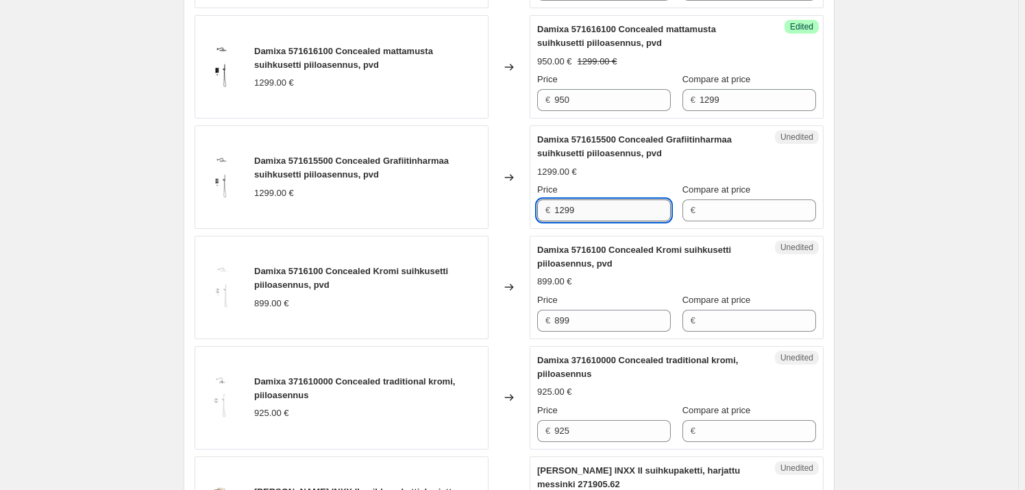
drag, startPoint x: 597, startPoint y: 206, endPoint x: 566, endPoint y: 199, distance: 31.6
click at [522, 199] on div "Damixa 571615500 Concealed Grafiitinharmaa suihkusetti piiloasennus, pvd 1299.0…" at bounding box center [509, 176] width 629 height 103
type input "1299"
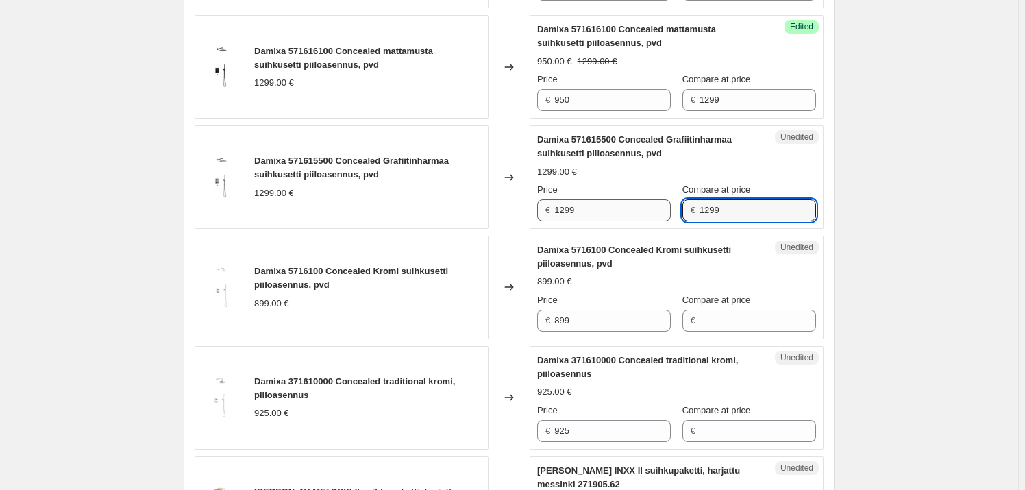
type input "1299"
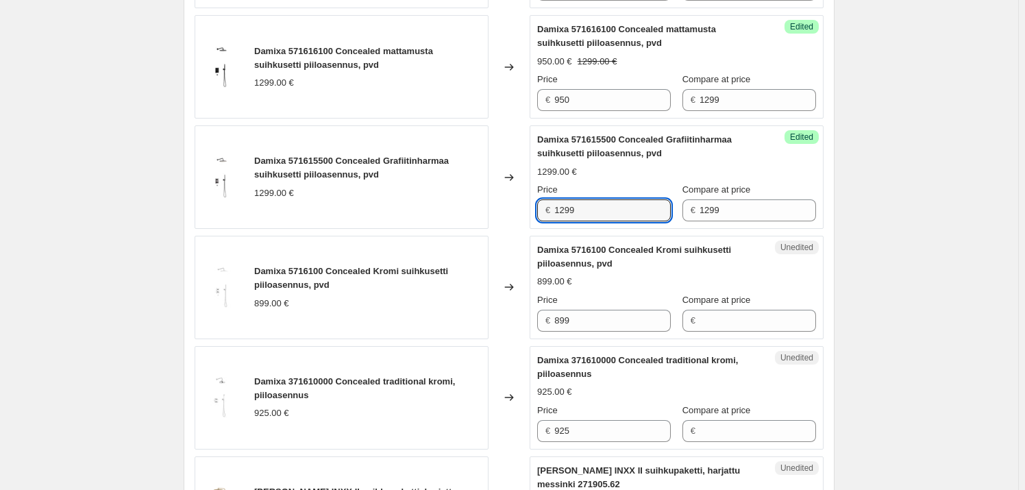
drag, startPoint x: 637, startPoint y: 208, endPoint x: 530, endPoint y: 204, distance: 107.0
click at [530, 204] on div "Damixa 571615500 Concealed Grafiitinharmaa suihkusetti piiloasennus, pvd 1299.0…" at bounding box center [509, 176] width 629 height 103
type input "950"
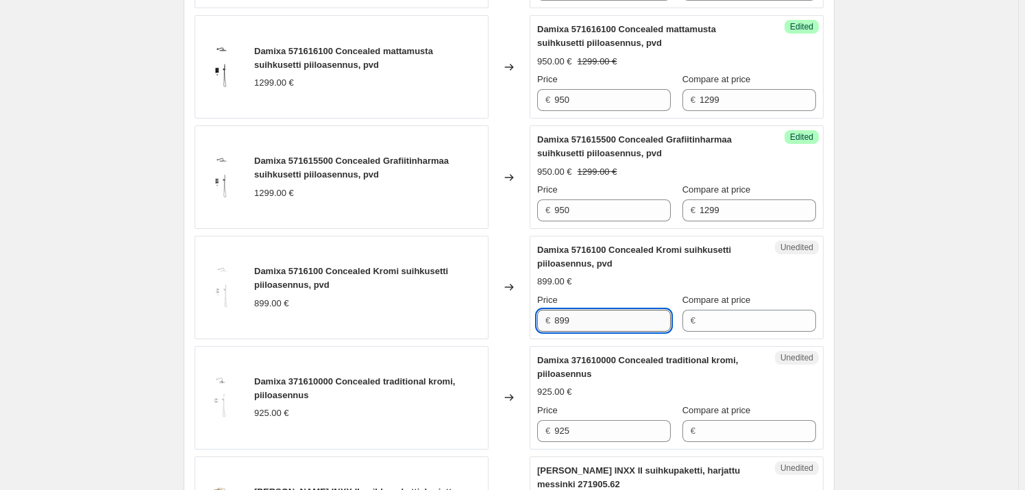
click at [578, 310] on input "899" at bounding box center [612, 321] width 117 height 22
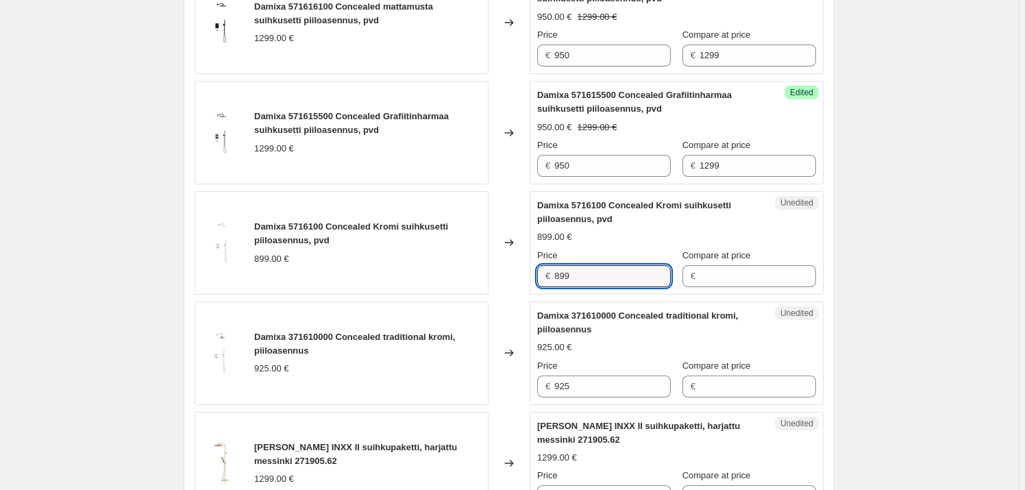
scroll to position [1663, 0]
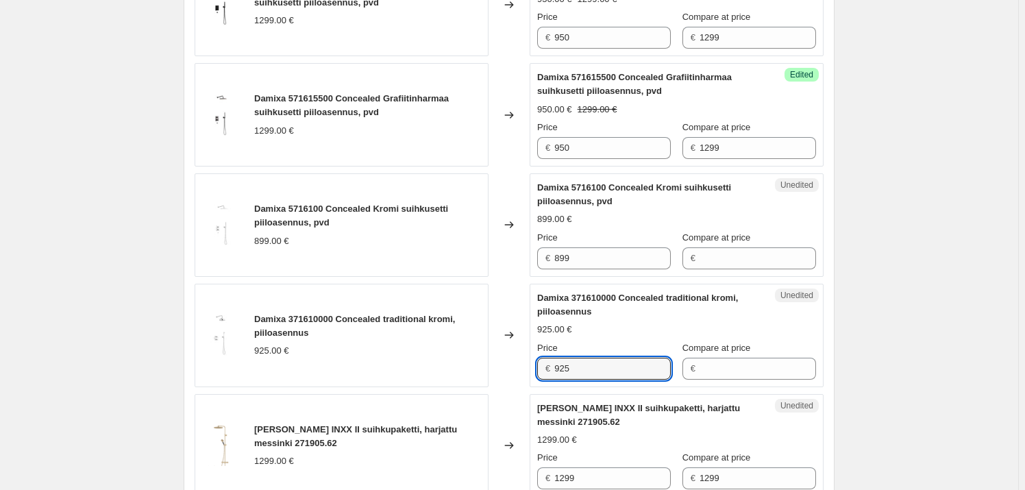
drag, startPoint x: 606, startPoint y: 360, endPoint x: 541, endPoint y: 357, distance: 64.5
click at [539, 358] on div "Unedited Damixa 371610000 Concealed traditional kromi, piiloasennus 925.00 € Pr…" at bounding box center [677, 335] width 294 height 103
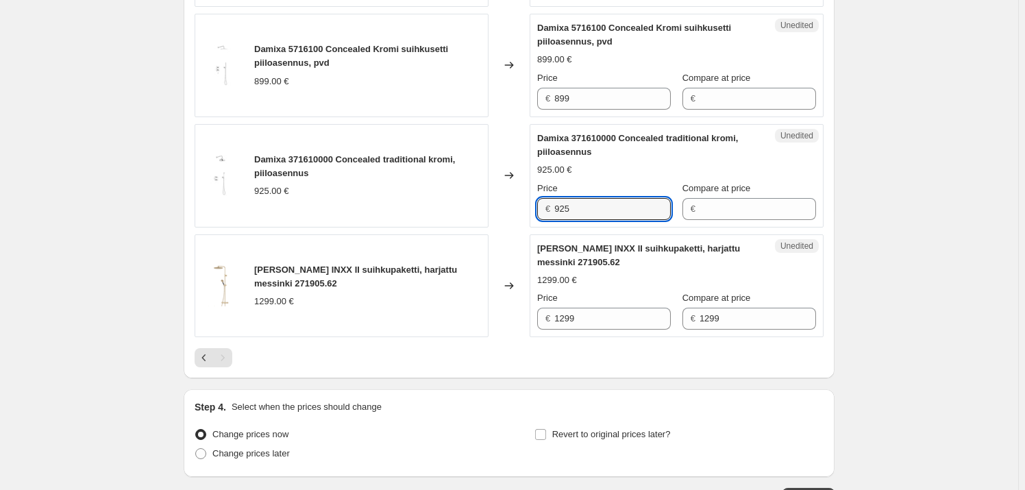
scroll to position [1850, 0]
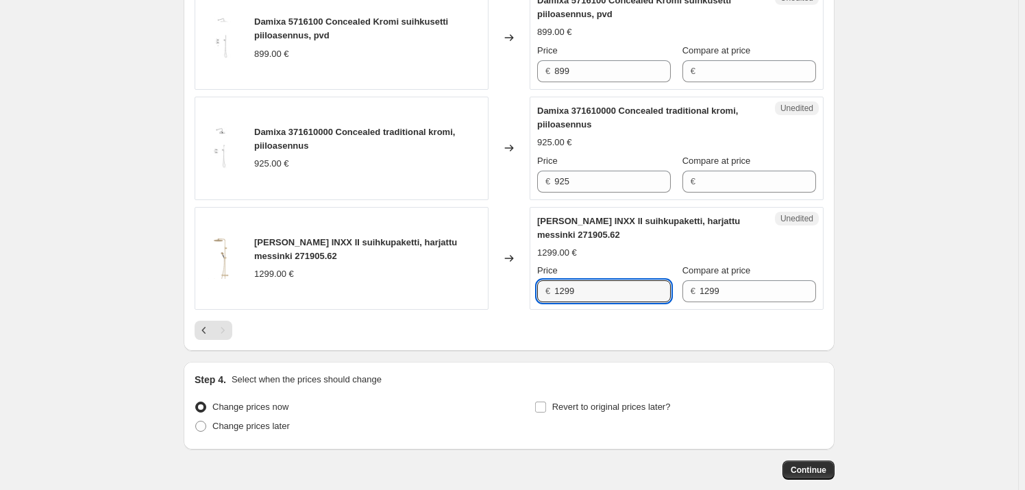
drag, startPoint x: 596, startPoint y: 286, endPoint x: 530, endPoint y: 286, distance: 66.5
click at [530, 286] on div "[PERSON_NAME] INXX II suihkupaketti, harjattu messinki 271905.62 1299.00 € Chan…" at bounding box center [509, 258] width 629 height 103
click at [726, 297] on div "Unedited [PERSON_NAME] INXX II suihkupaketti, harjattu messinki 271905.62 1299.…" at bounding box center [677, 258] width 294 height 103
drag, startPoint x: 732, startPoint y: 279, endPoint x: 659, endPoint y: 282, distance: 72.7
click at [659, 282] on div "Price € 1299 Compare at price € 1299" at bounding box center [676, 283] width 279 height 38
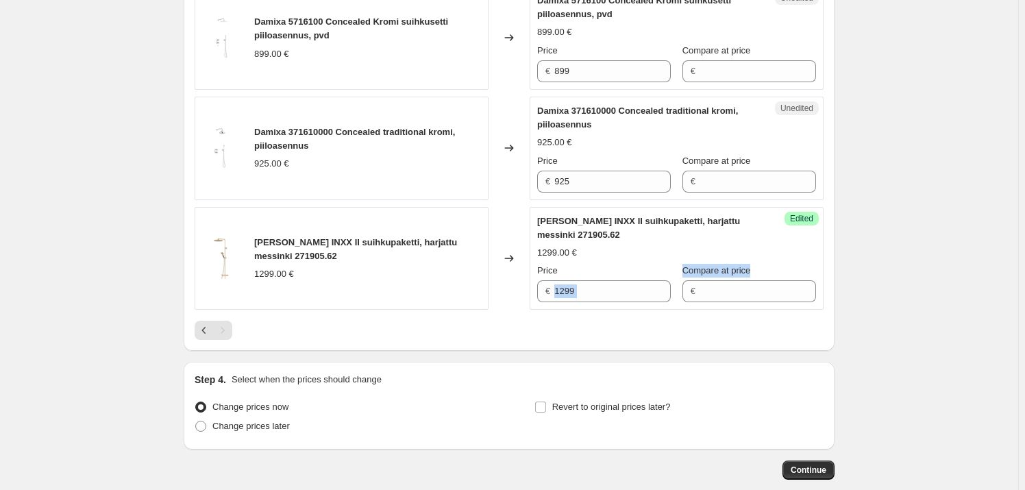
drag, startPoint x: 761, startPoint y: 258, endPoint x: 670, endPoint y: 254, distance: 91.2
click at [670, 264] on div "Price € 1299 Compare at price €" at bounding box center [676, 283] width 279 height 38
click at [757, 280] on input "Compare at price" at bounding box center [758, 291] width 117 height 22
click at [782, 246] on div "1299.00 €" at bounding box center [676, 253] width 279 height 14
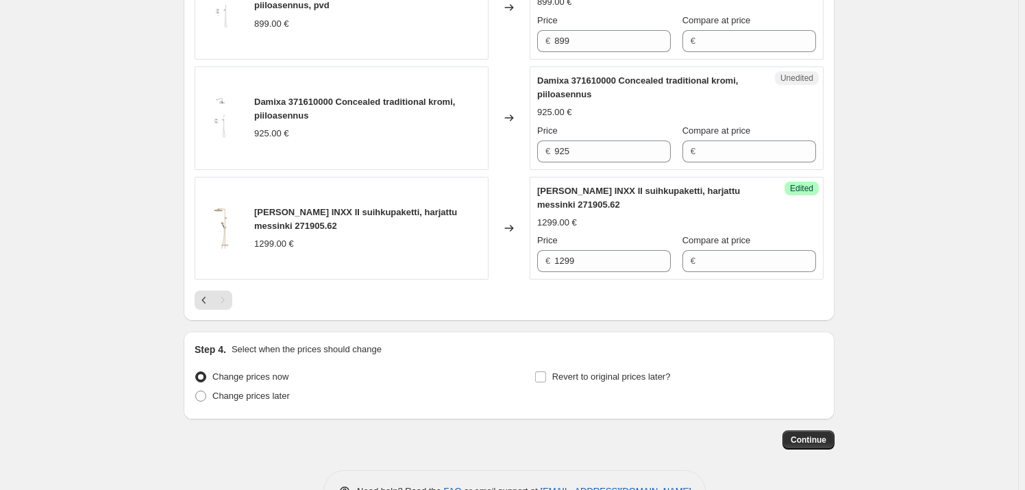
scroll to position [1912, 0]
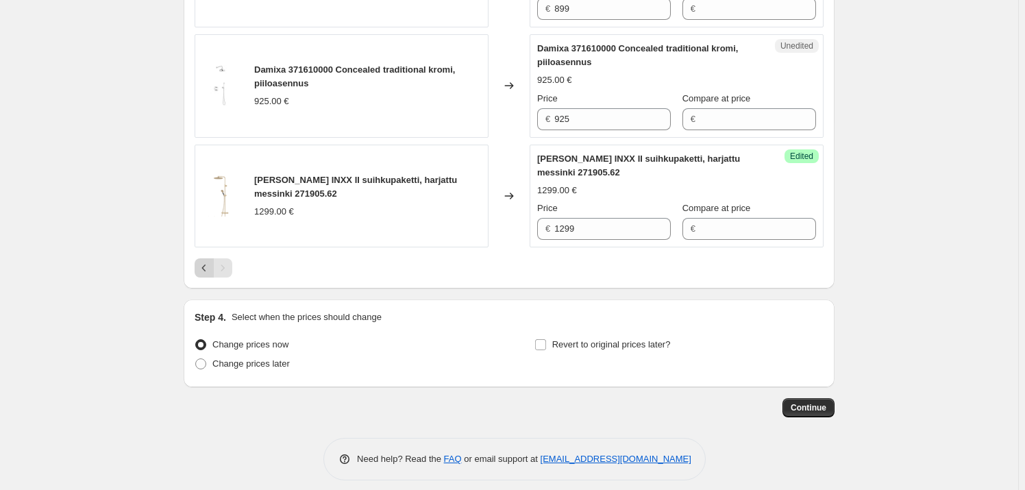
click at [199, 261] on icon "Previous" at bounding box center [204, 268] width 14 height 14
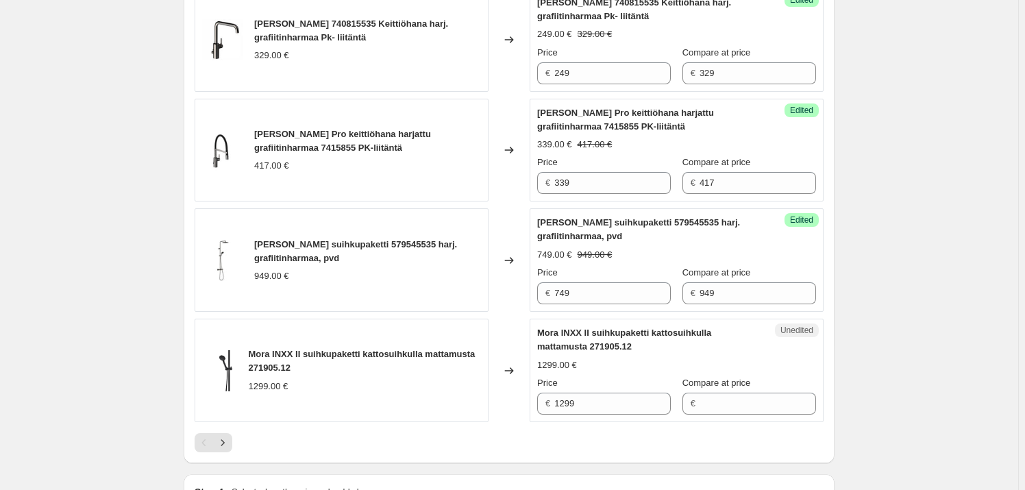
scroll to position [2572, 0]
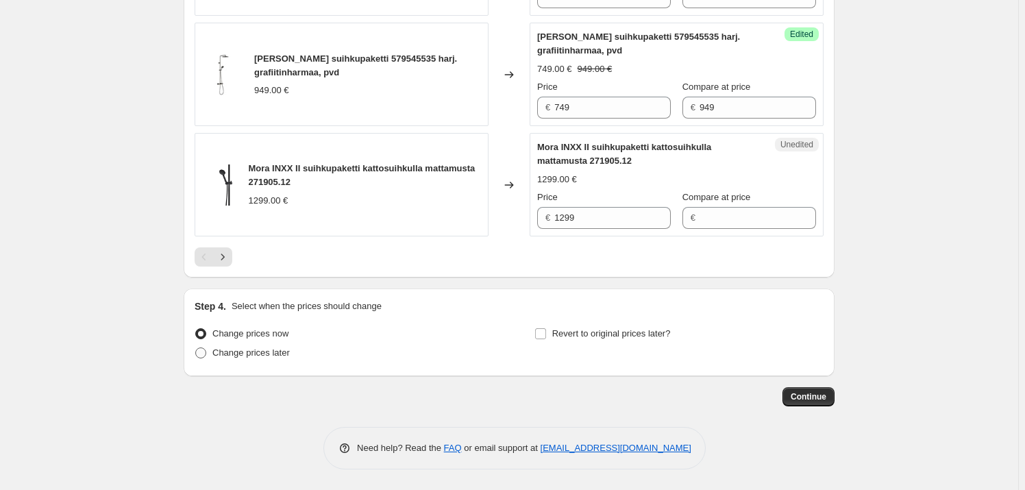
click at [206, 354] on span at bounding box center [200, 352] width 11 height 11
click at [196, 348] on input "Change prices later" at bounding box center [195, 347] width 1 height 1
radio input "true"
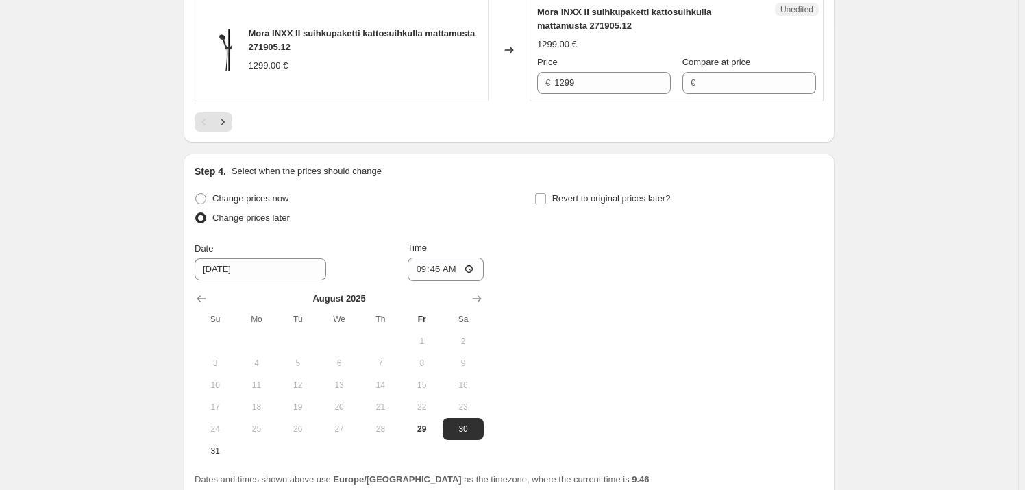
scroll to position [2822, 0]
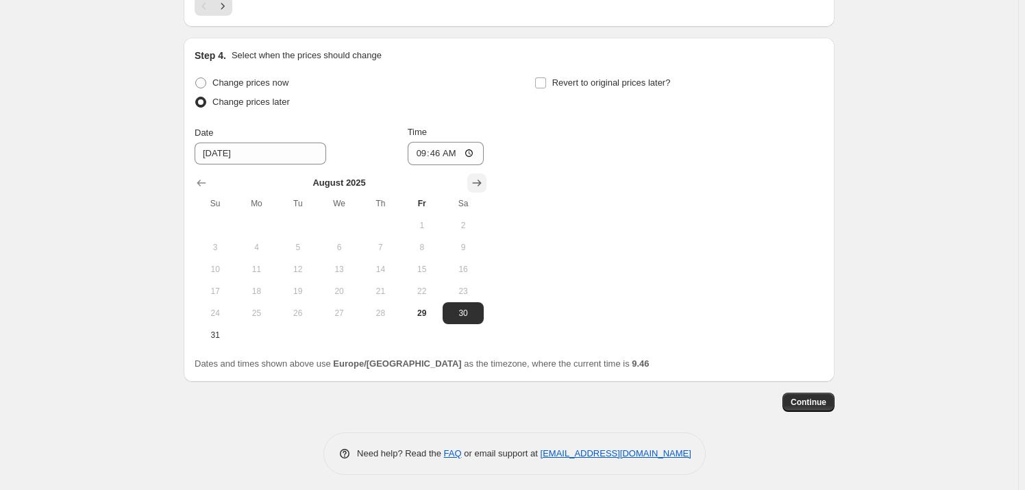
click at [480, 182] on icon "Show next month, September 2025" at bounding box center [477, 183] width 14 height 14
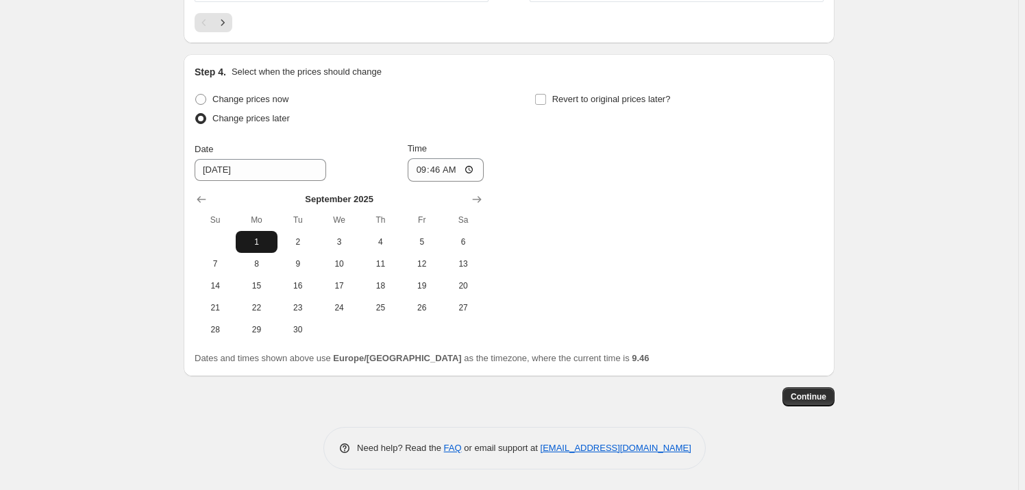
click at [257, 239] on span "1" at bounding box center [256, 241] width 30 height 11
type input "[DATE]"
drag, startPoint x: 459, startPoint y: 169, endPoint x: 408, endPoint y: 169, distance: 50.7
click at [408, 169] on div "Date [DATE] Time 09:46" at bounding box center [339, 162] width 289 height 40
type input "00:00"
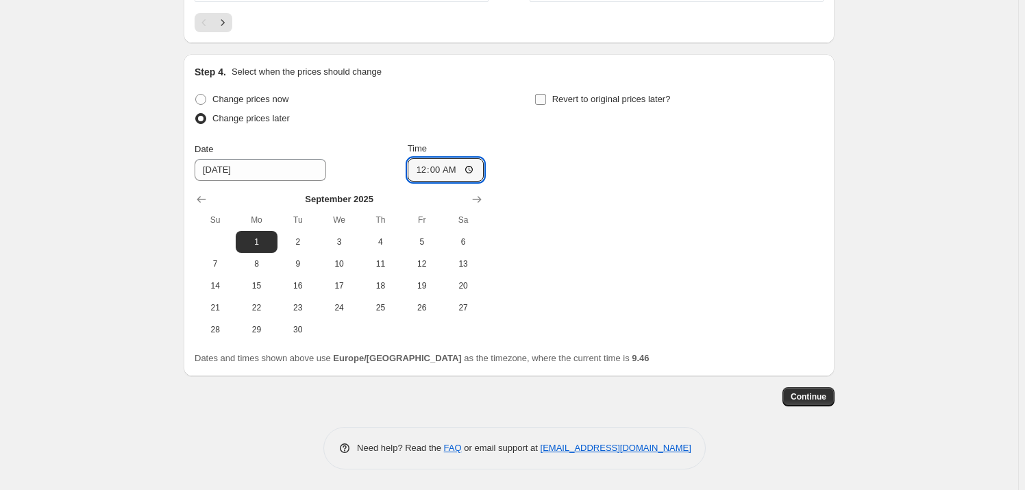
click at [546, 97] on input "Revert to original prices later?" at bounding box center [540, 99] width 11 height 11
checkbox input "true"
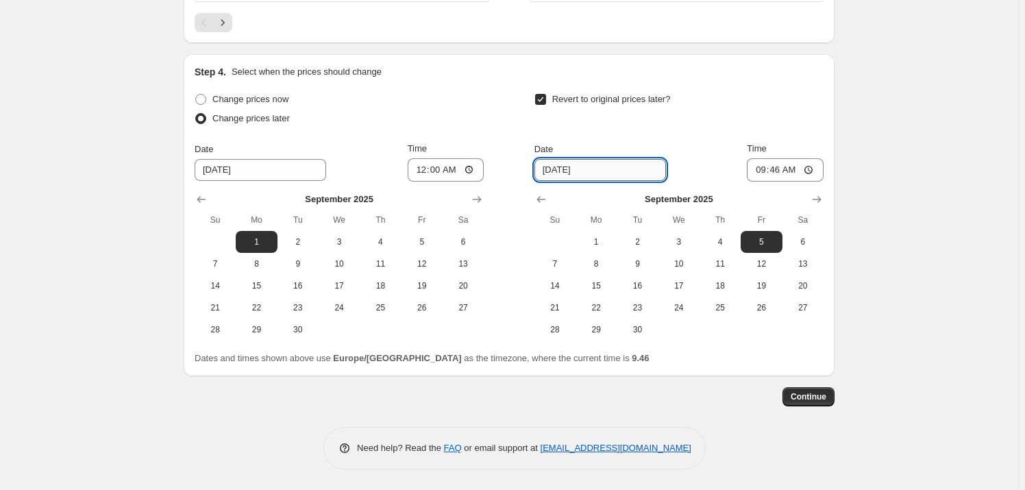
click at [608, 176] on input "[DATE]" at bounding box center [601, 170] width 132 height 22
click at [600, 173] on input "[DATE]" at bounding box center [601, 170] width 132 height 22
click at [637, 334] on span "30" at bounding box center [637, 329] width 30 height 11
type input "[DATE]"
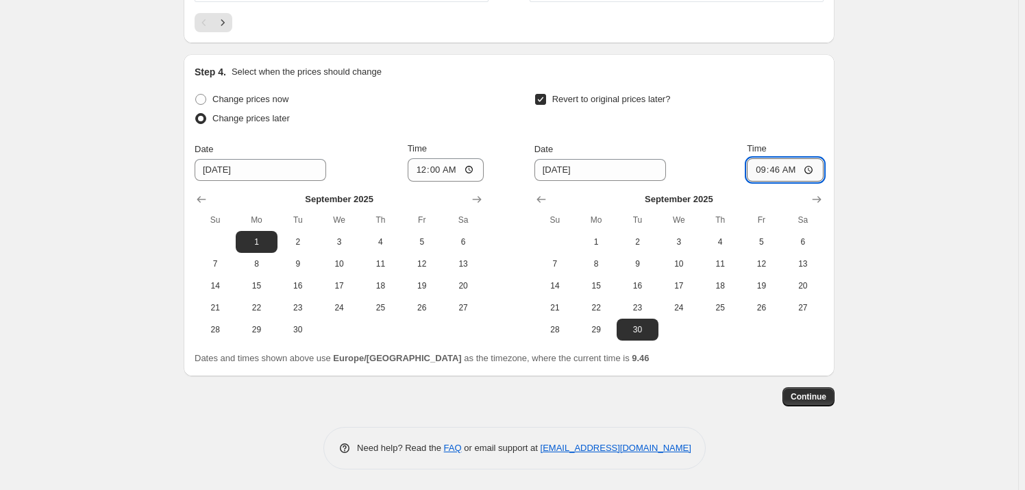
click at [801, 175] on input "09:46" at bounding box center [785, 169] width 77 height 23
type input "23:59"
click at [810, 395] on span "Continue" at bounding box center [809, 396] width 36 height 11
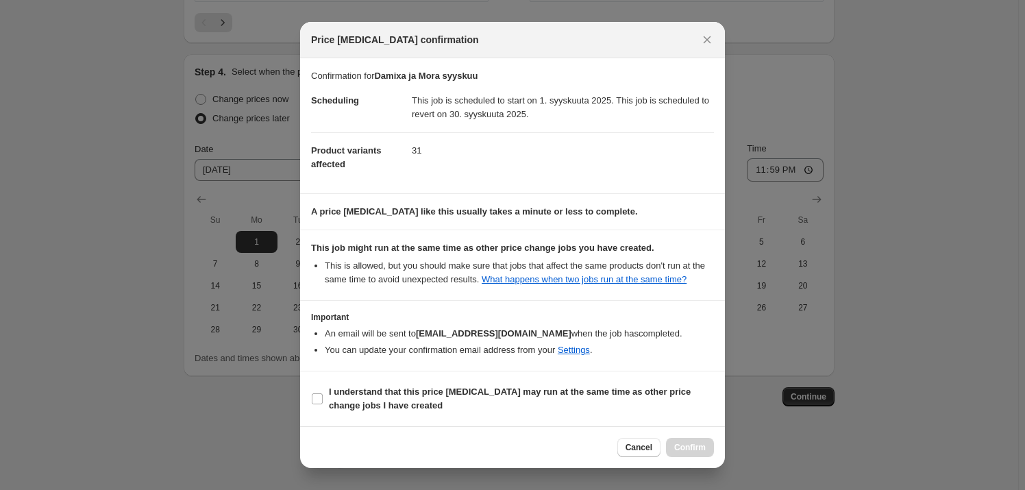
click at [785, 489] on div "Price [MEDICAL_DATA] confirmation Confirmation for Damixa [PERSON_NAME] syyskuu…" at bounding box center [512, 490] width 1025 height 0
